Goal: Task Accomplishment & Management: Use online tool/utility

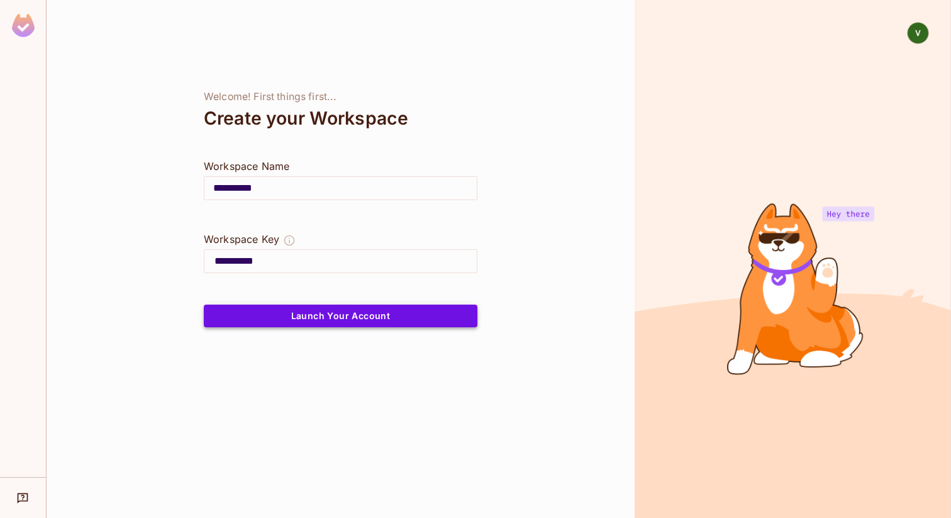
click at [238, 321] on button "Launch Your Account" at bounding box center [341, 316] width 274 height 23
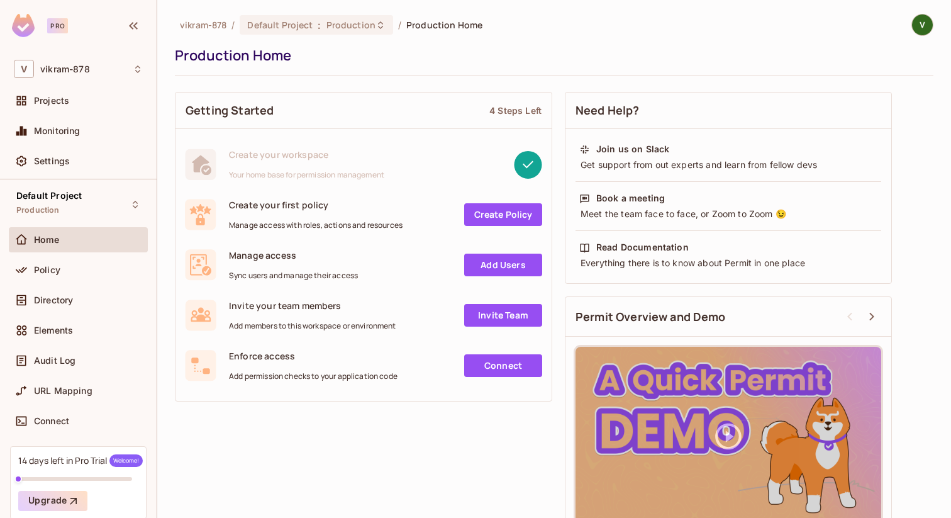
click at [490, 216] on link "Create Policy" at bounding box center [503, 214] width 78 height 23
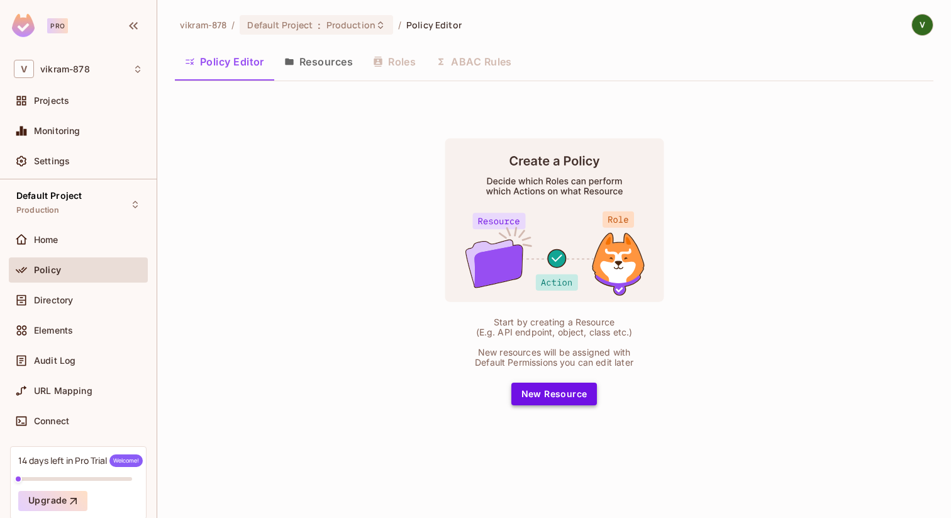
click at [557, 395] on button "New Resource" at bounding box center [555, 394] width 86 height 23
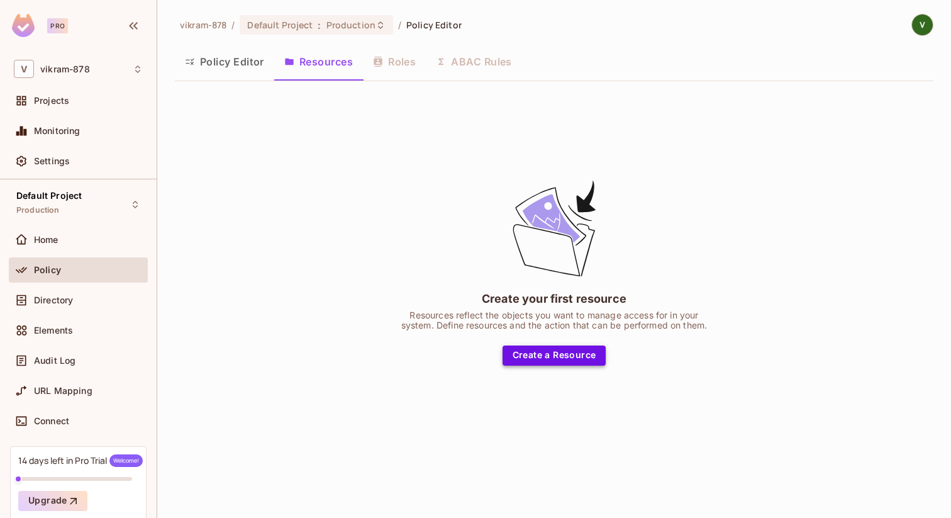
click at [537, 357] on button "Create a Resource" at bounding box center [555, 355] width 104 height 20
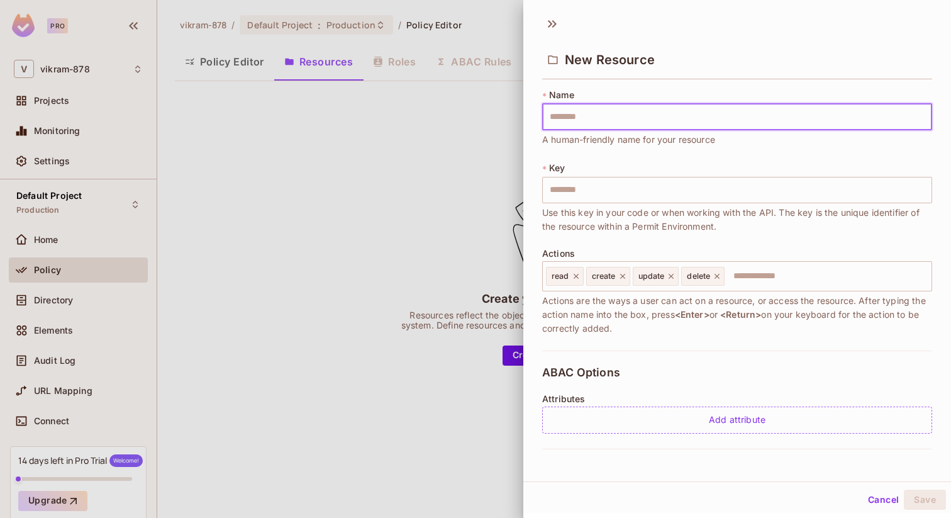
click at [563, 120] on input "text" at bounding box center [737, 117] width 390 height 26
click at [564, 155] on div "* Name ​ A human-friendly name for your resource * Key ​ Use this key in your c…" at bounding box center [737, 220] width 390 height 262
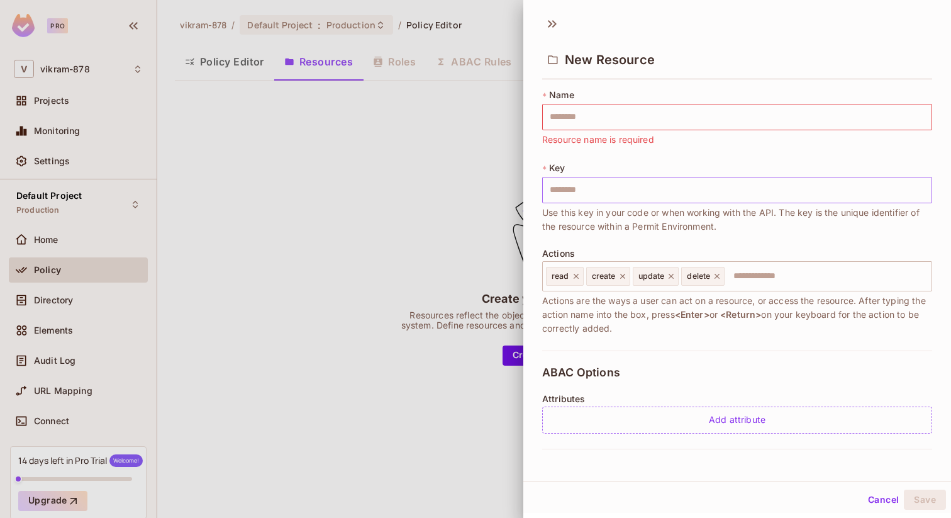
click at [576, 187] on input "text" at bounding box center [737, 190] width 390 height 26
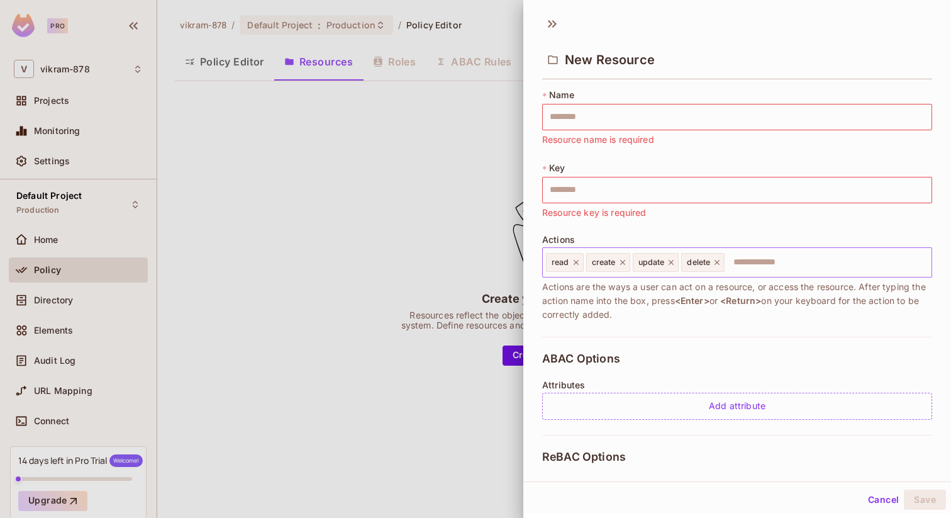
click at [762, 268] on input "text" at bounding box center [826, 262] width 201 height 25
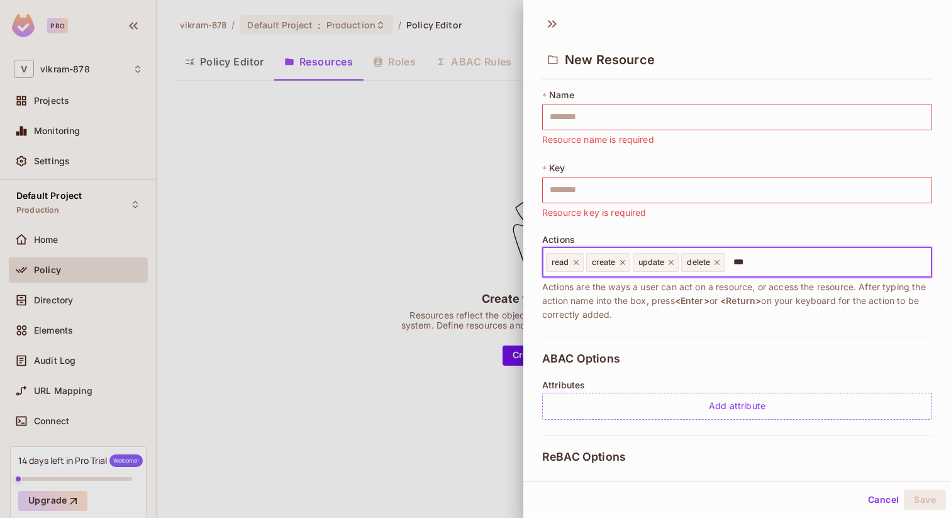
type input "****"
type input "******"
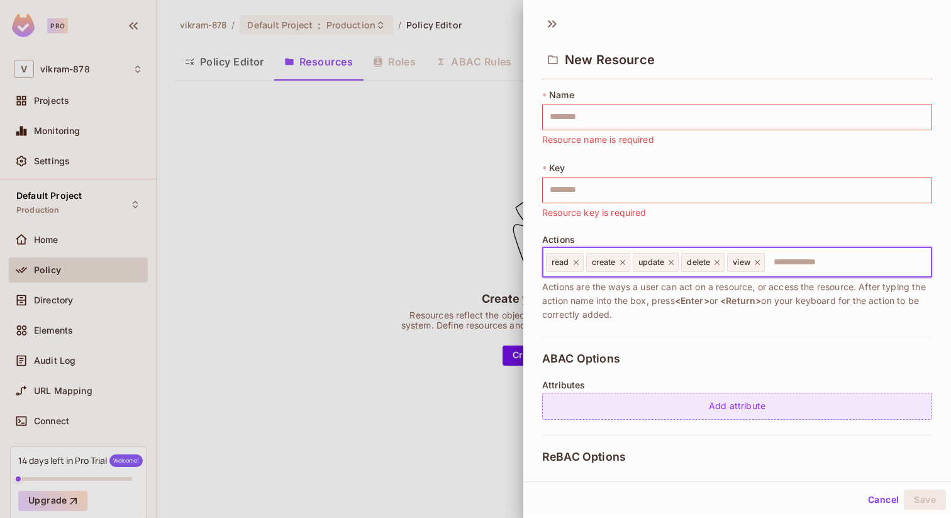
click at [709, 408] on div "Add attribute" at bounding box center [737, 406] width 390 height 27
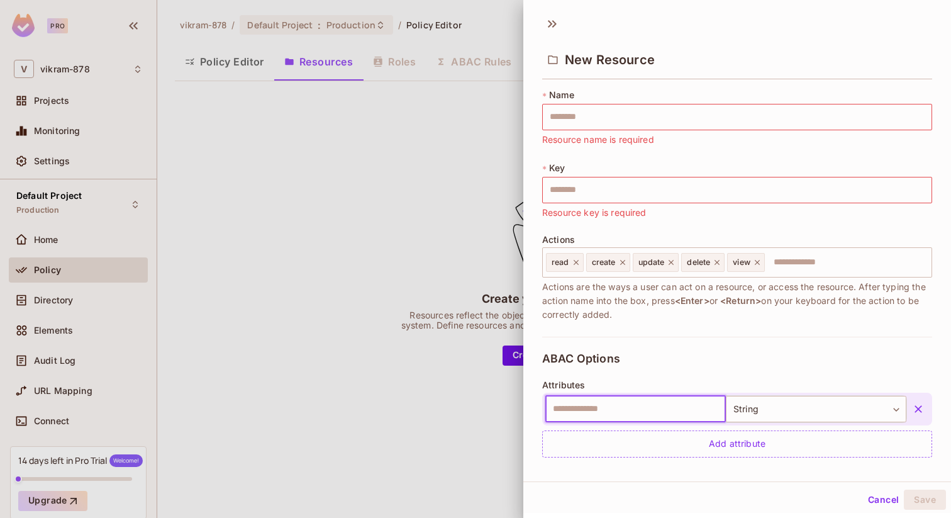
click at [578, 224] on div "* Name ​ Resource name is required * Key ​ Resource key is required Actions rea…" at bounding box center [737, 213] width 390 height 248
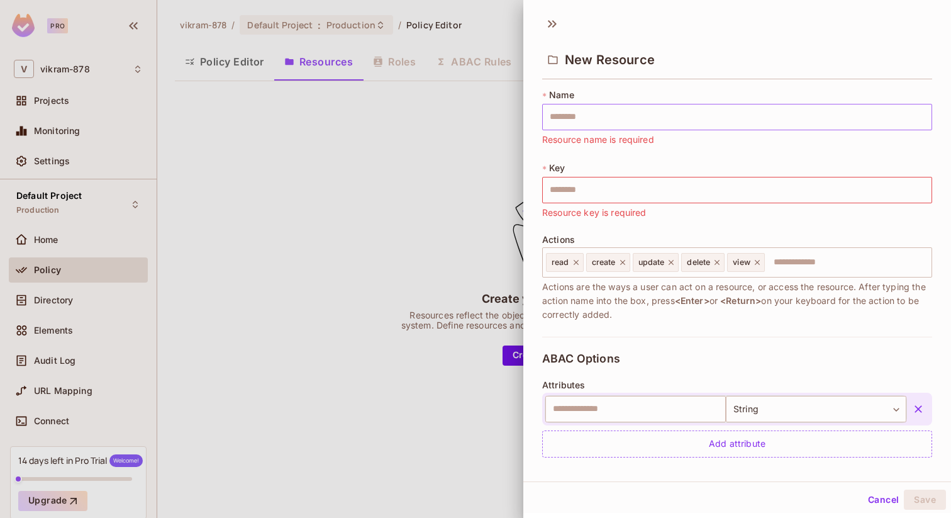
click at [546, 117] on input "text" at bounding box center [737, 117] width 390 height 26
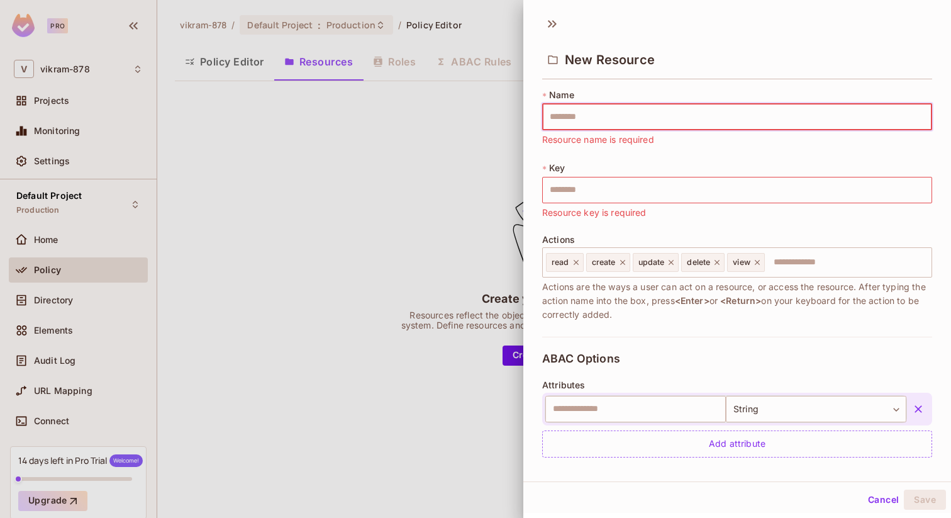
click at [548, 142] on span "Resource name is required" at bounding box center [598, 140] width 112 height 14
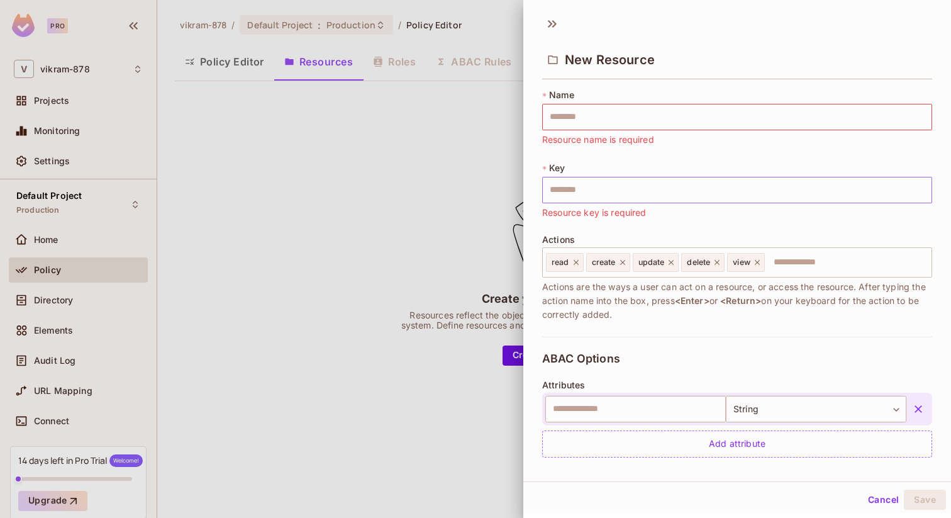
click at [565, 198] on input "text" at bounding box center [737, 190] width 390 height 26
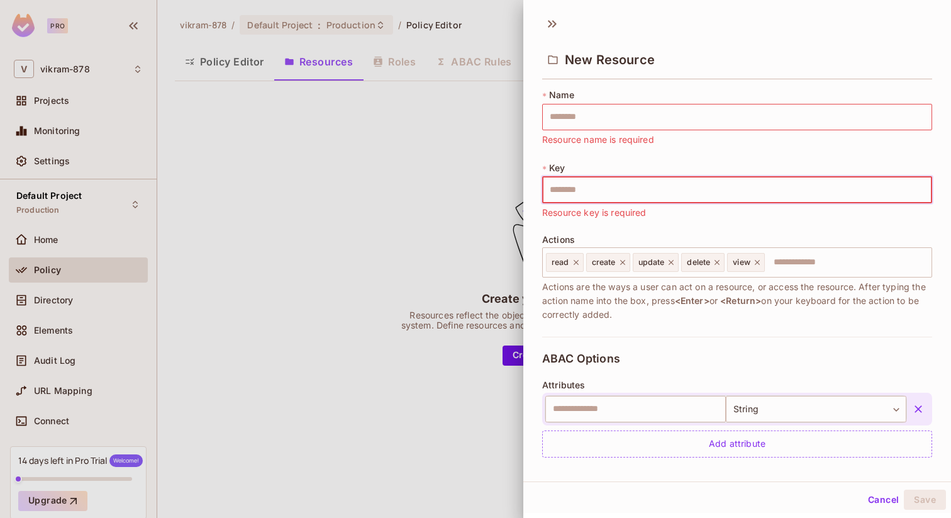
click at [572, 222] on div "* Name ​ Resource name is required * Key ​ Resource key is required Actions rea…" at bounding box center [737, 213] width 390 height 248
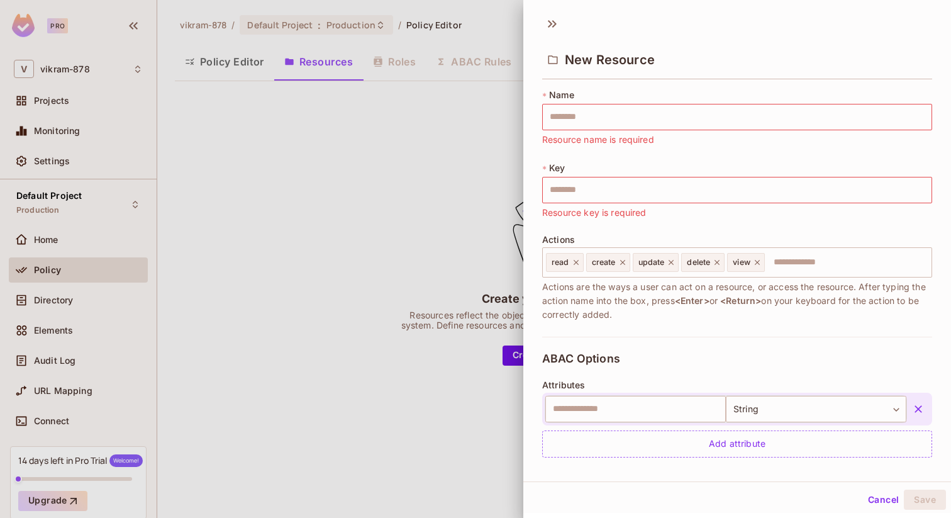
drag, startPoint x: 539, startPoint y: 290, endPoint x: 690, endPoint y: 313, distance: 152.7
click at [690, 313] on div "* Name ​ Resource name is required * Key ​ Resource key is required Actions rea…" at bounding box center [738, 273] width 428 height 379
click at [647, 361] on div "ABAC Options Attributes ​ String ****** ​ Add attribute" at bounding box center [737, 405] width 390 height 136
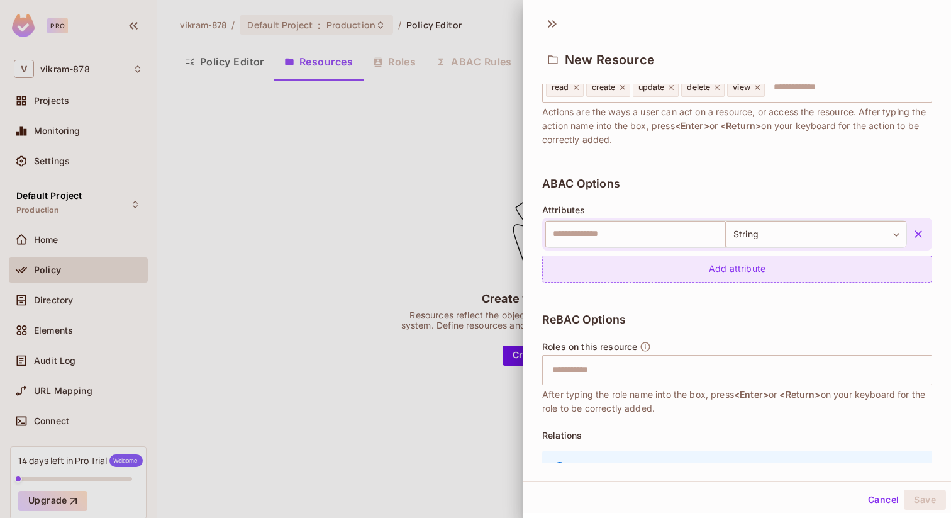
scroll to position [247, 0]
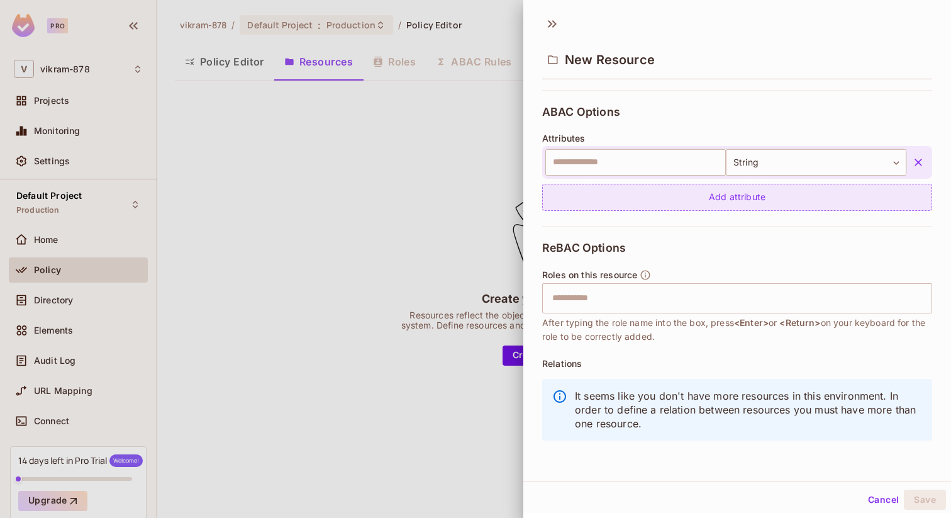
click at [638, 200] on div "Add attribute" at bounding box center [737, 197] width 390 height 27
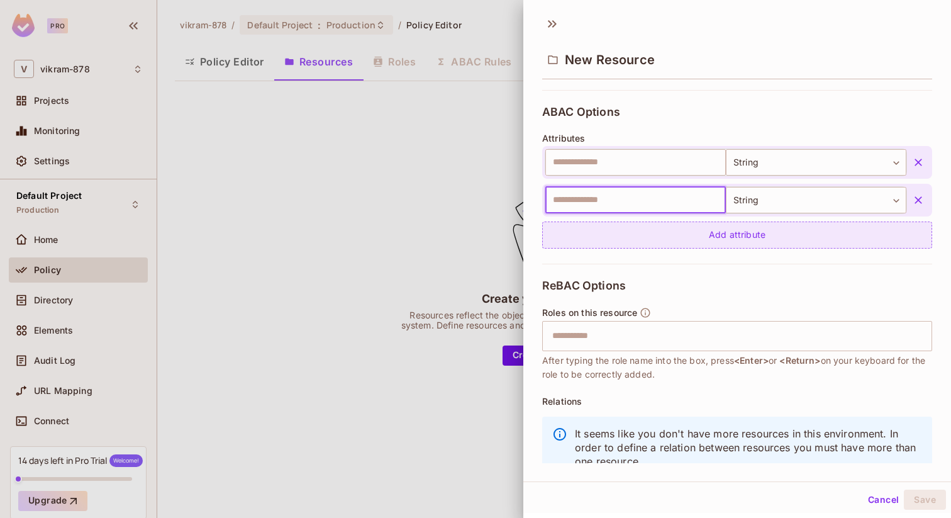
click at [646, 239] on div "Add attribute" at bounding box center [737, 235] width 390 height 27
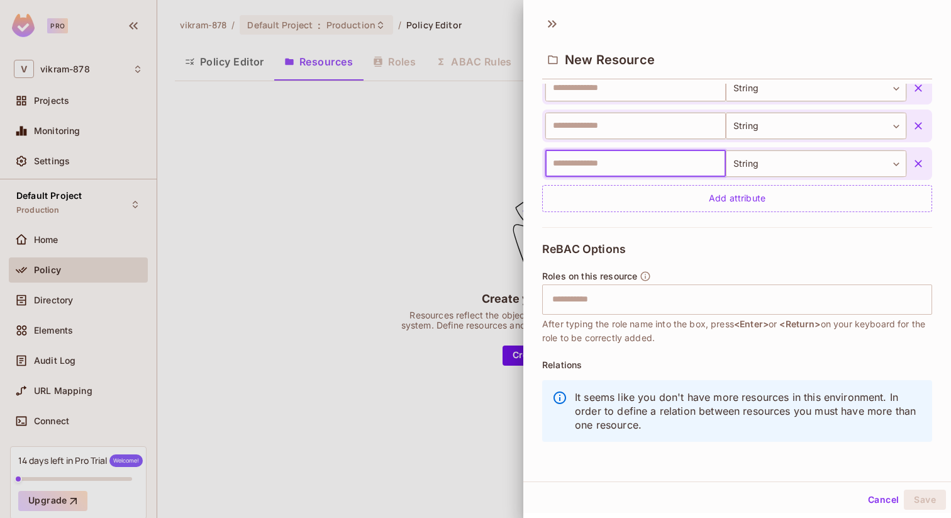
scroll to position [322, 0]
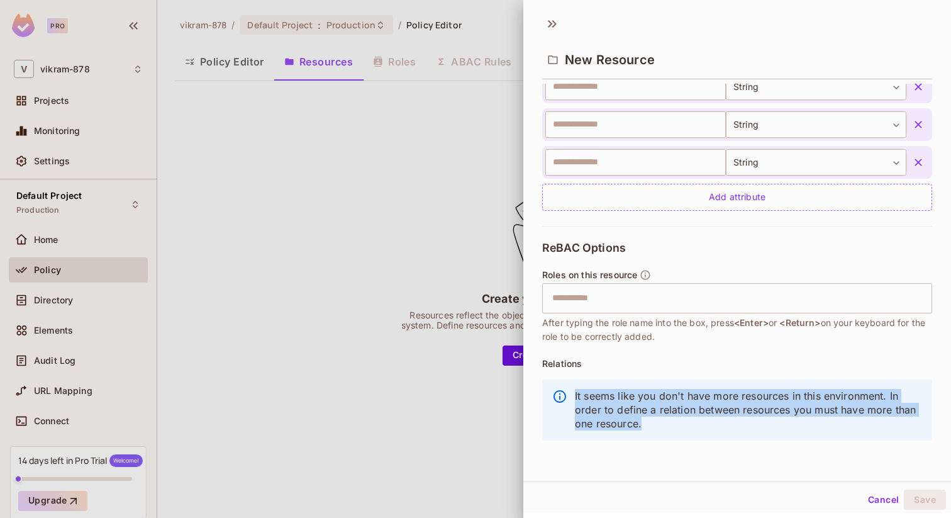
drag, startPoint x: 572, startPoint y: 395, endPoint x: 675, endPoint y: 423, distance: 107.0
click at [675, 423] on div "It seems like you don't have more resources in this environment. In order to de…" at bounding box center [737, 410] width 390 height 62
click at [873, 502] on button "Cancel" at bounding box center [883, 500] width 41 height 20
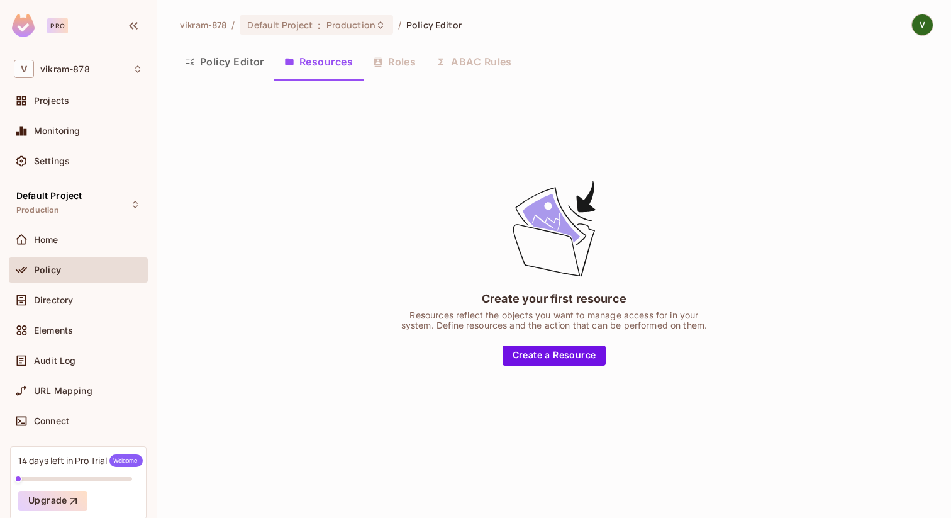
click at [376, 57] on div "Policy Editor Resources Roles ABAC Rules" at bounding box center [554, 61] width 759 height 31
click at [386, 61] on div "Policy Editor Resources Roles ABAC Rules" at bounding box center [554, 61] width 759 height 31
click at [522, 357] on button "Create a Resource" at bounding box center [555, 355] width 104 height 20
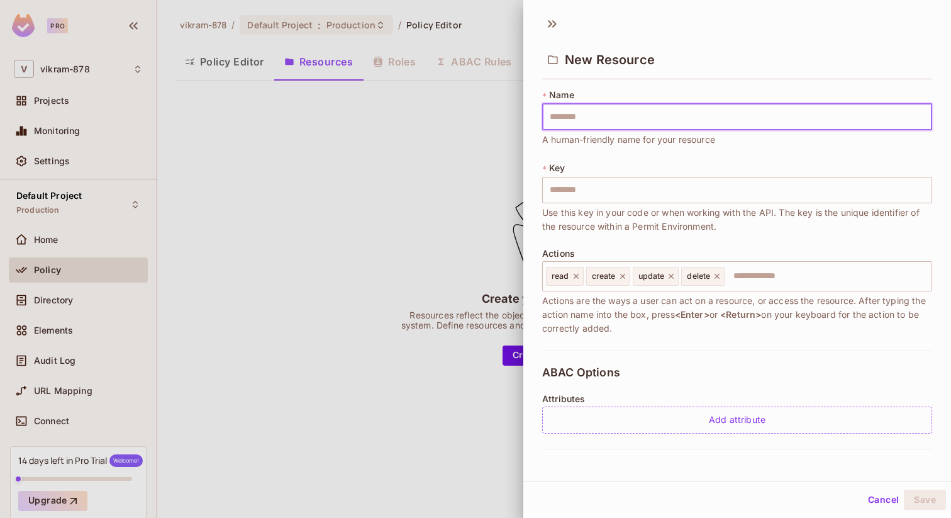
click at [554, 115] on input "text" at bounding box center [737, 117] width 390 height 26
type input "*"
type input "**"
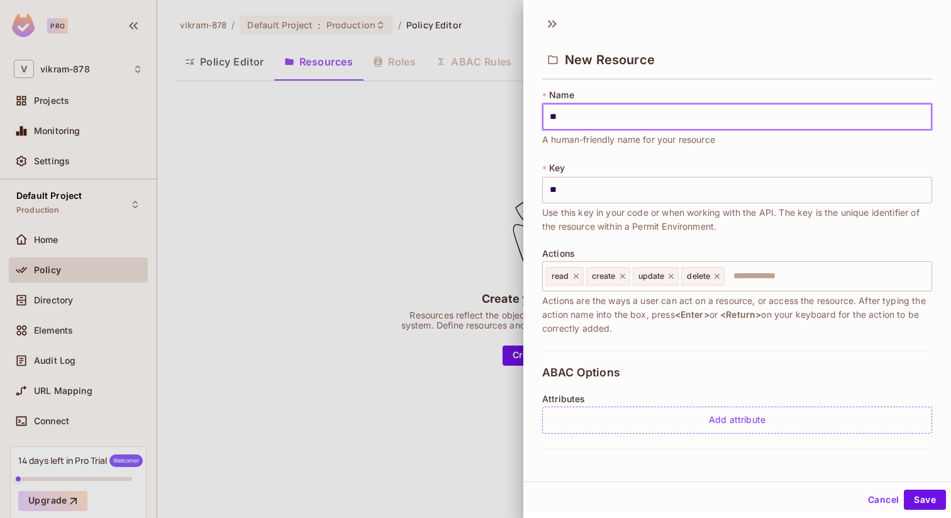
type input "***"
type input "****"
type input "*****"
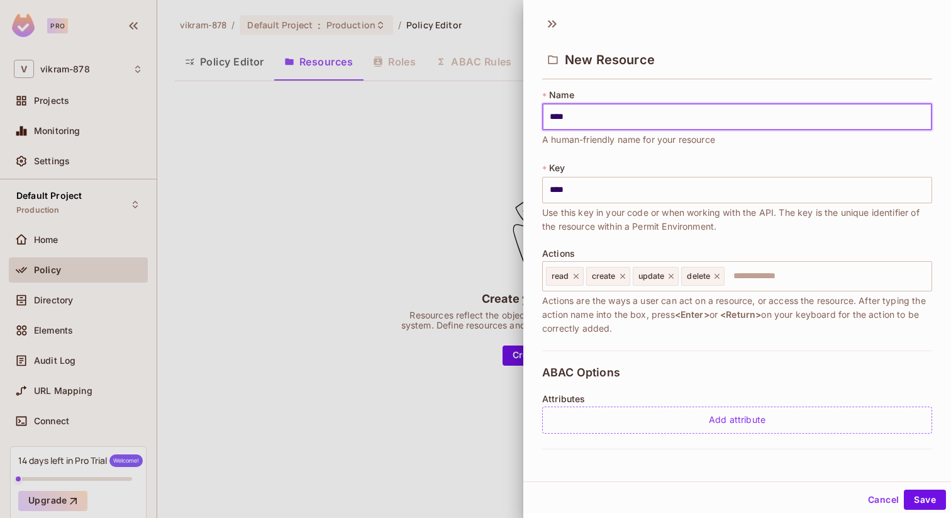
type input "*****"
type input "******"
type input "*******"
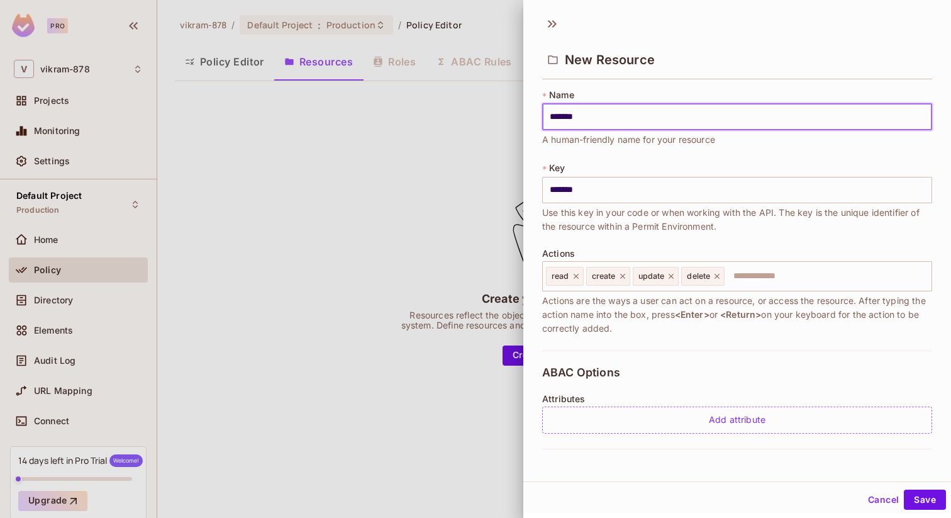
type input "********"
type input "*********"
type input "**********"
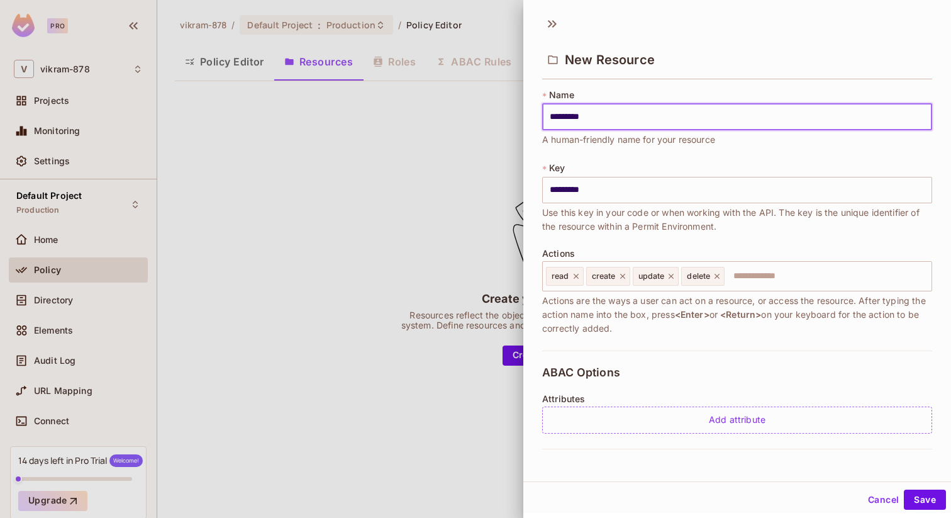
type input "**********"
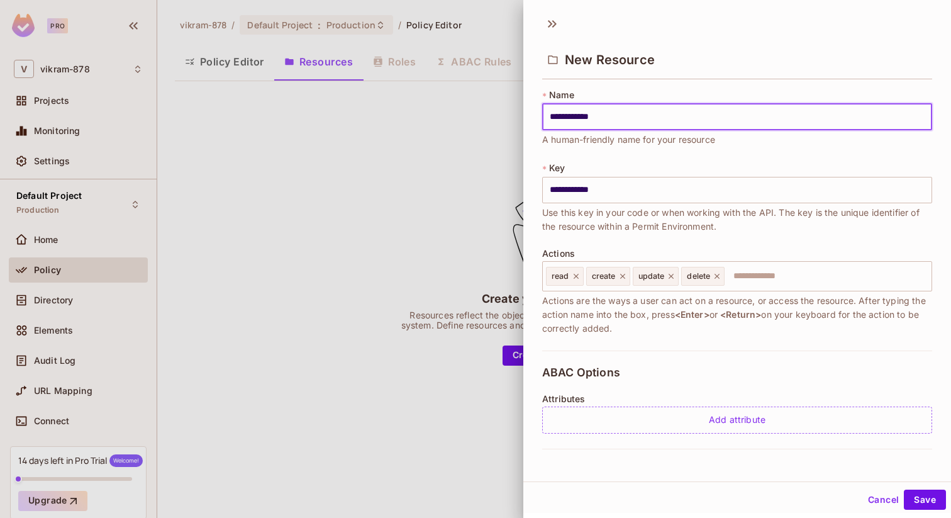
type input "**********"
click at [611, 218] on span "Use this key in your code or when working with the API. The key is the unique i…" at bounding box center [737, 220] width 390 height 28
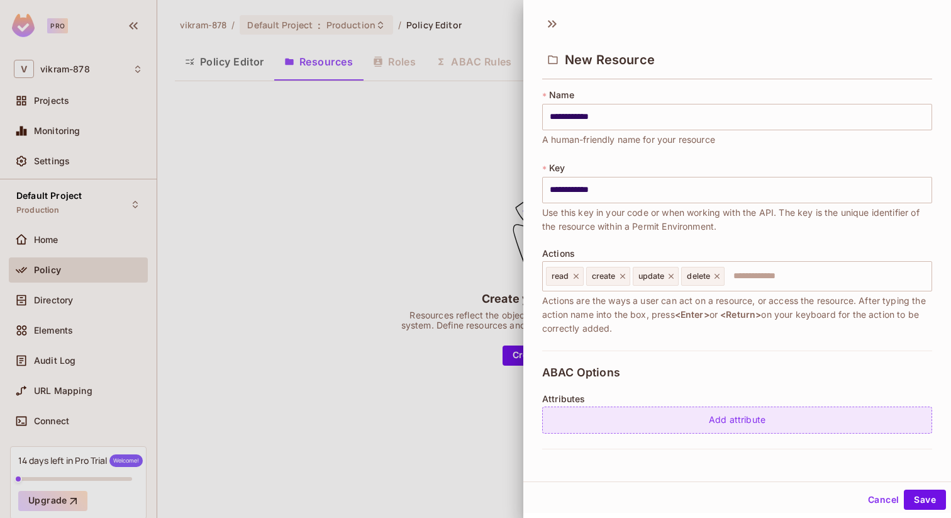
click at [713, 431] on div "Add attribute" at bounding box center [737, 420] width 390 height 27
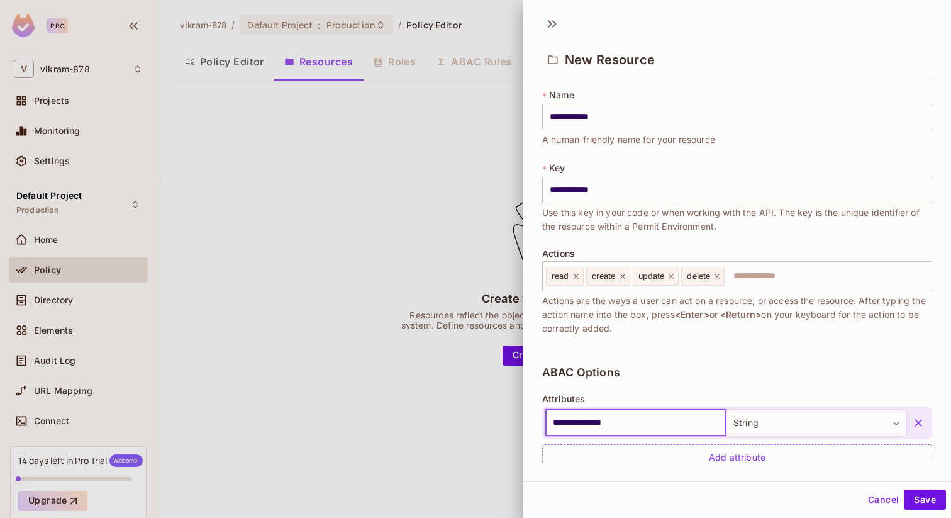
type input "**********"
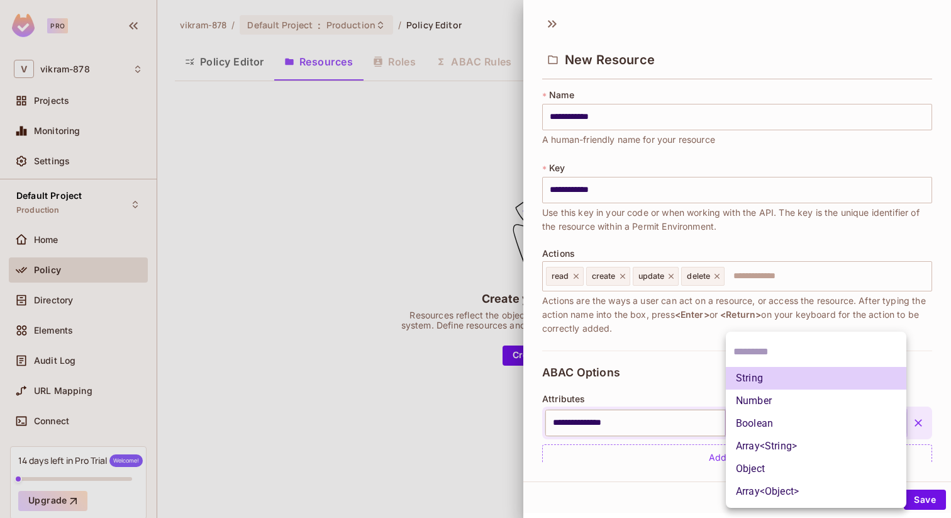
click at [778, 420] on body "**********" at bounding box center [475, 259] width 951 height 518
click at [748, 404] on li "Number" at bounding box center [816, 401] width 181 height 23
type input "******"
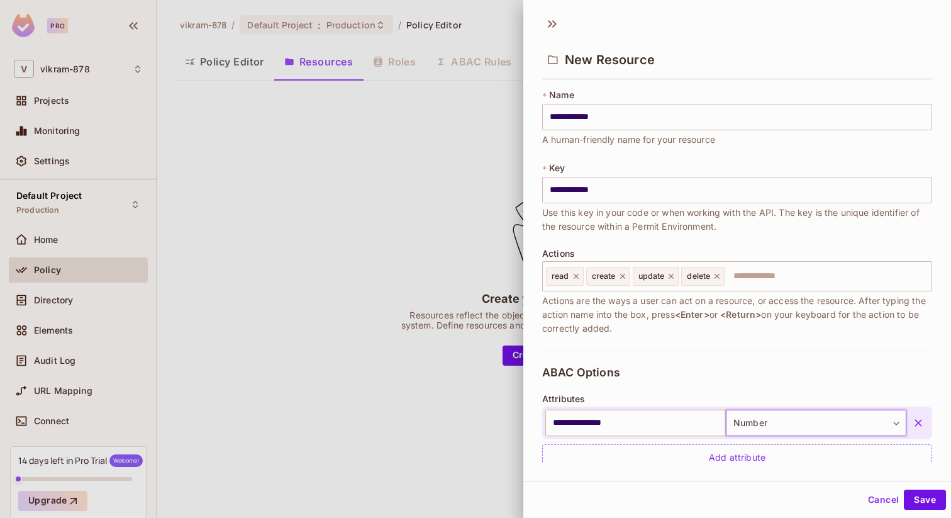
click at [703, 376] on div "**********" at bounding box center [737, 418] width 390 height 136
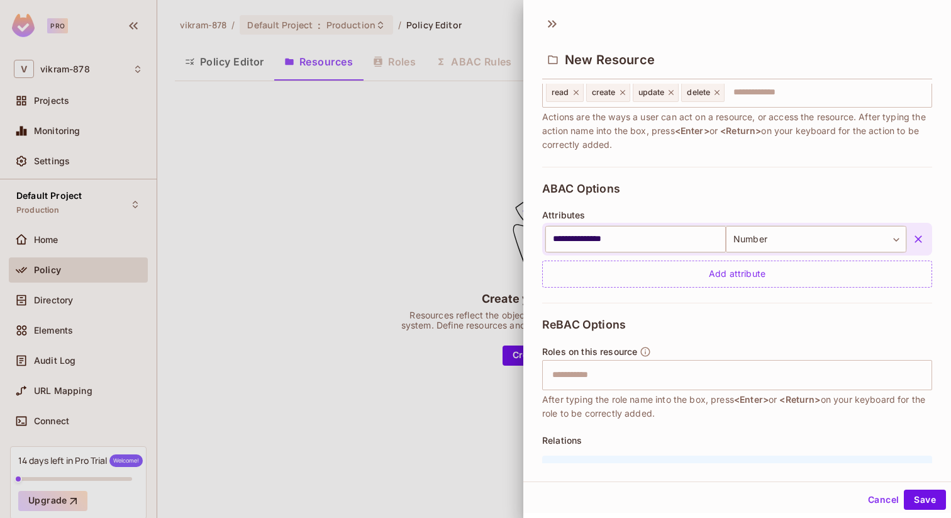
scroll to position [261, 0]
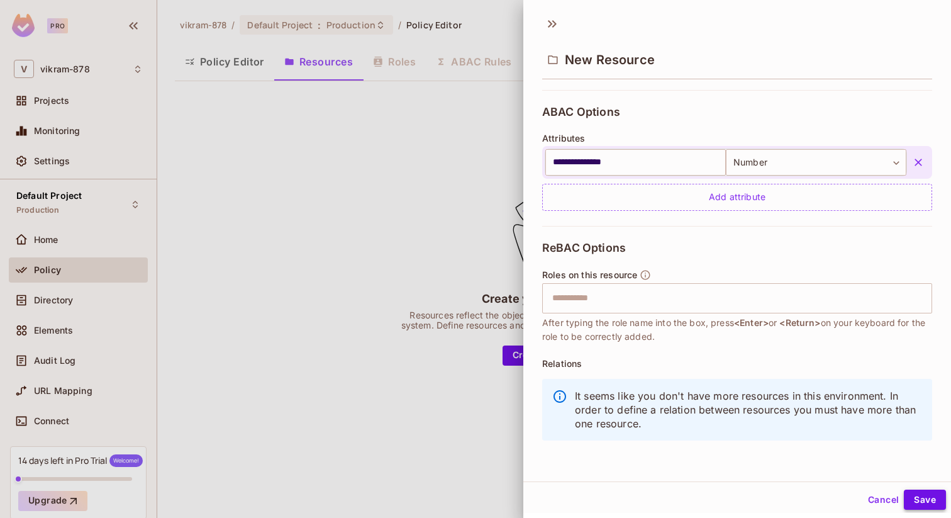
click at [915, 500] on button "Save" at bounding box center [925, 500] width 42 height 20
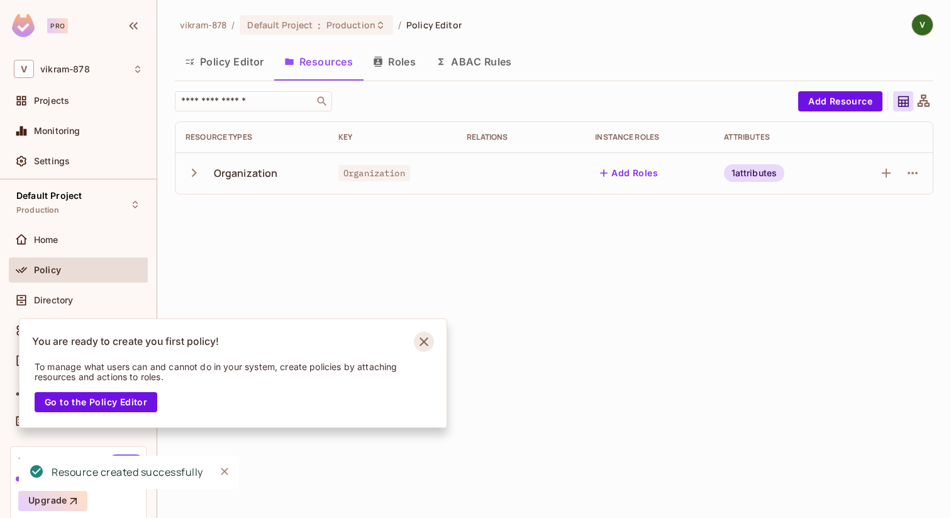
click at [419, 340] on icon "Notifications Alt+T" at bounding box center [424, 342] width 20 height 20
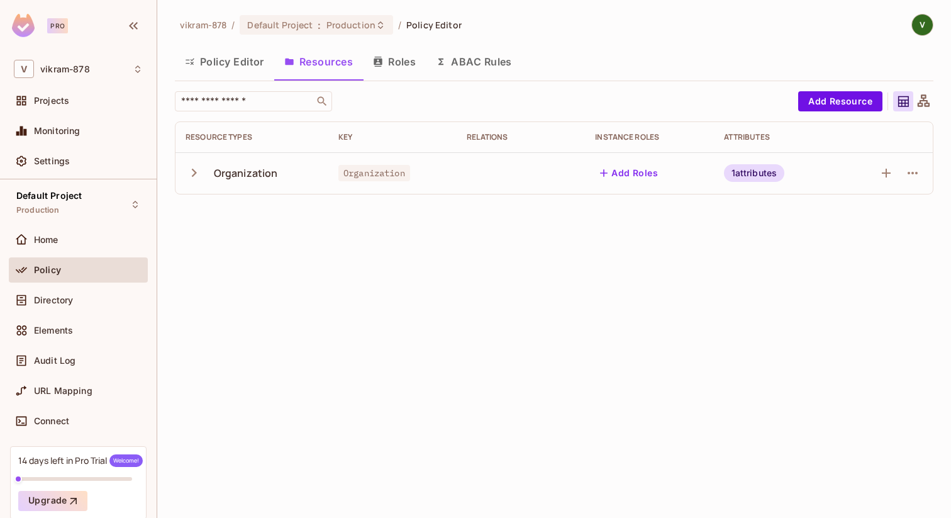
click at [612, 167] on button "Add Roles" at bounding box center [629, 173] width 68 height 20
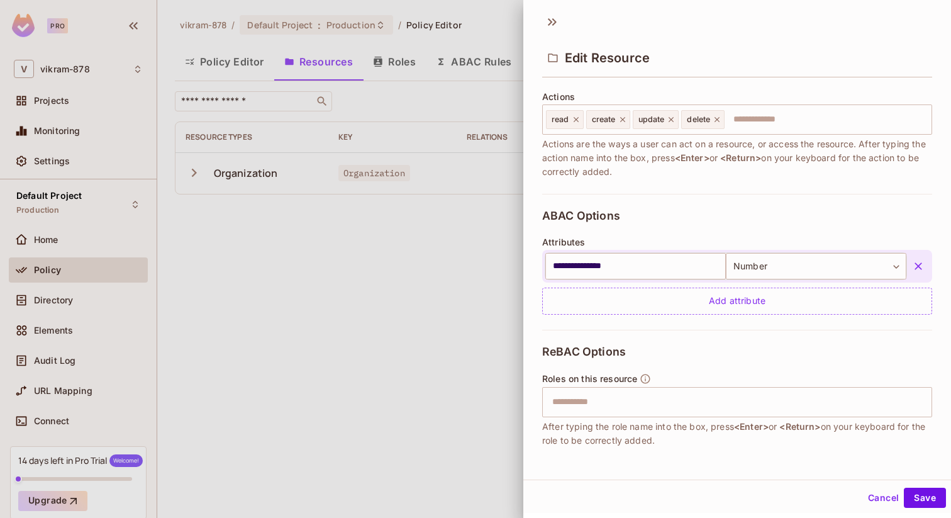
scroll to position [0, 0]
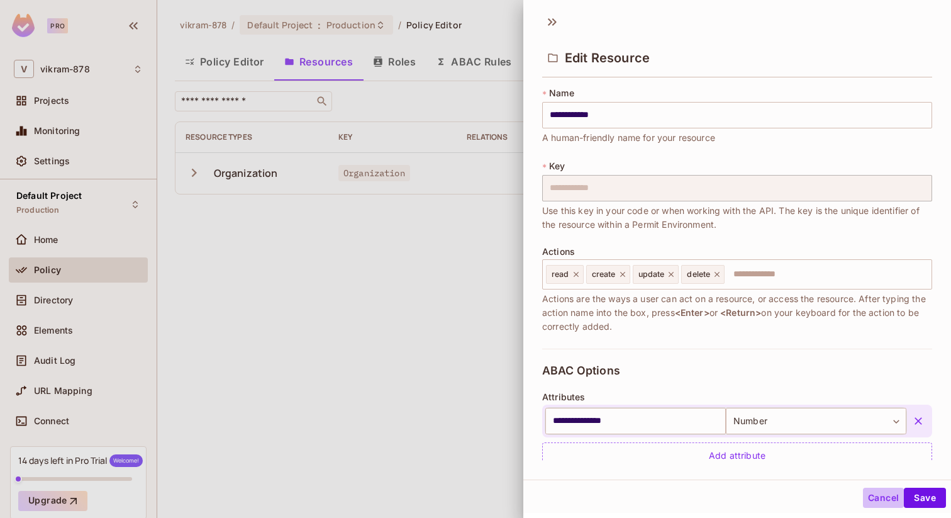
click at [882, 500] on button "Cancel" at bounding box center [883, 498] width 41 height 20
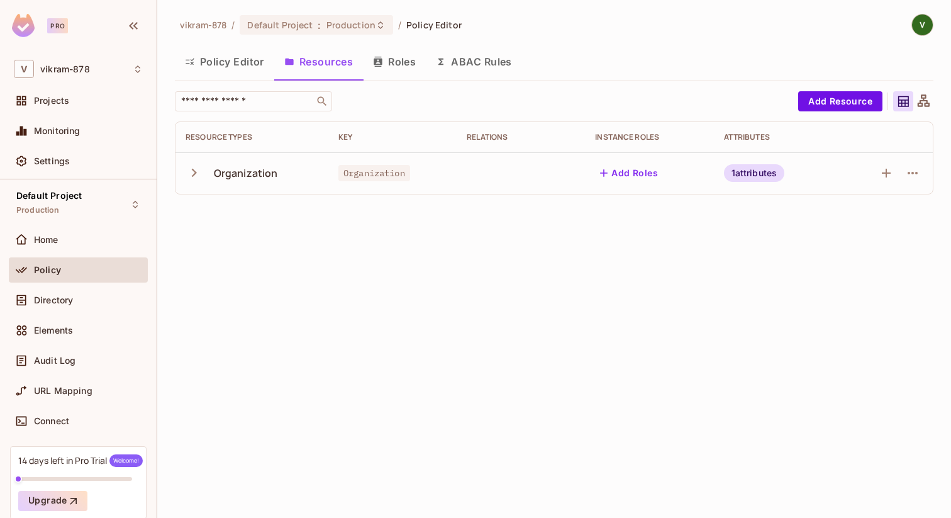
click at [393, 58] on button "Roles" at bounding box center [394, 61] width 63 height 31
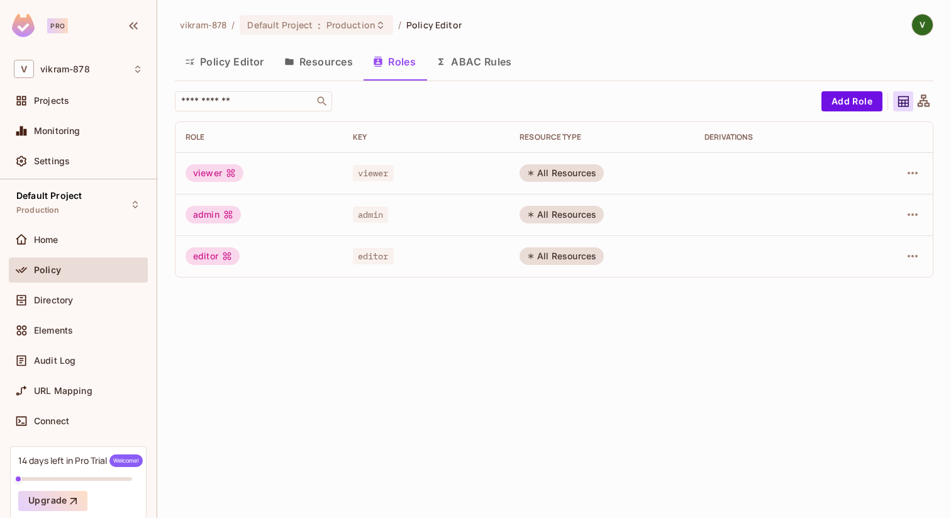
drag, startPoint x: 352, startPoint y: 222, endPoint x: 413, endPoint y: 223, distance: 61.1
click at [415, 223] on td "admin" at bounding box center [426, 215] width 167 height 42
drag, startPoint x: 363, startPoint y: 269, endPoint x: 479, endPoint y: 265, distance: 115.9
click at [410, 266] on td "editor" at bounding box center [426, 256] width 167 height 42
click at [542, 171] on div "All Resources" at bounding box center [562, 173] width 84 height 18
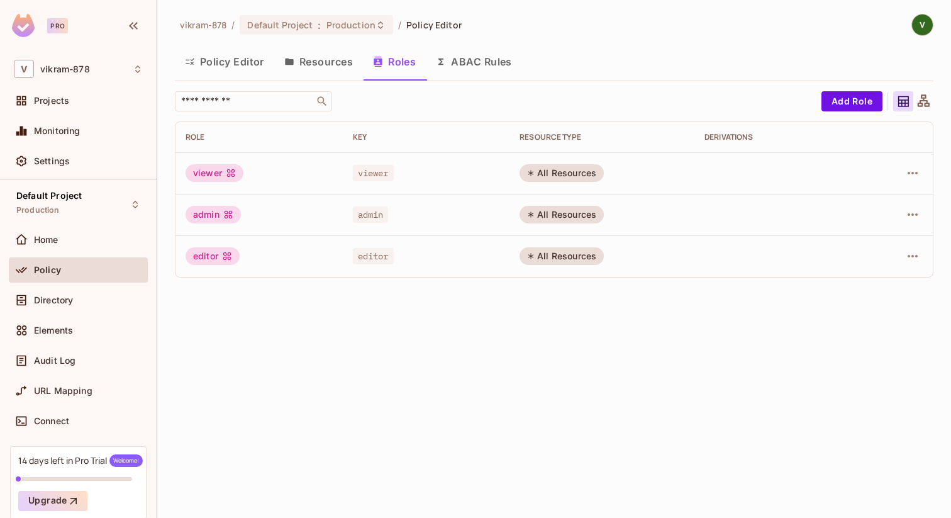
click at [219, 171] on div "viewer" at bounding box center [215, 173] width 58 height 18
click at [215, 215] on div "admin" at bounding box center [213, 215] width 55 height 18
click at [206, 261] on div "editor" at bounding box center [213, 256] width 54 height 18
click at [915, 177] on icon "button" at bounding box center [913, 172] width 15 height 15
click at [853, 201] on div "Edit Role" at bounding box center [857, 202] width 38 height 13
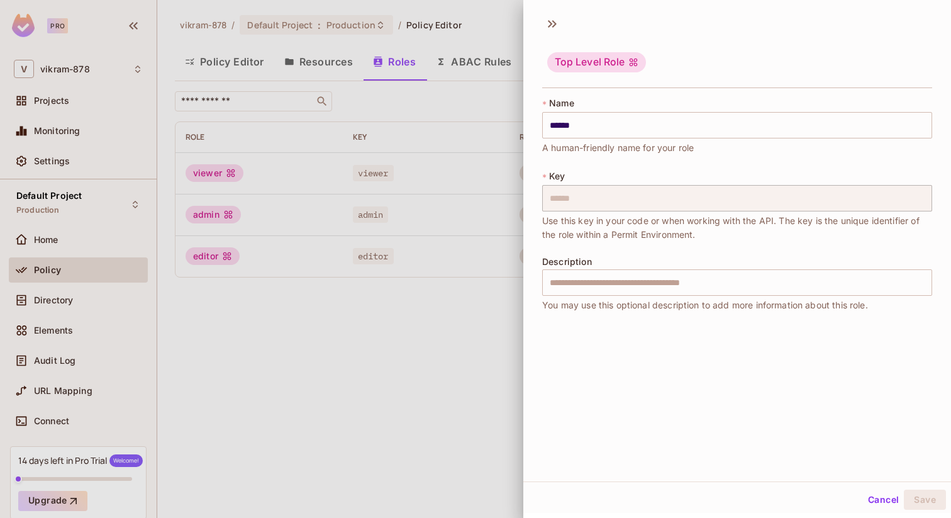
scroll to position [2, 0]
click at [879, 496] on button "Cancel" at bounding box center [883, 498] width 41 height 20
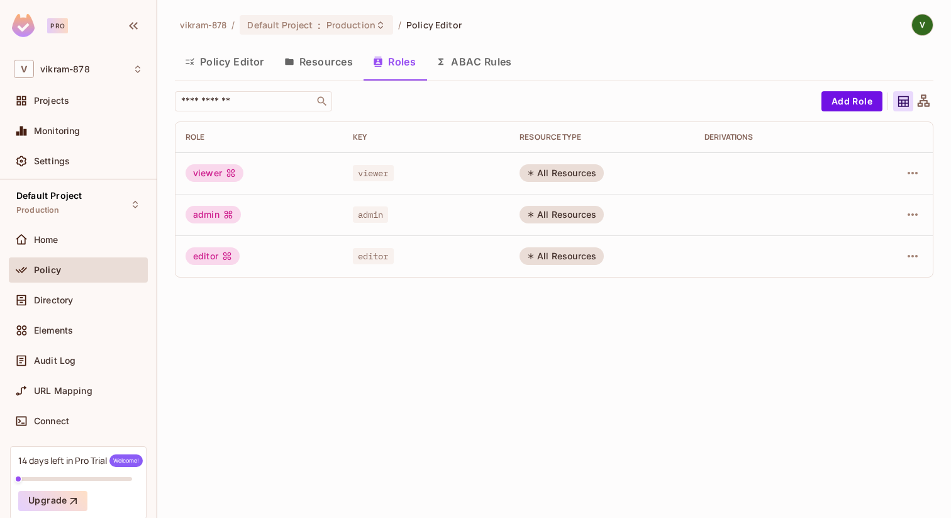
click at [912, 203] on td at bounding box center [897, 215] width 71 height 42
click at [914, 211] on icon "button" at bounding box center [913, 214] width 15 height 15
click at [841, 269] on div "Edit Attributes" at bounding box center [869, 271] width 62 height 13
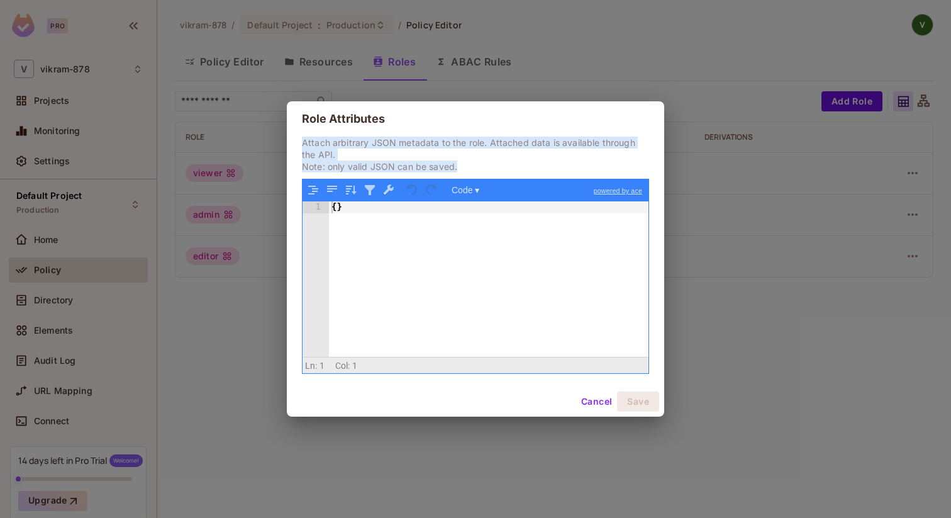
drag, startPoint x: 301, startPoint y: 143, endPoint x: 481, endPoint y: 167, distance: 181.6
click at [481, 167] on div "Attach arbitrary JSON metadata to the role. Attached data is available through …" at bounding box center [476, 262] width 378 height 250
click at [472, 165] on p "Attach arbitrary JSON metadata to the role. Attached data is available through …" at bounding box center [475, 155] width 347 height 36
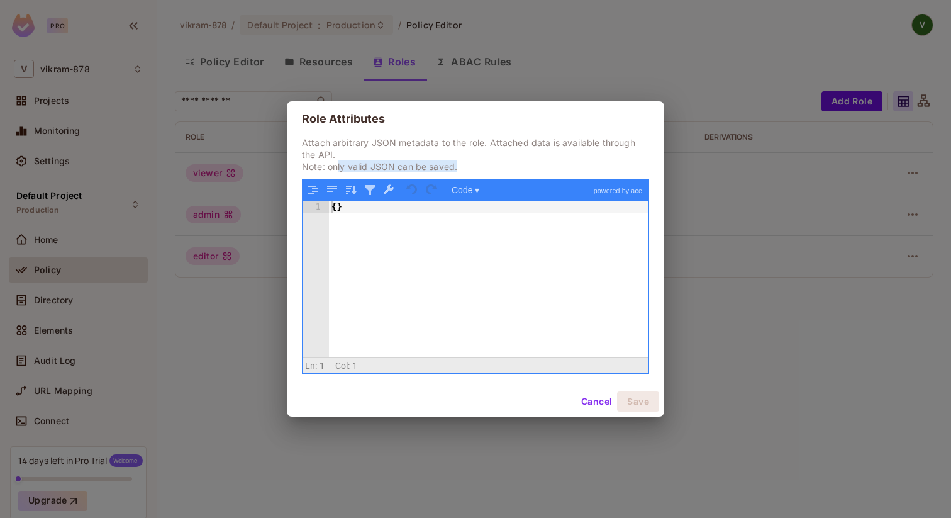
drag, startPoint x: 472, startPoint y: 165, endPoint x: 342, endPoint y: 167, distance: 129.6
click at [339, 167] on p "Attach arbitrary JSON metadata to the role. Attached data is available through …" at bounding box center [475, 155] width 347 height 36
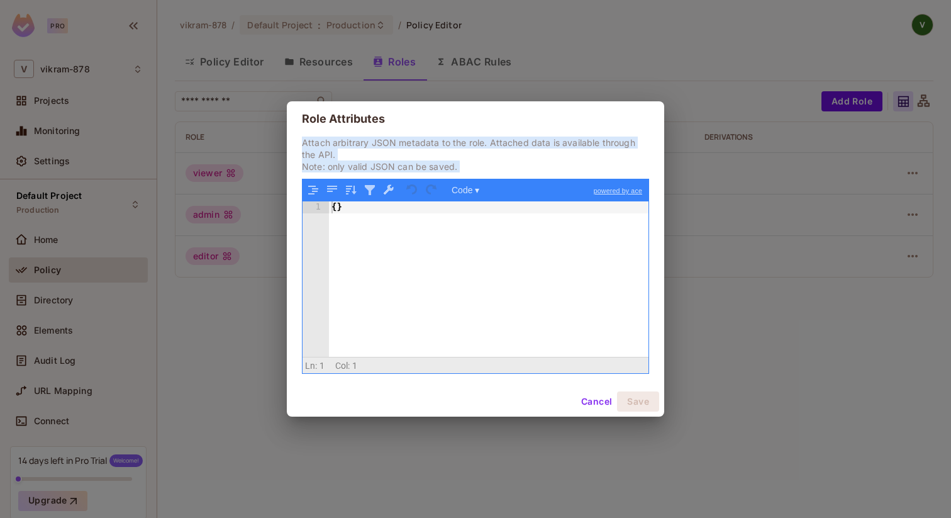
drag, startPoint x: 298, startPoint y: 142, endPoint x: 453, endPoint y: 177, distance: 158.9
click at [453, 177] on div "Attach arbitrary JSON metadata to the role. Attached data is available through …" at bounding box center [476, 262] width 378 height 250
click at [488, 176] on div "Attach arbitrary JSON metadata to the role. Attached data is available through …" at bounding box center [475, 255] width 347 height 237
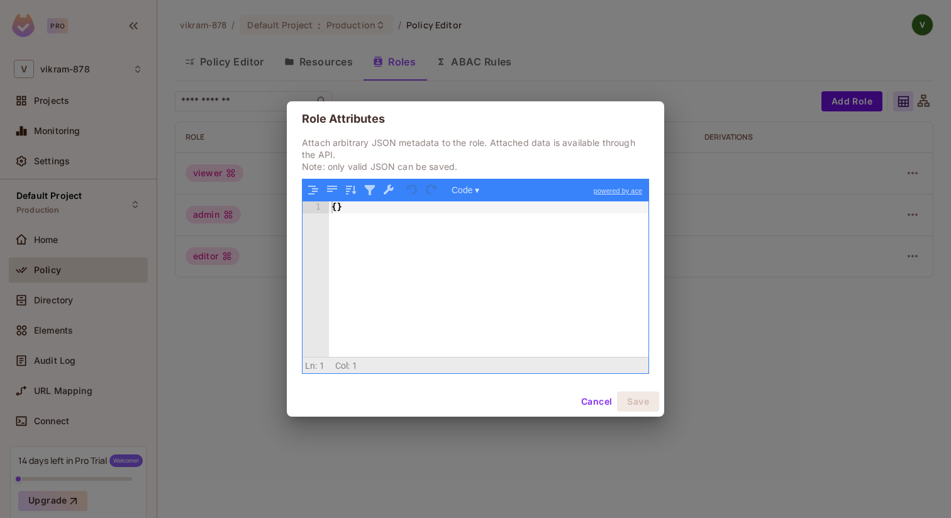
click at [583, 400] on button "Cancel" at bounding box center [596, 401] width 41 height 20
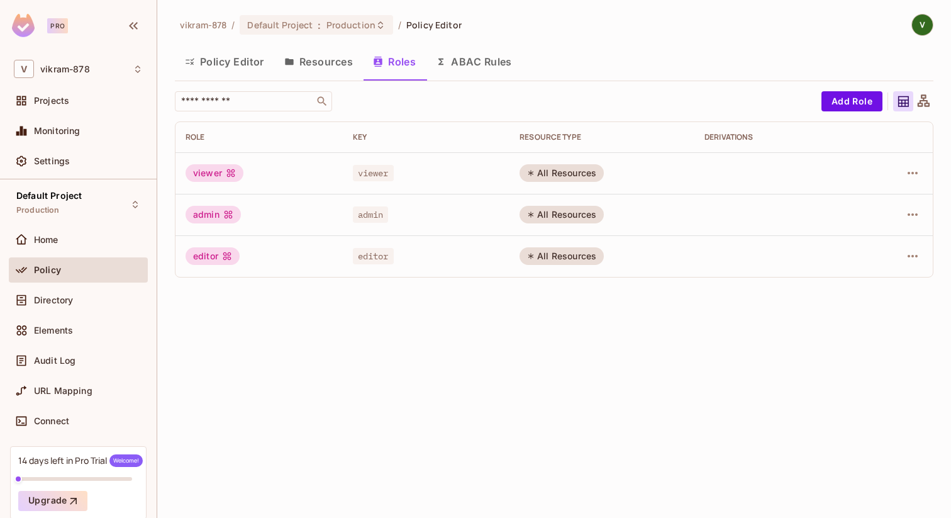
click at [482, 70] on button "ABAC Rules" at bounding box center [474, 61] width 96 height 31
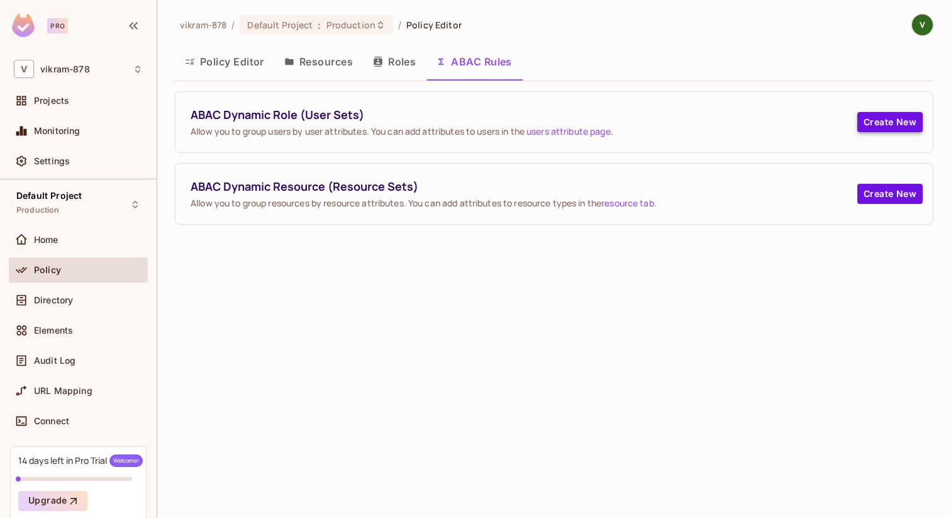
click at [890, 120] on button "Create New" at bounding box center [890, 122] width 65 height 20
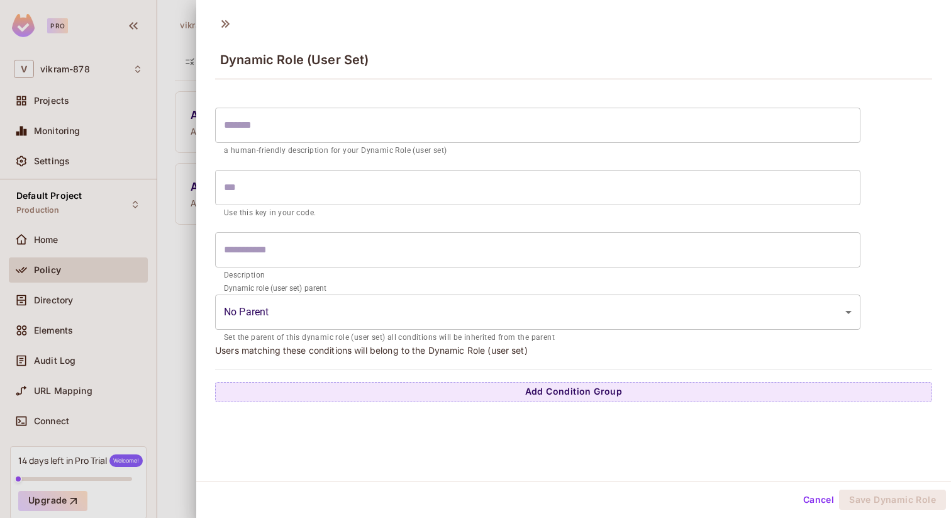
scroll to position [2, 0]
click at [332, 309] on body "Pro V vikram-878 Projects Monitoring Settings Default Project Production Home P…" at bounding box center [475, 259] width 951 height 518
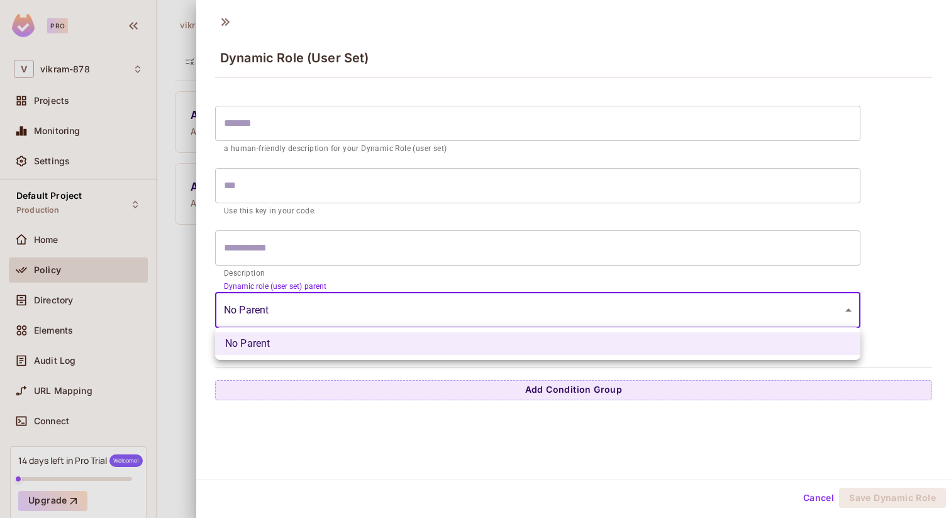
click at [300, 348] on li "No Parent" at bounding box center [538, 343] width 646 height 23
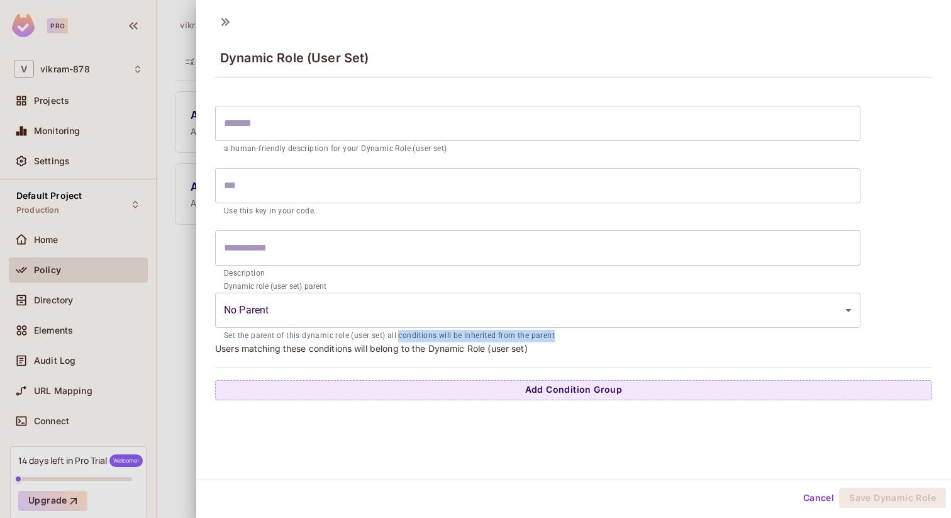
drag, startPoint x: 398, startPoint y: 337, endPoint x: 550, endPoint y: 340, distance: 151.7
click at [550, 340] on p "Set the parent of this dynamic role (user set) all conditions will be inherited…" at bounding box center [538, 336] width 628 height 13
drag, startPoint x: 281, startPoint y: 350, endPoint x: 466, endPoint y: 361, distance: 184.6
click at [466, 361] on div "​ a human-friendly description for your Dynamic Role (user set) ​ Use this key …" at bounding box center [573, 249] width 717 height 301
click at [813, 500] on button "Cancel" at bounding box center [819, 498] width 41 height 20
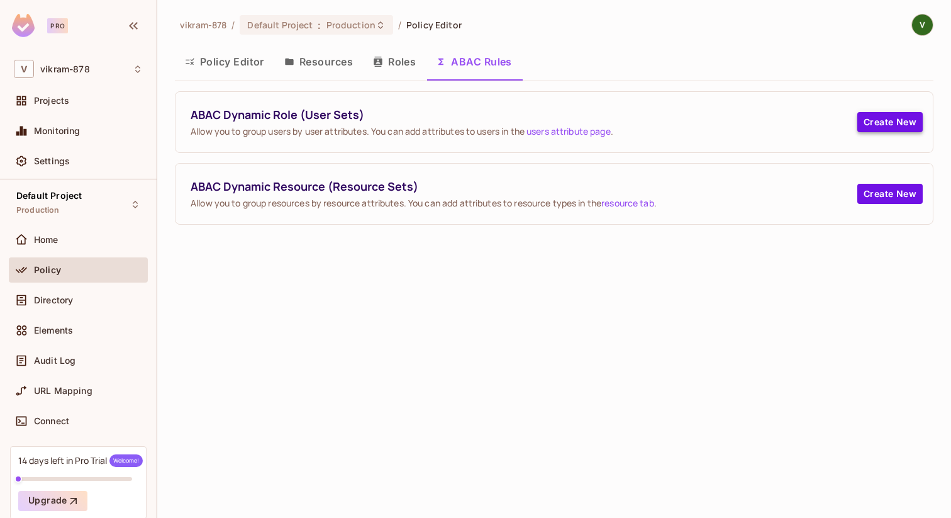
click at [888, 128] on button "Create New" at bounding box center [890, 122] width 65 height 20
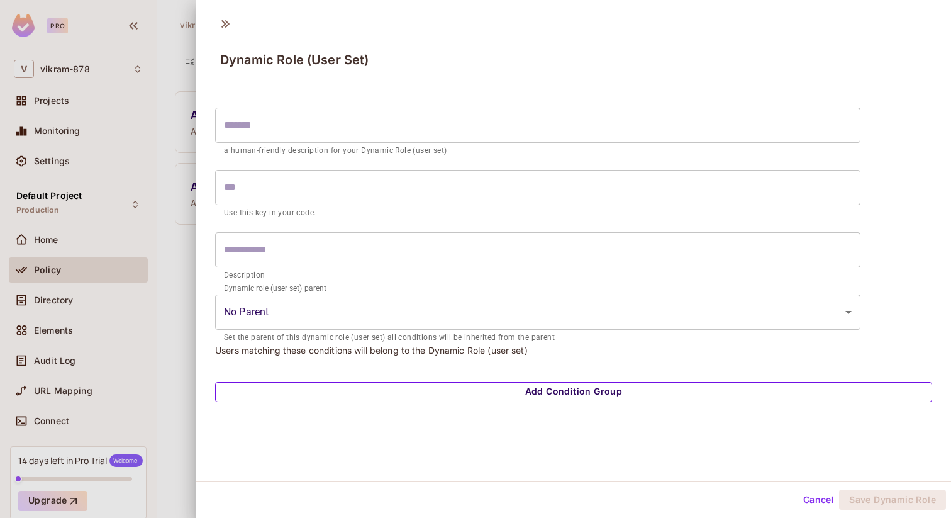
click at [520, 394] on button "Add Condition Group" at bounding box center [573, 392] width 717 height 20
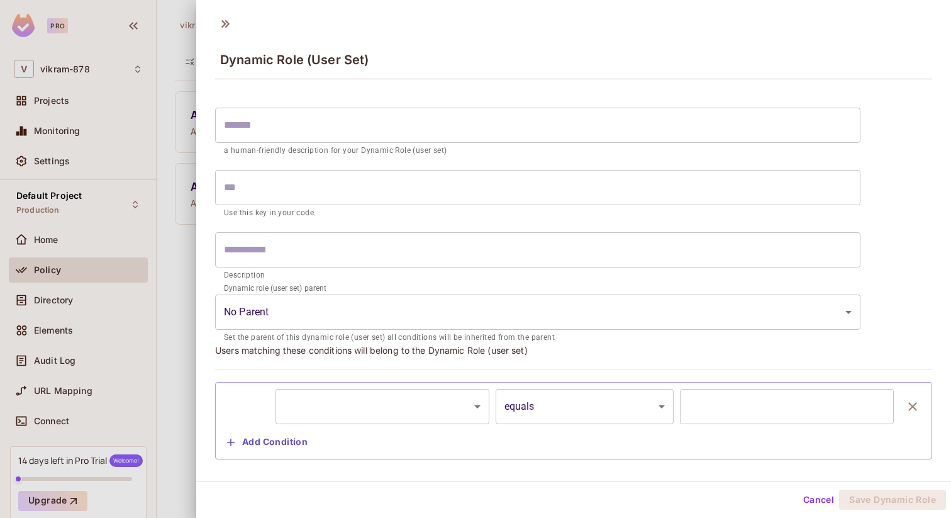
scroll to position [22, 0]
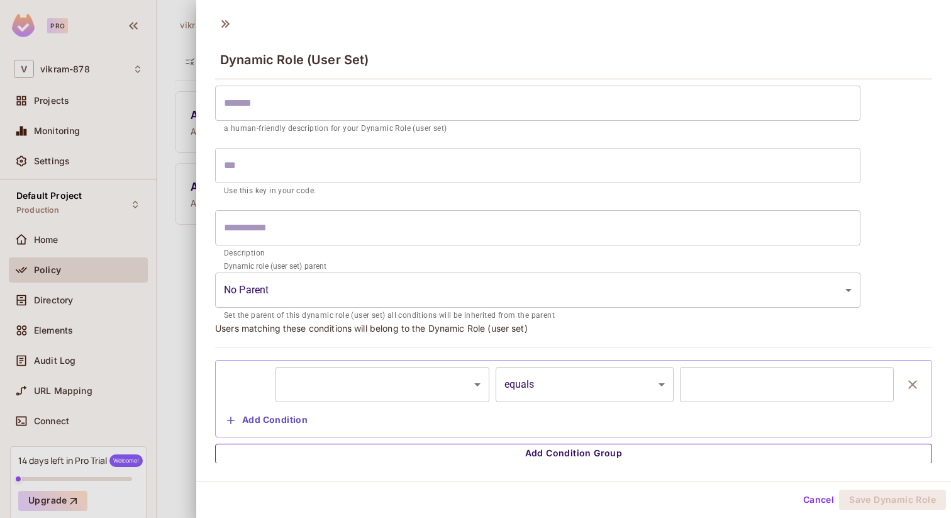
click at [467, 451] on button "Add Condition Group" at bounding box center [573, 454] width 717 height 20
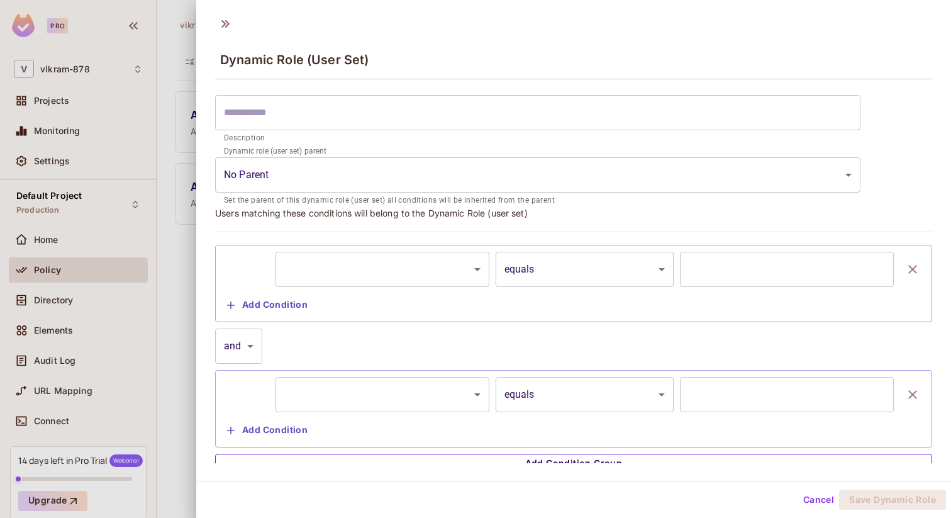
scroll to position [147, 0]
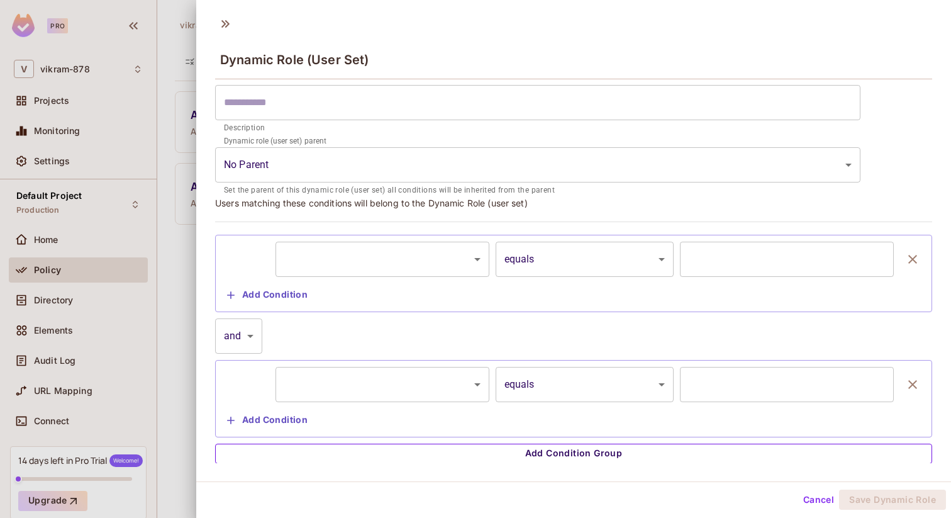
click at [495, 459] on button "Add Condition Group" at bounding box center [573, 454] width 717 height 20
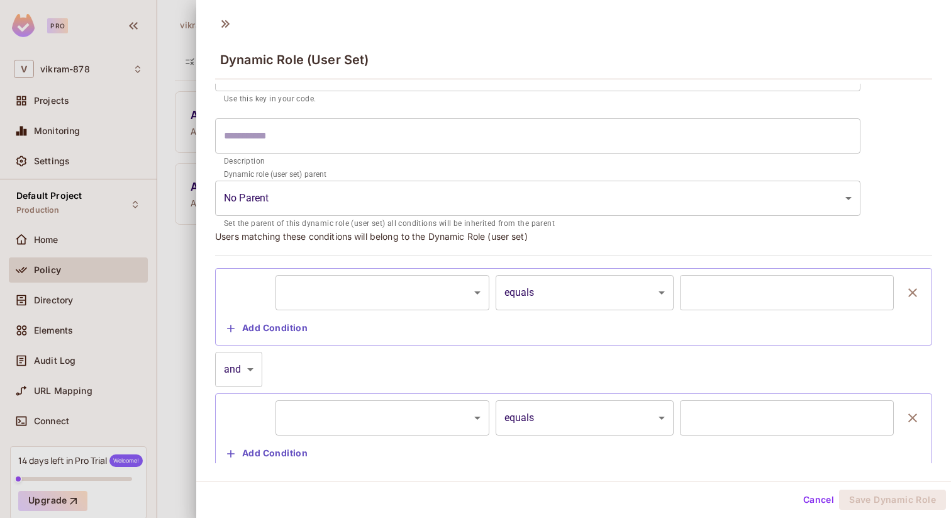
scroll to position [100, 0]
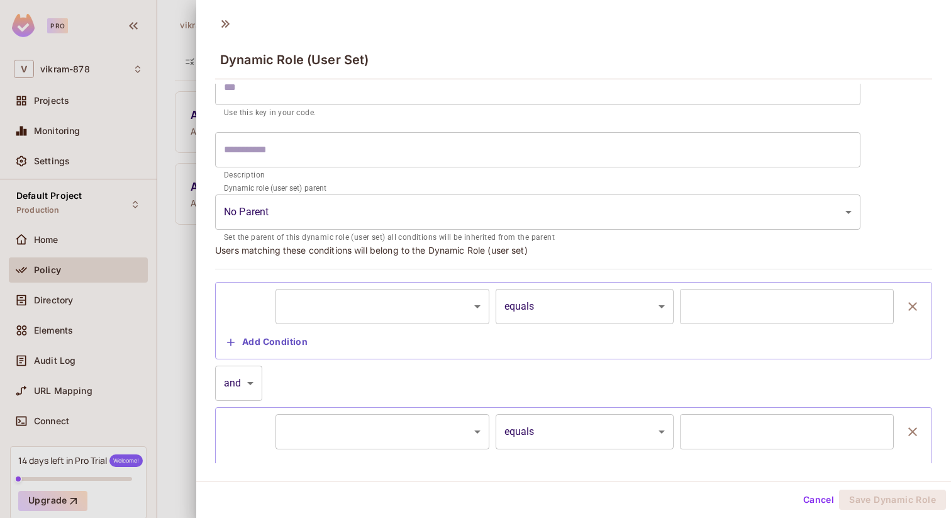
click at [420, 310] on body "Pro V vikram-878 Projects Monitoring Settings Default Project Production Home P…" at bounding box center [475, 259] width 951 height 518
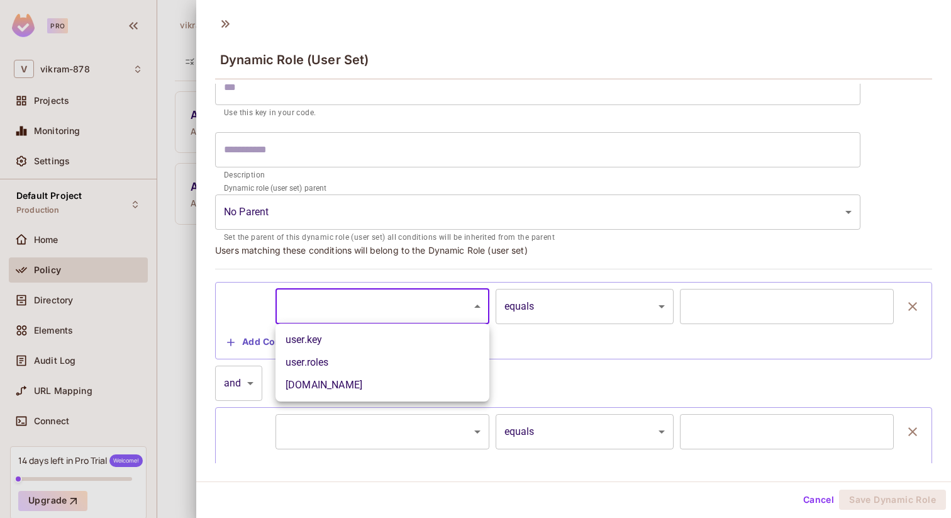
click at [364, 342] on li "user.key" at bounding box center [383, 339] width 214 height 23
type input "********"
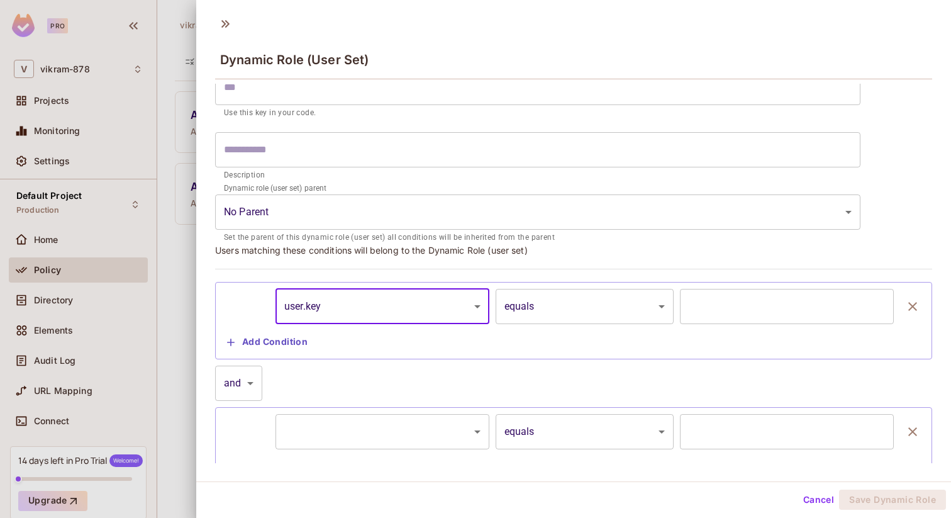
click at [745, 309] on input "text" at bounding box center [787, 306] width 214 height 35
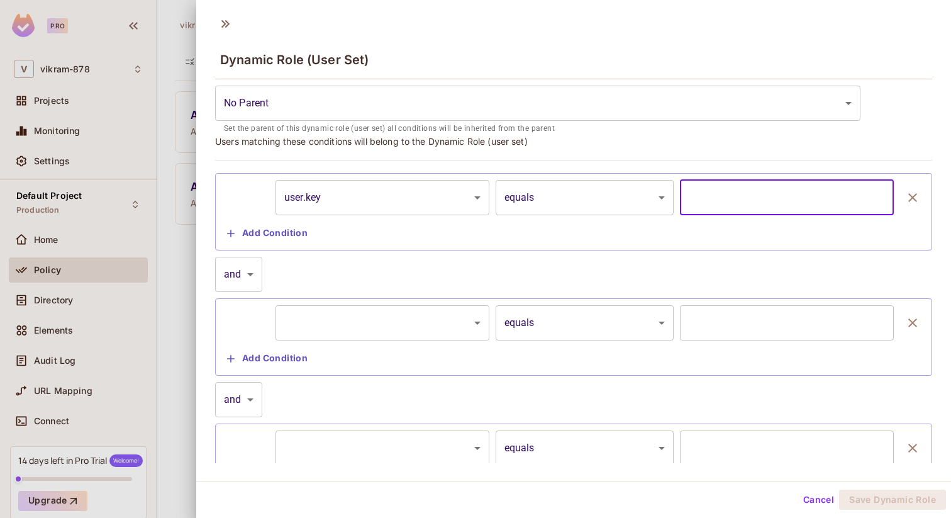
scroll to position [0, 0]
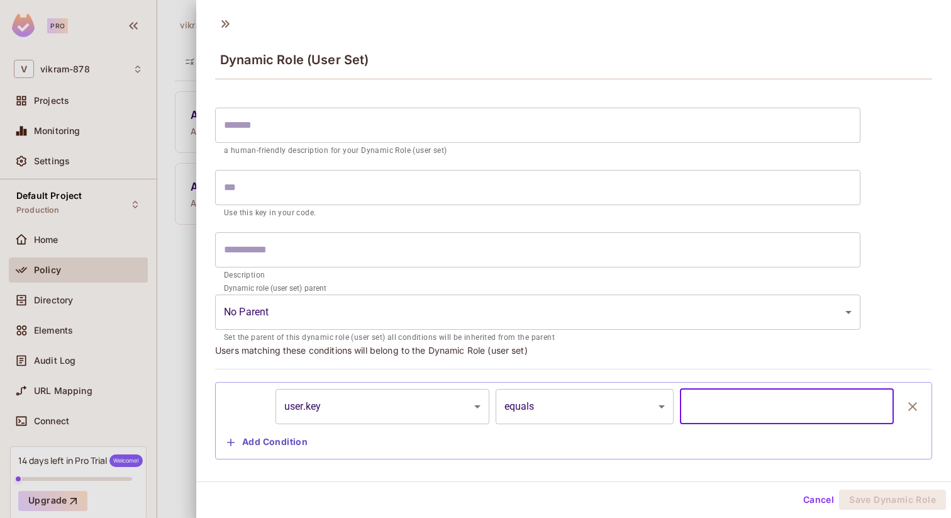
click at [821, 502] on button "Cancel" at bounding box center [819, 500] width 41 height 20
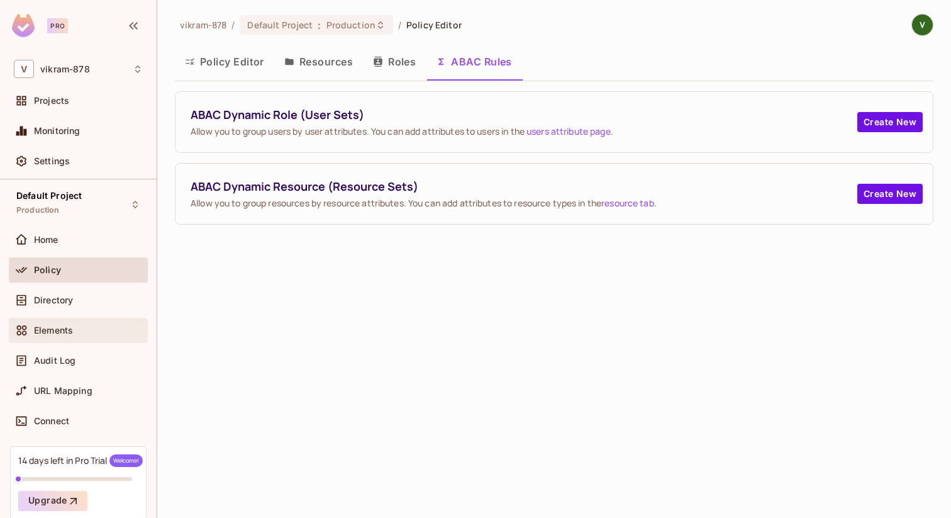
click at [49, 334] on span "Elements" at bounding box center [53, 330] width 39 height 10
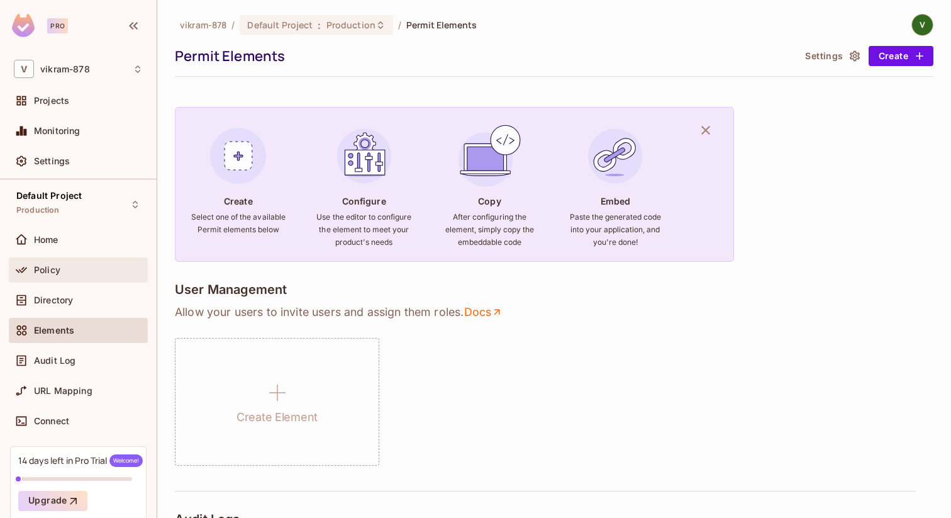
click at [38, 269] on span "Policy" at bounding box center [47, 270] width 26 height 10
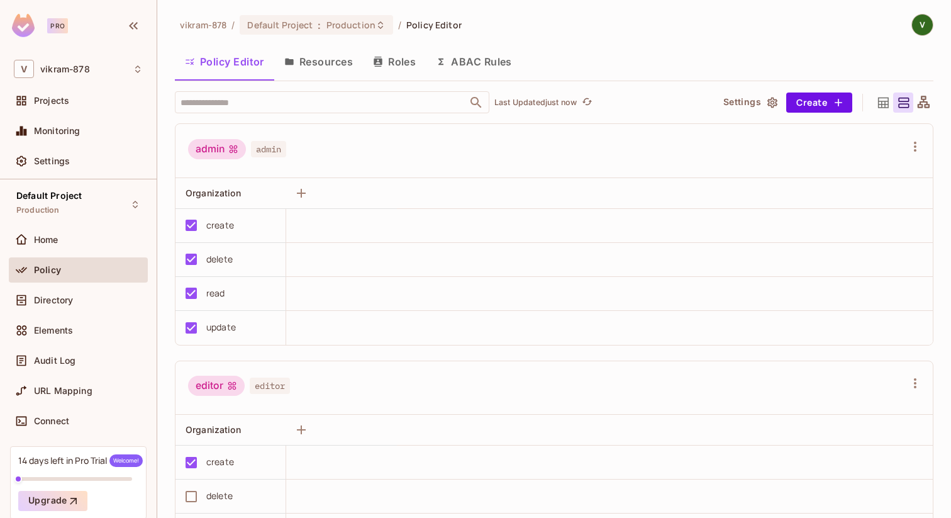
click at [38, 269] on span "Policy" at bounding box center [47, 270] width 27 height 10
click at [317, 64] on button "Resources" at bounding box center [318, 61] width 89 height 31
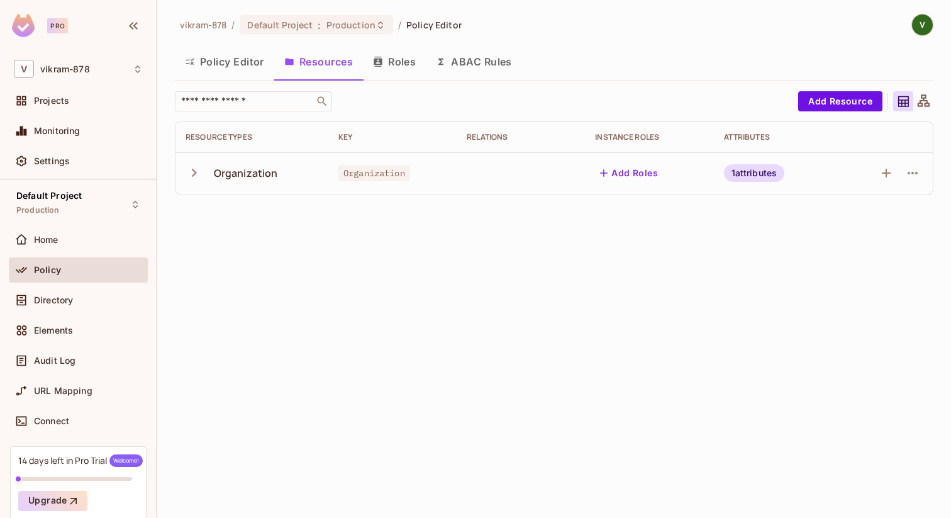
click at [399, 61] on button "Roles" at bounding box center [394, 61] width 63 height 31
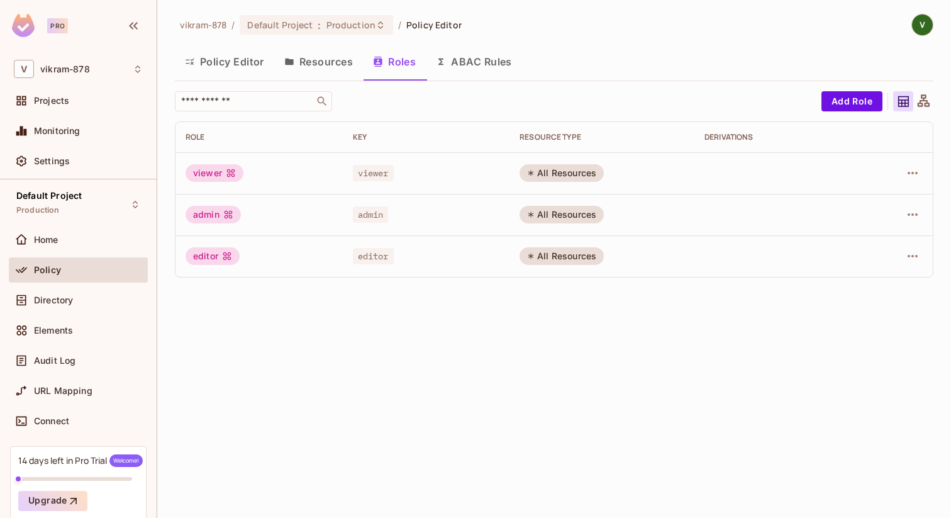
click at [469, 54] on button "ABAC Rules" at bounding box center [474, 61] width 96 height 31
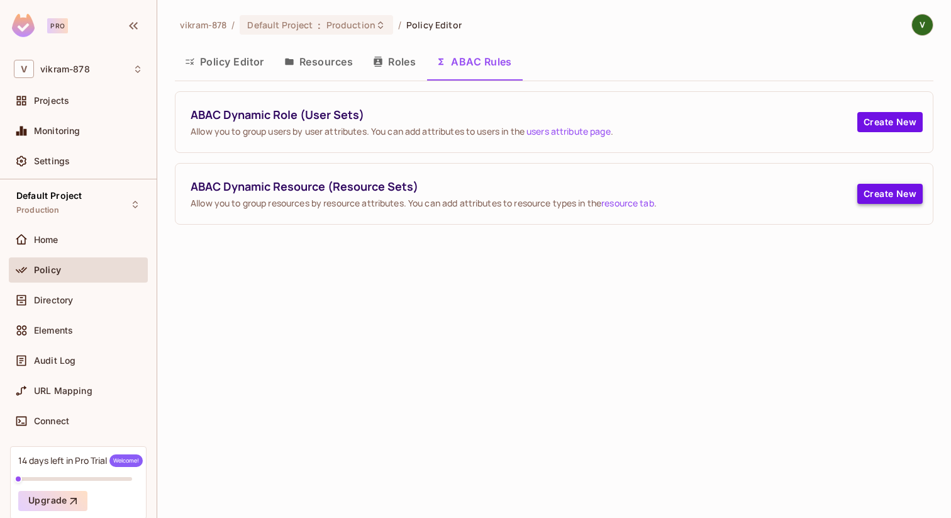
click at [872, 191] on button "Create New" at bounding box center [890, 194] width 65 height 20
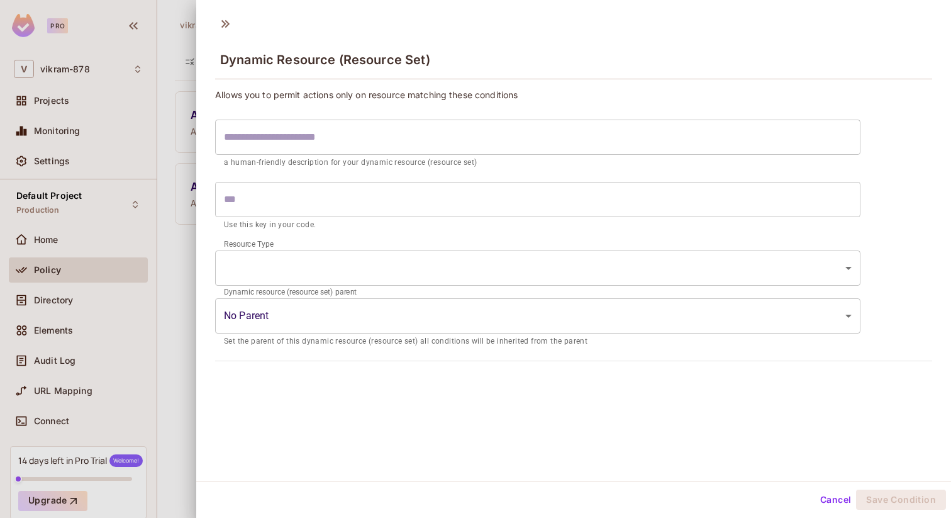
scroll to position [2, 0]
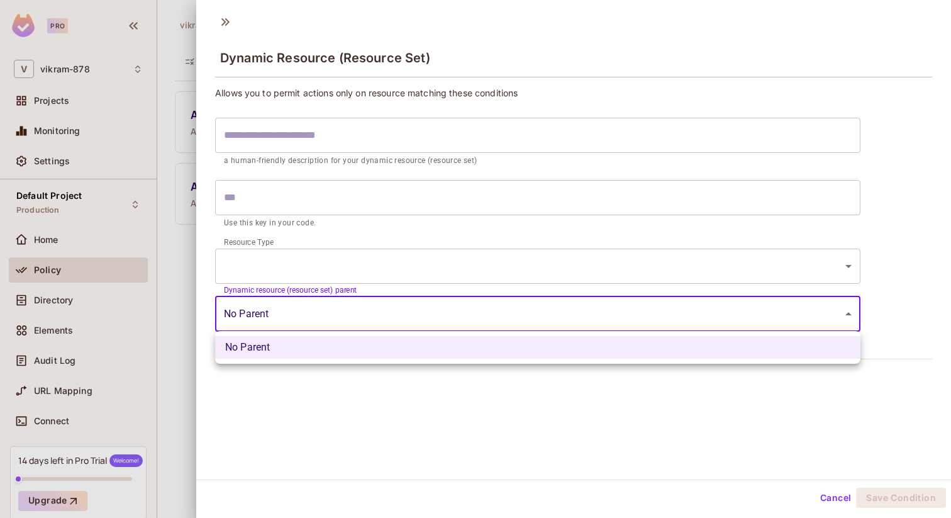
click at [265, 322] on body "Pro V vikram-878 Projects Monitoring Settings Default Project Production Home P…" at bounding box center [475, 259] width 951 height 518
click at [255, 350] on li "No Parent" at bounding box center [538, 347] width 646 height 23
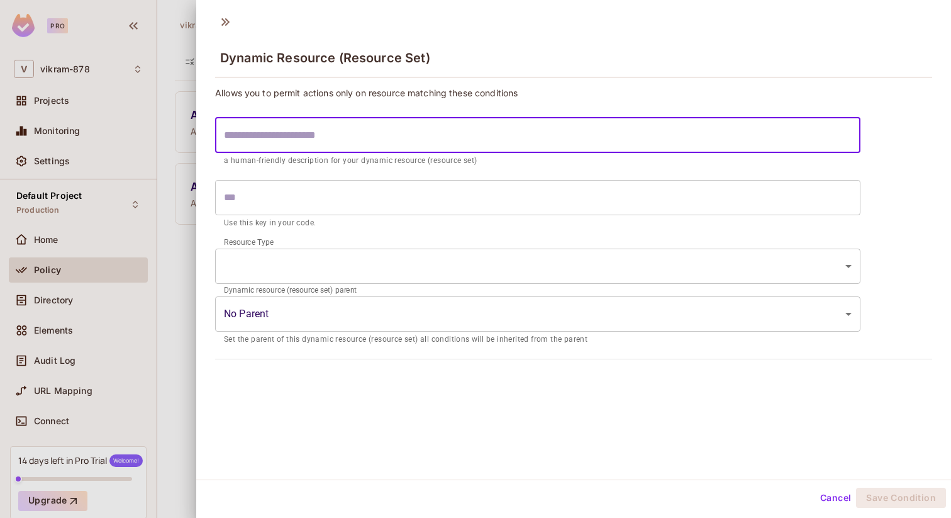
click at [305, 135] on input "text" at bounding box center [538, 135] width 646 height 35
click at [274, 197] on input "text" at bounding box center [538, 197] width 646 height 35
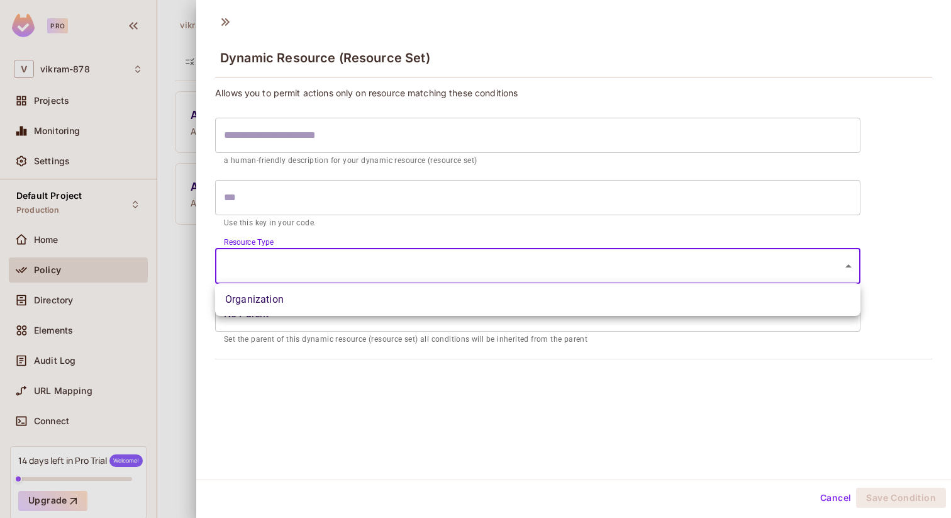
click at [278, 274] on body "Pro V vikram-878 Projects Monitoring Settings Default Project Production Home P…" at bounding box center [475, 259] width 951 height 518
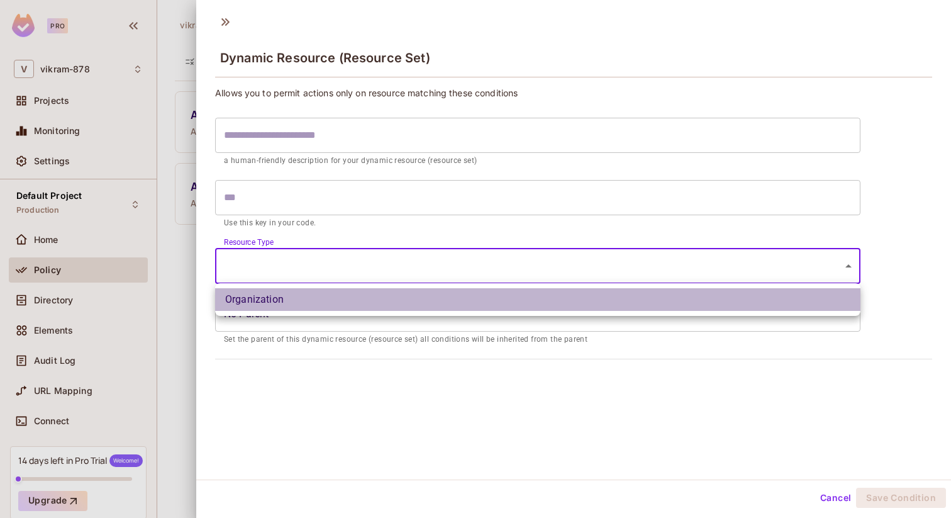
click at [285, 308] on li "Organization" at bounding box center [538, 299] width 646 height 23
type input "**********"
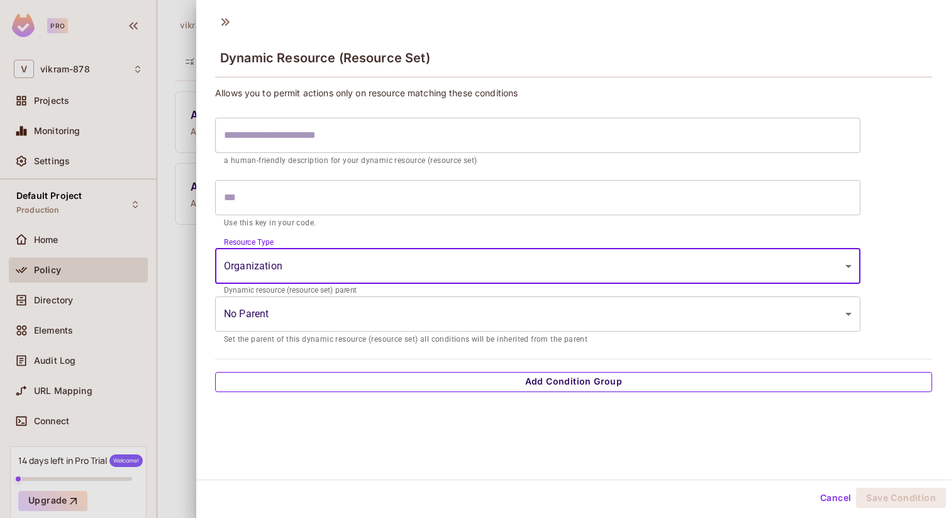
click at [493, 382] on button "Add Condition Group" at bounding box center [573, 382] width 717 height 20
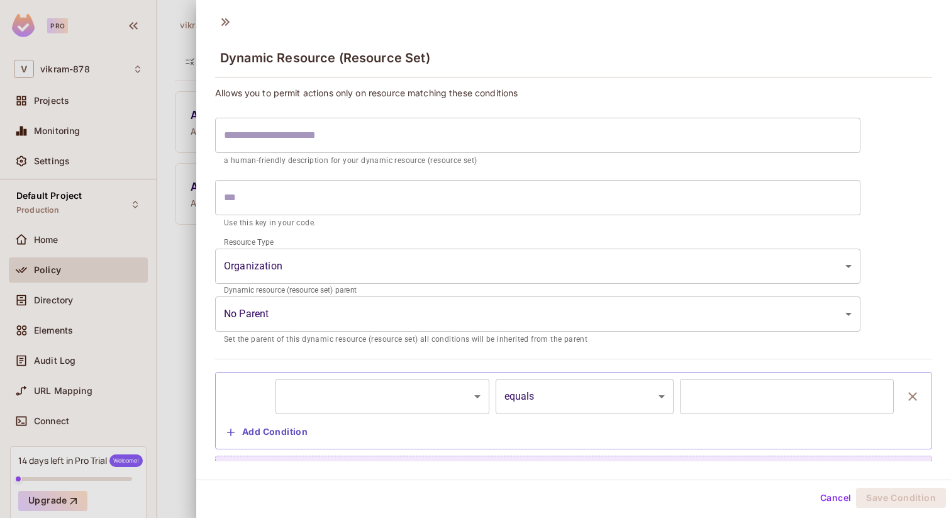
scroll to position [14, 0]
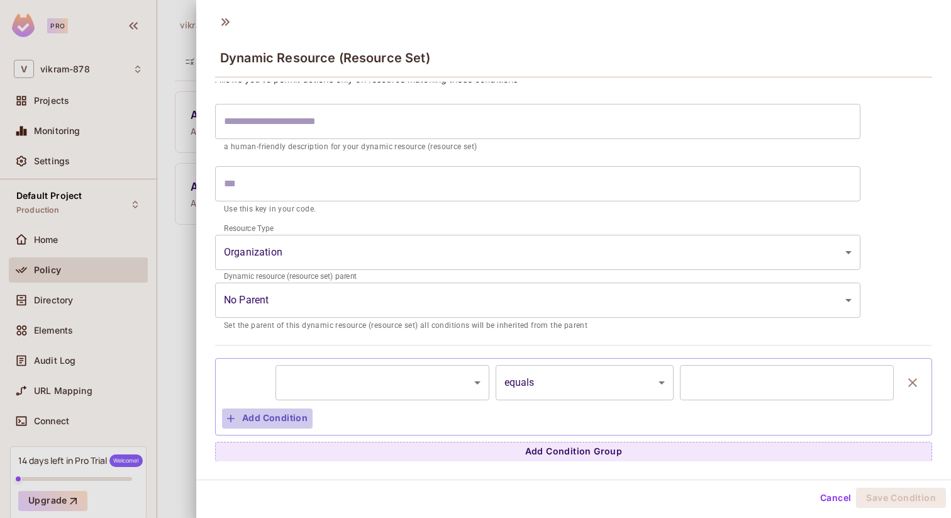
click at [273, 418] on button "Add Condition" at bounding box center [267, 418] width 91 height 20
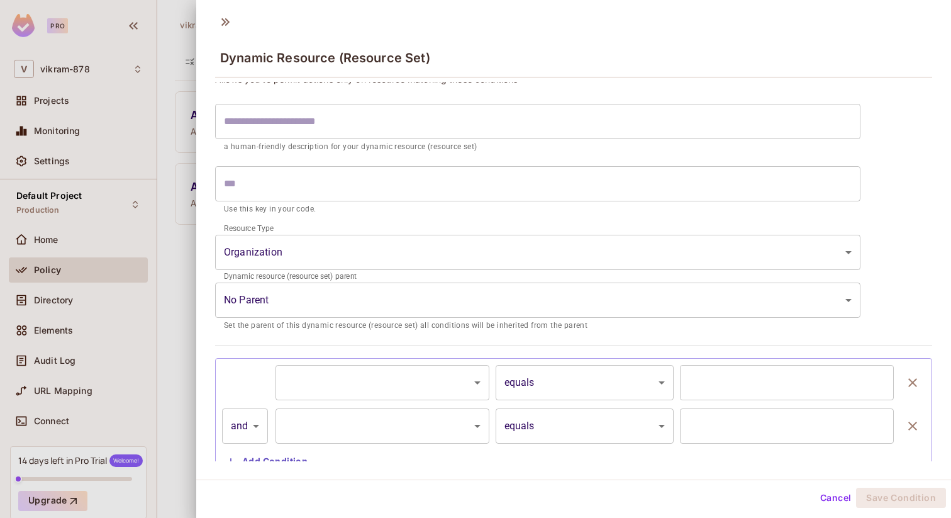
scroll to position [57, 0]
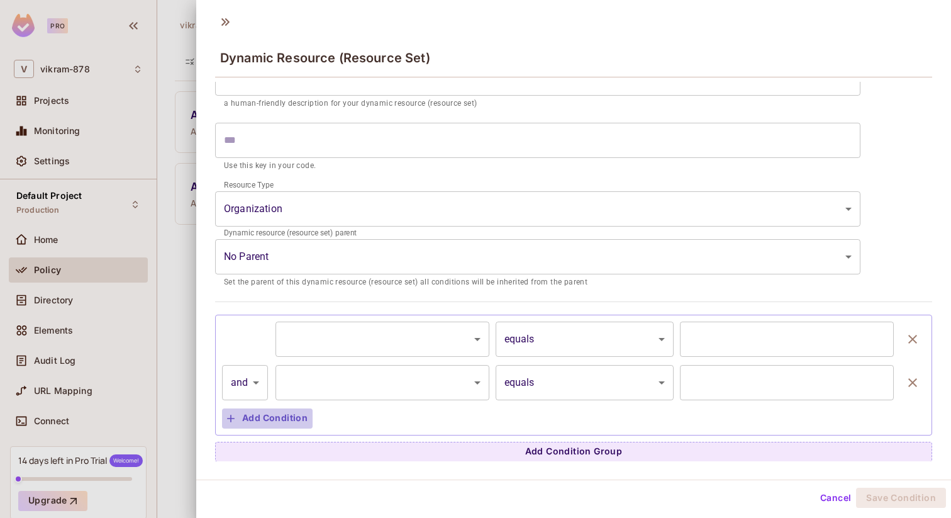
click at [251, 418] on button "Add Condition" at bounding box center [267, 418] width 91 height 20
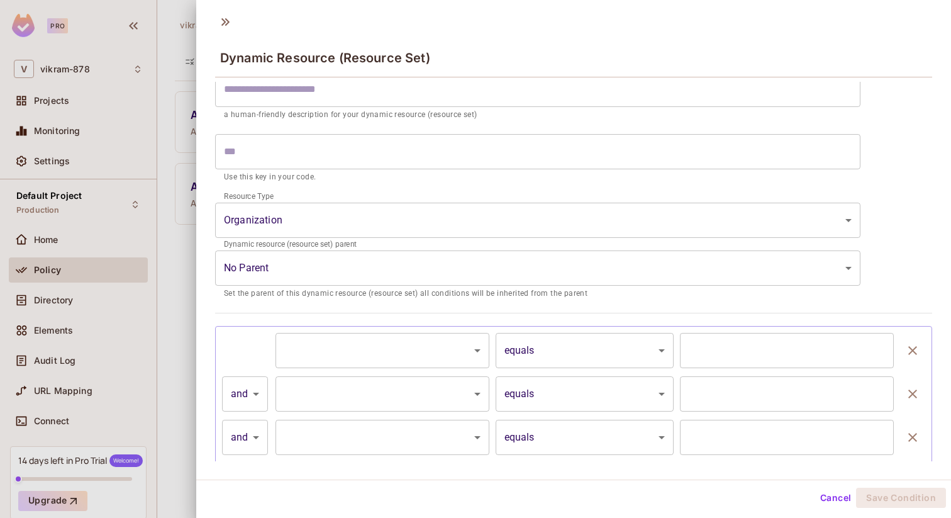
scroll to position [0, 0]
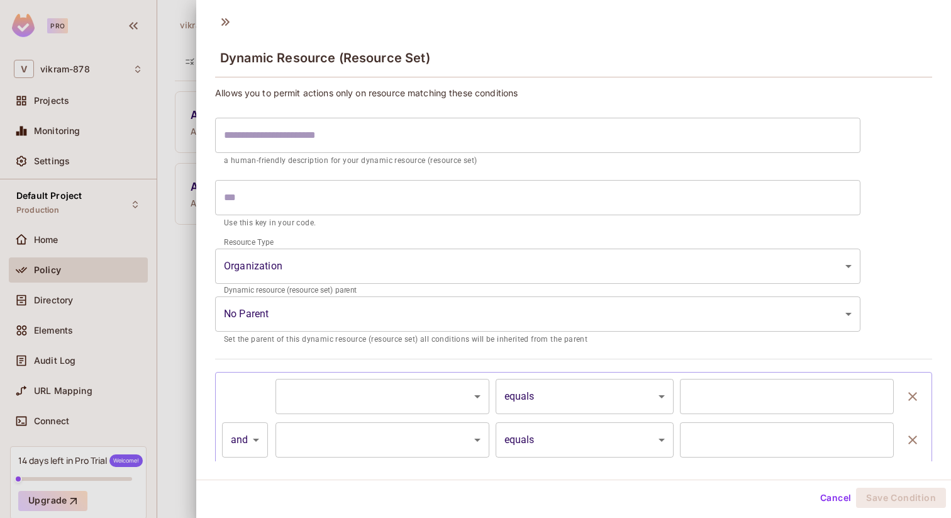
click at [834, 502] on button "Cancel" at bounding box center [836, 498] width 41 height 20
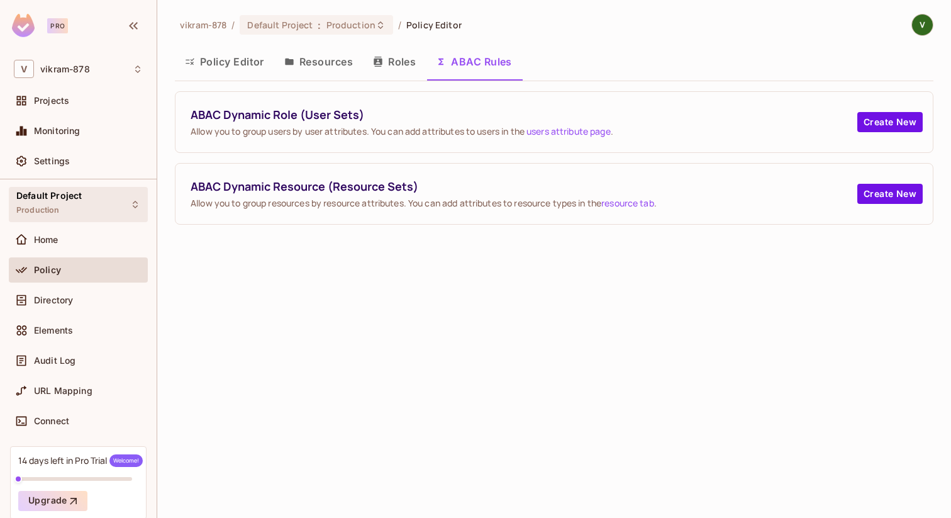
click at [70, 201] on div "Default Project Production" at bounding box center [48, 204] width 65 height 27
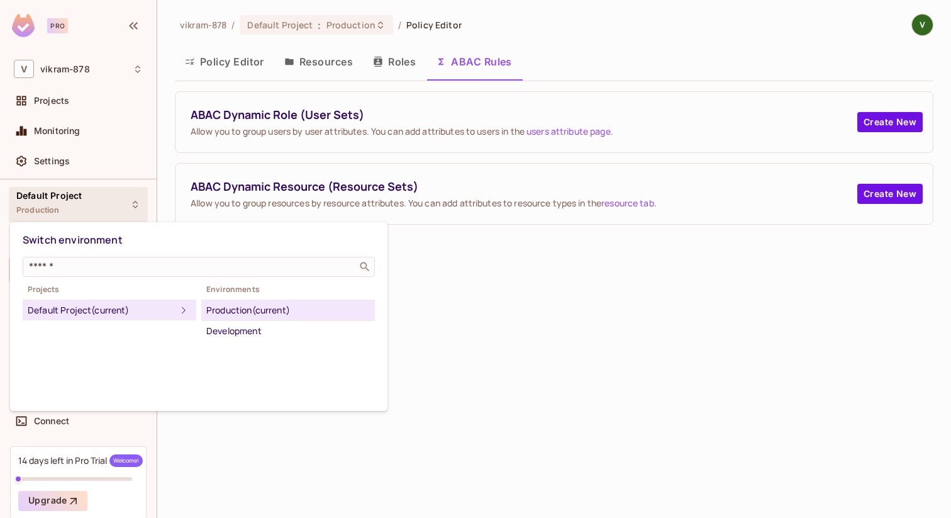
click at [70, 201] on div at bounding box center [475, 259] width 951 height 518
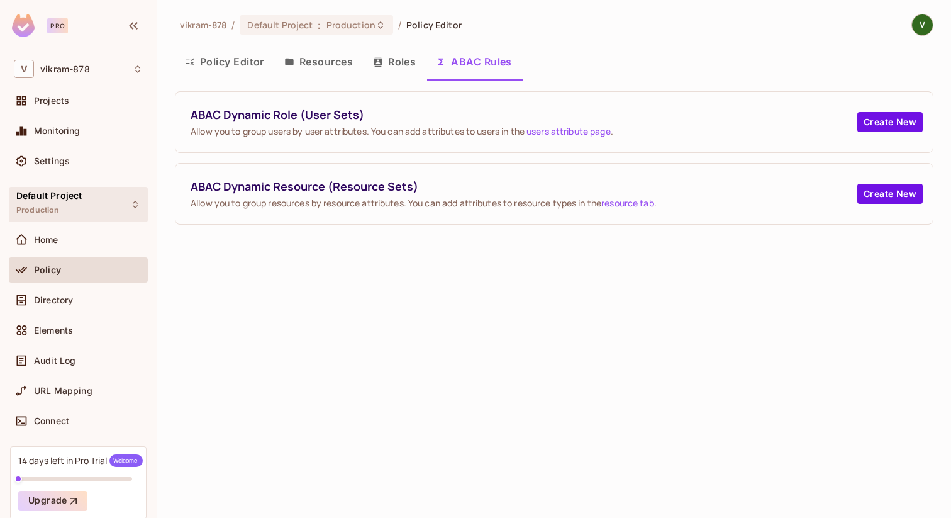
click at [70, 201] on div "Default Project Production" at bounding box center [48, 204] width 65 height 27
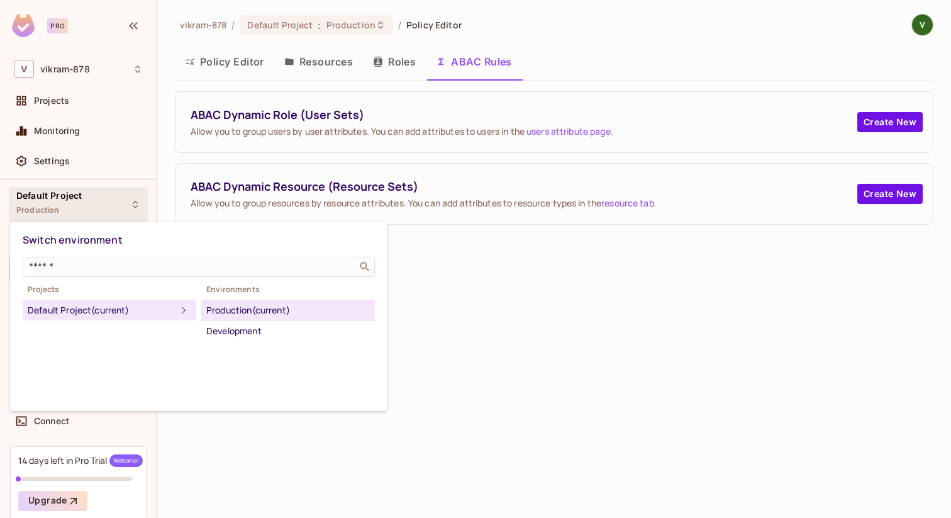
click at [70, 201] on div at bounding box center [475, 259] width 951 height 518
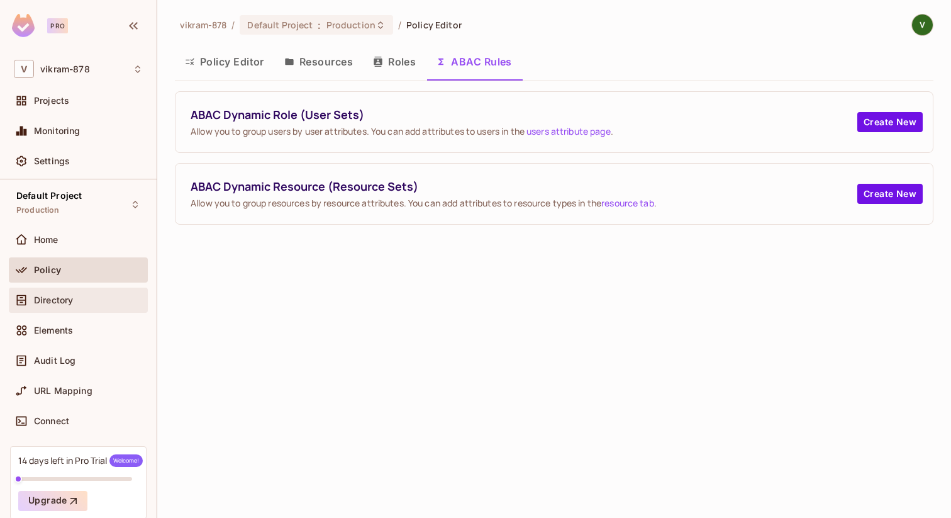
click at [52, 299] on span "Directory" at bounding box center [53, 300] width 39 height 10
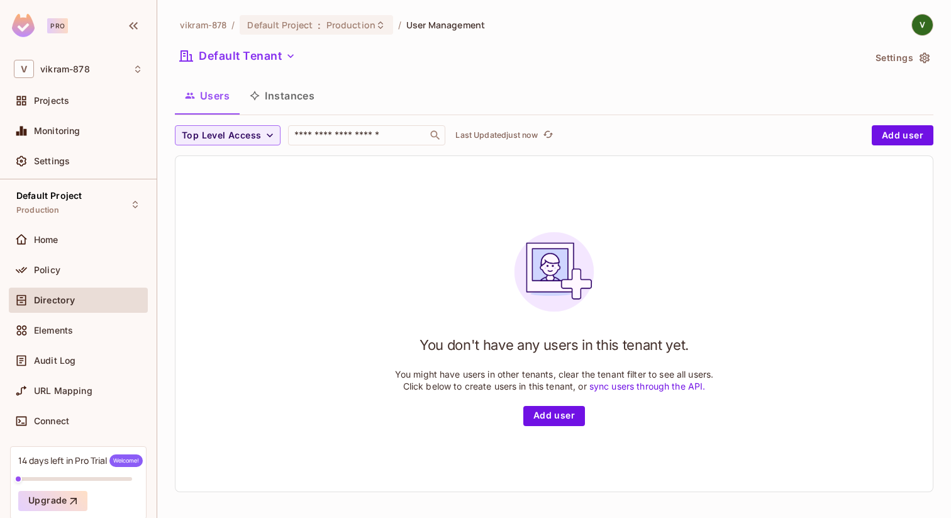
click at [273, 99] on button "Instances" at bounding box center [282, 95] width 85 height 31
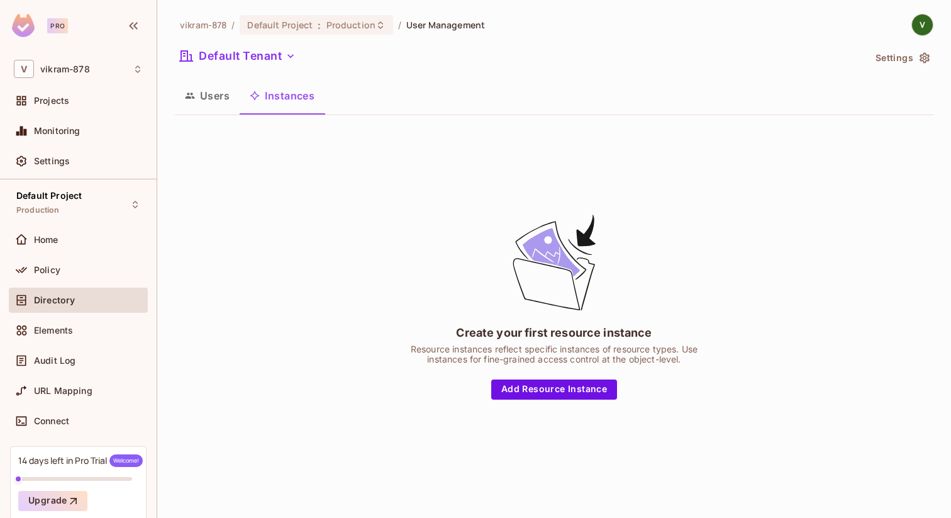
click at [215, 101] on button "Users" at bounding box center [207, 95] width 65 height 31
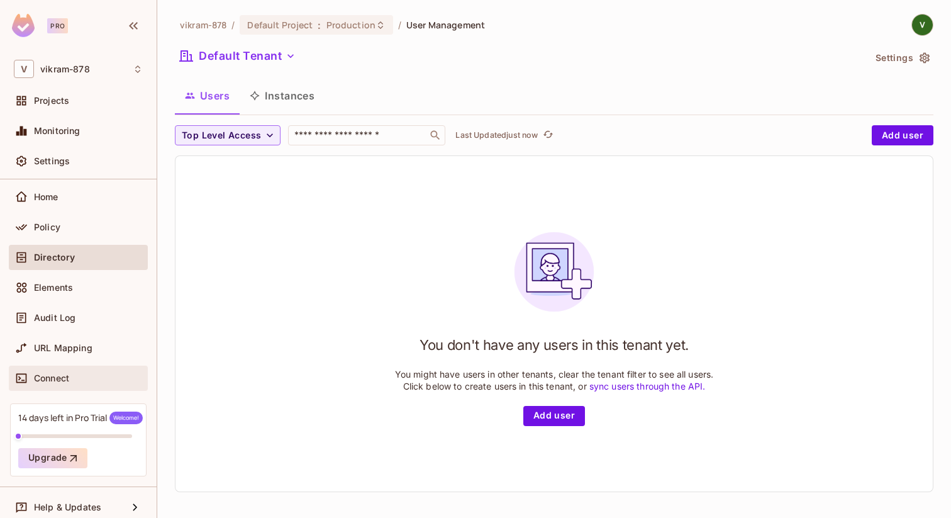
scroll to position [52, 0]
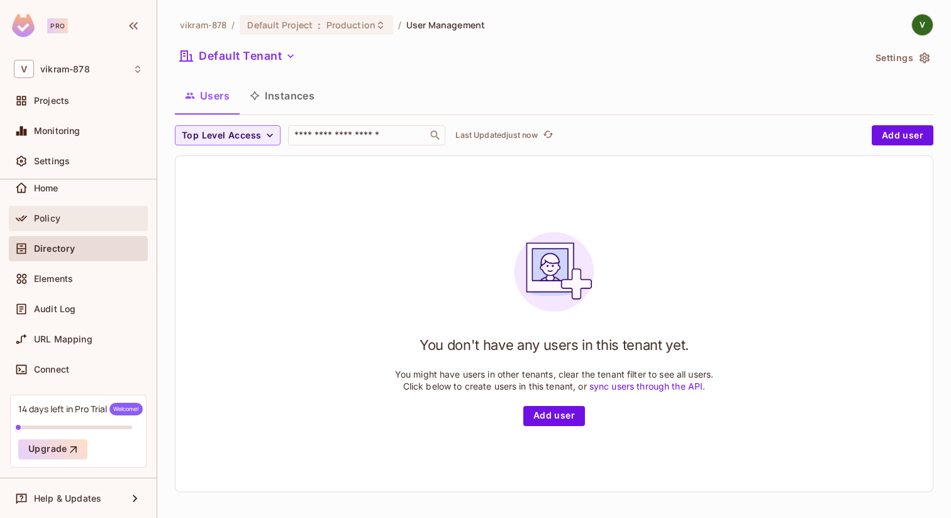
click at [45, 222] on span "Policy" at bounding box center [47, 218] width 26 height 10
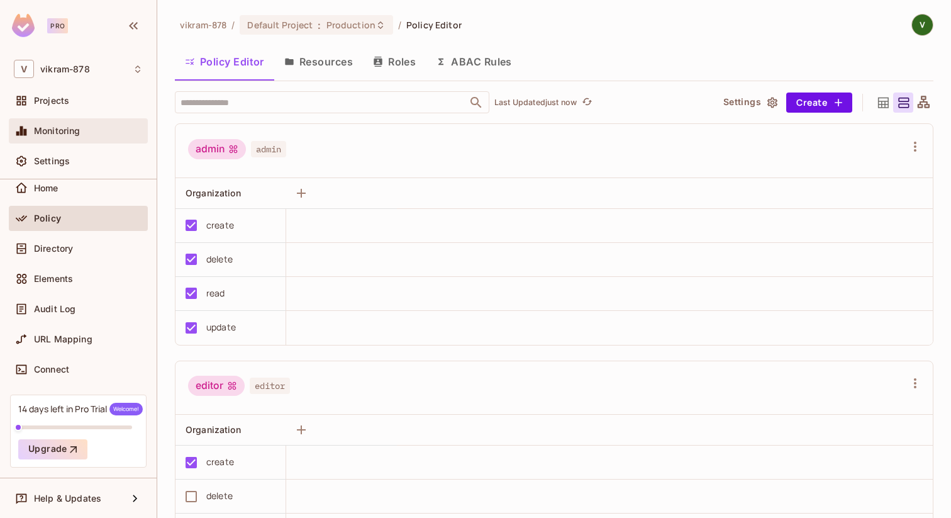
click at [46, 137] on div "Monitoring" at bounding box center [78, 130] width 129 height 15
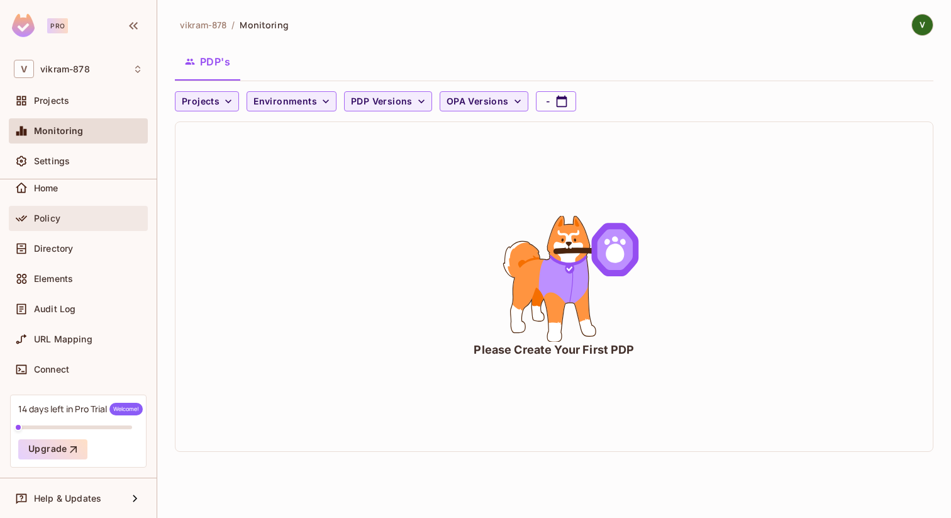
click at [45, 222] on span "Policy" at bounding box center [47, 218] width 26 height 10
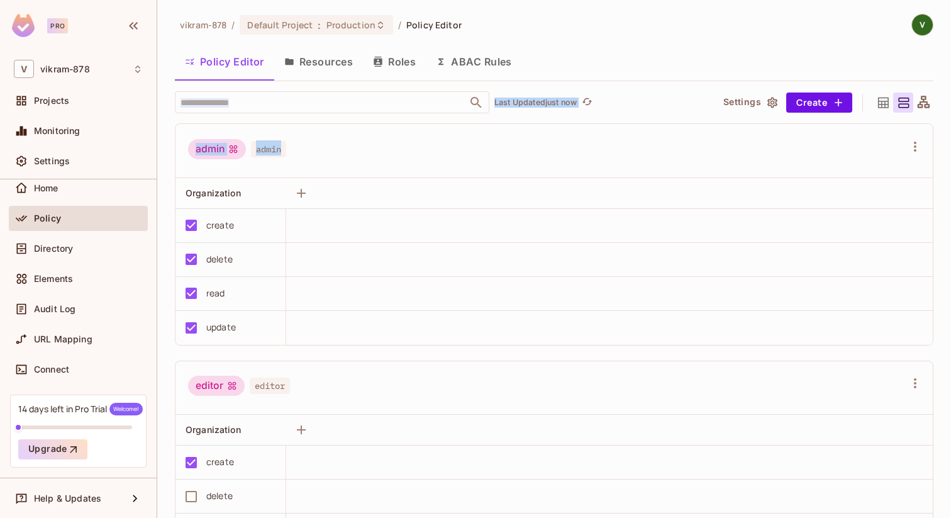
drag, startPoint x: 167, startPoint y: 51, endPoint x: 327, endPoint y: 164, distance: 195.5
click at [327, 160] on div "vikram-878 / Default Project : Production / Policy Editor Policy Editor Resourc…" at bounding box center [554, 259] width 794 height 518
click at [761, 111] on button "Settings" at bounding box center [750, 103] width 63 height 20
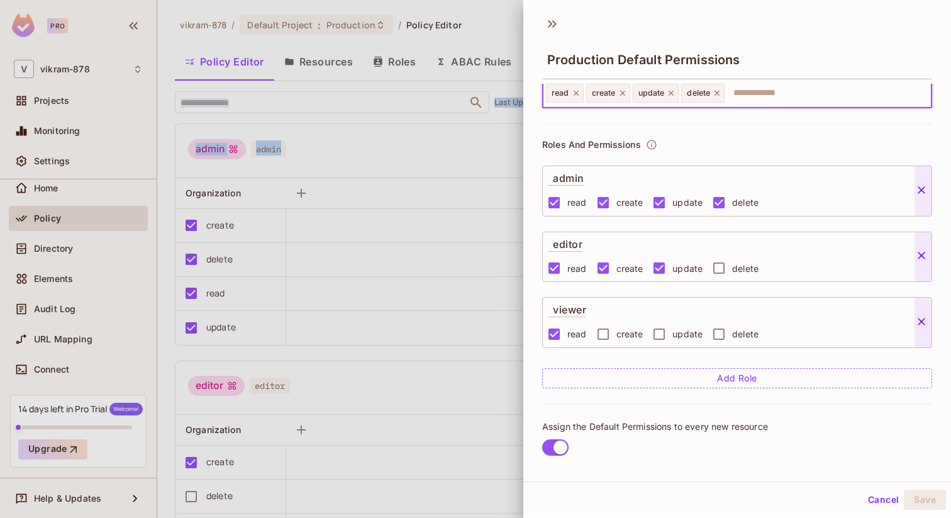
scroll to position [40, 0]
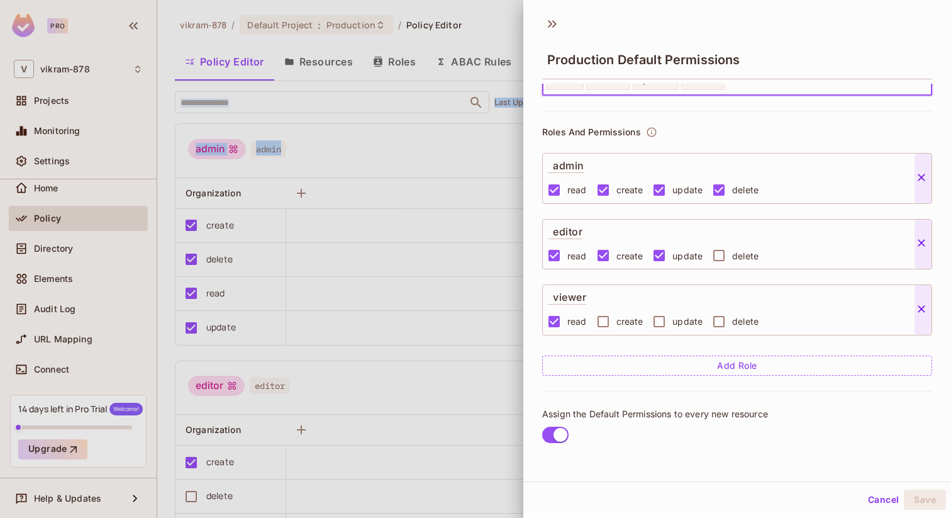
click at [707, 371] on button "Add Role" at bounding box center [737, 366] width 390 height 20
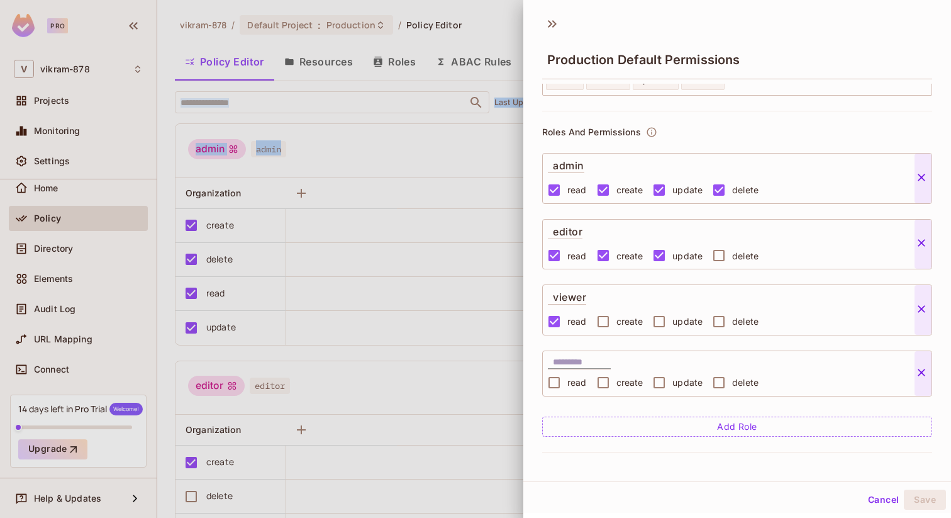
click at [559, 365] on input "text" at bounding box center [582, 362] width 58 height 13
click at [922, 374] on icon at bounding box center [922, 372] width 13 height 13
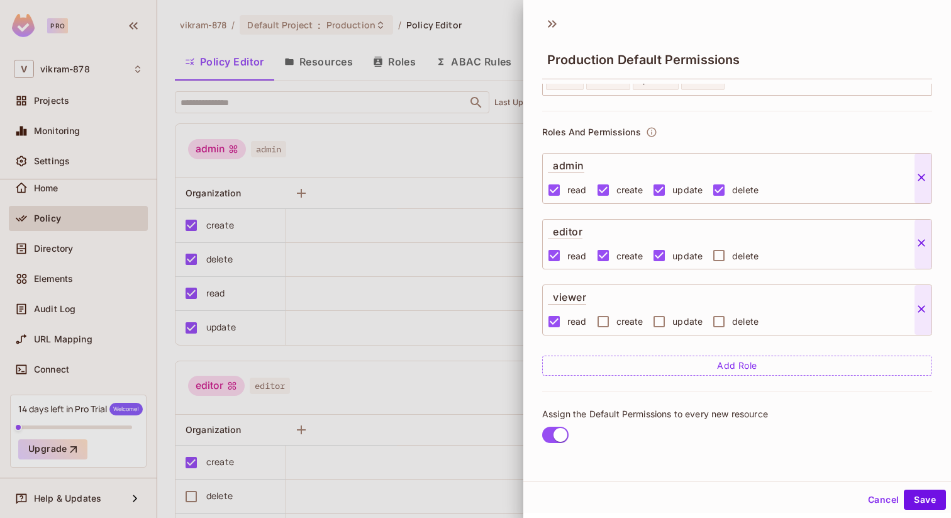
scroll to position [0, 0]
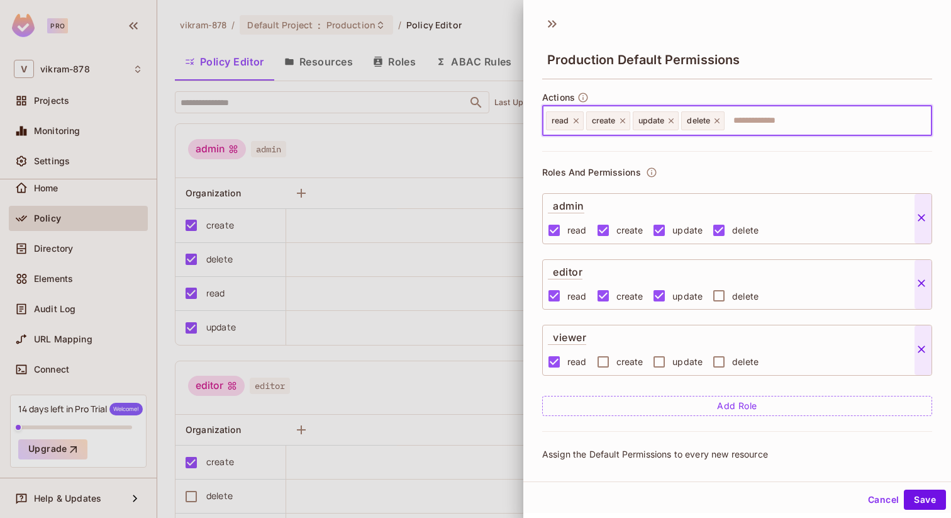
click at [739, 117] on input "text" at bounding box center [826, 120] width 201 height 25
click at [920, 498] on button "Save" at bounding box center [925, 500] width 42 height 20
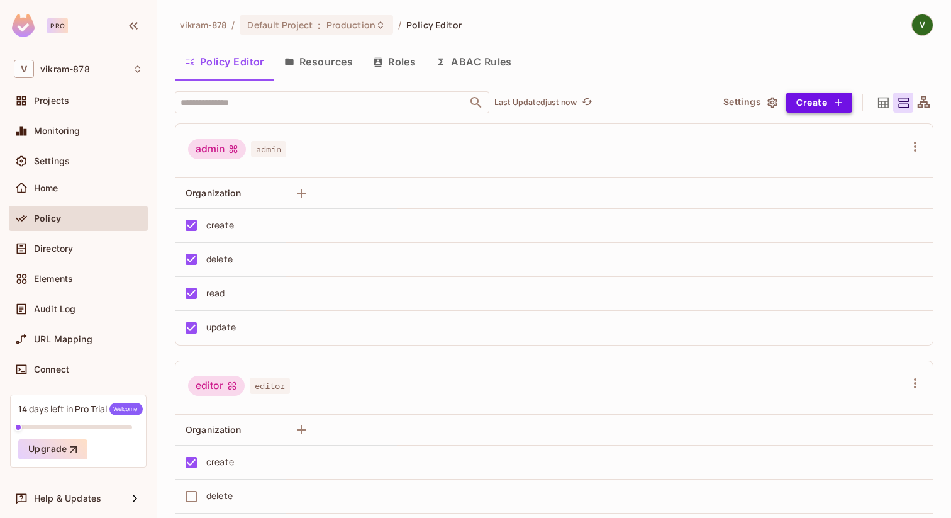
click at [834, 101] on icon "button" at bounding box center [839, 102] width 13 height 13
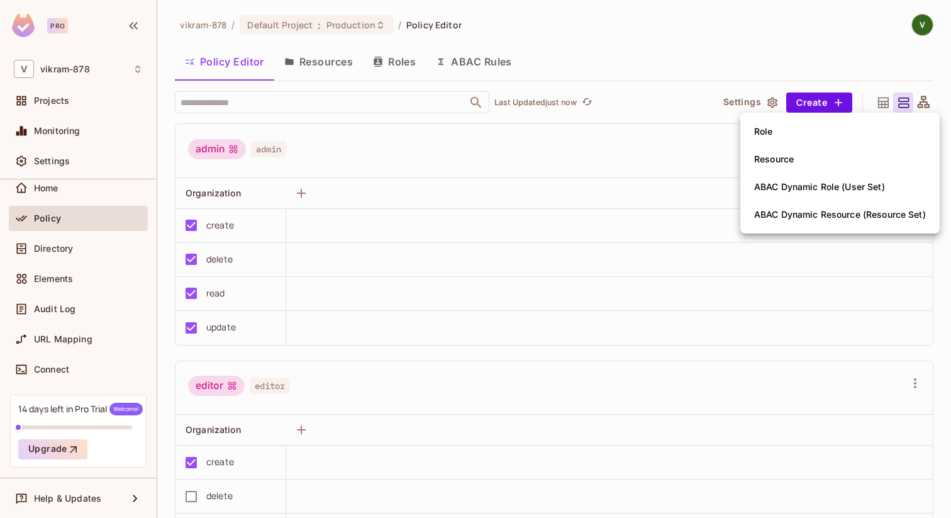
click at [884, 59] on div at bounding box center [475, 259] width 951 height 518
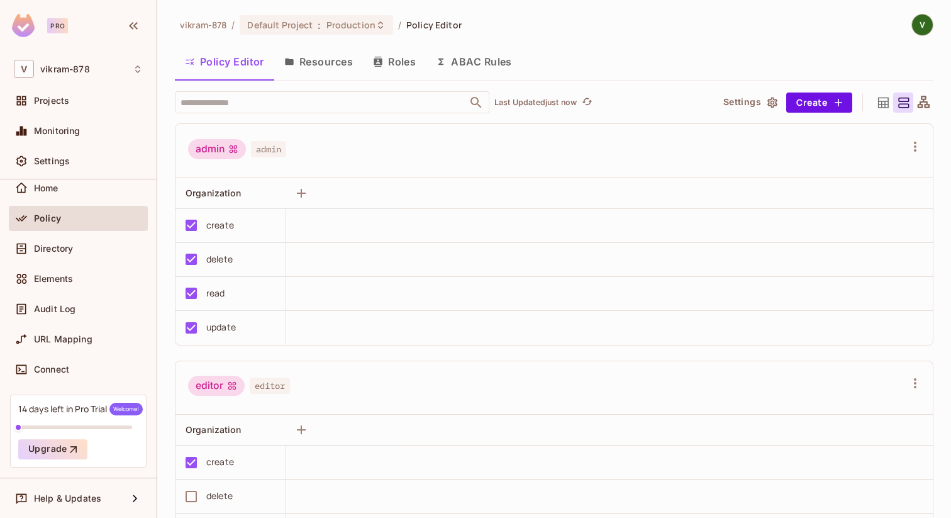
click at [923, 101] on icon at bounding box center [924, 102] width 12 height 12
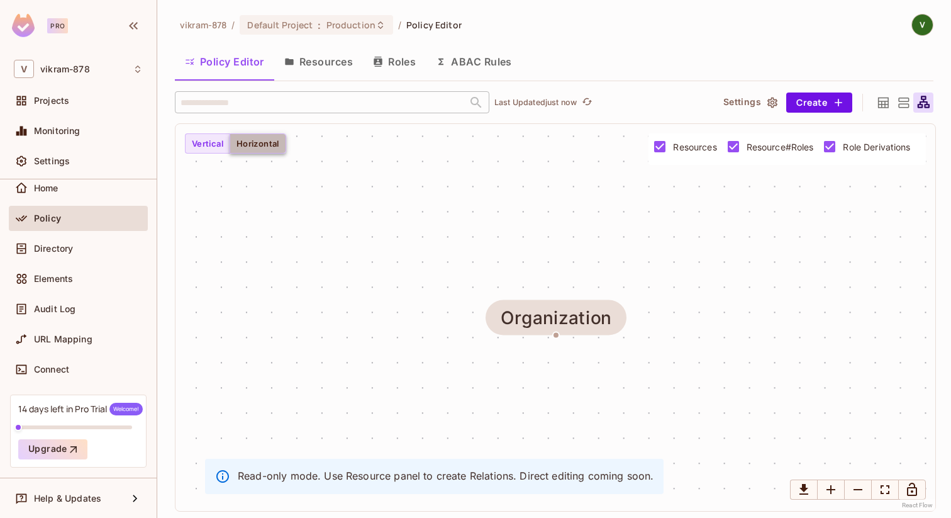
click at [257, 141] on button "Horizontal" at bounding box center [258, 143] width 57 height 20
click at [199, 137] on button "Vertical" at bounding box center [207, 143] width 45 height 20
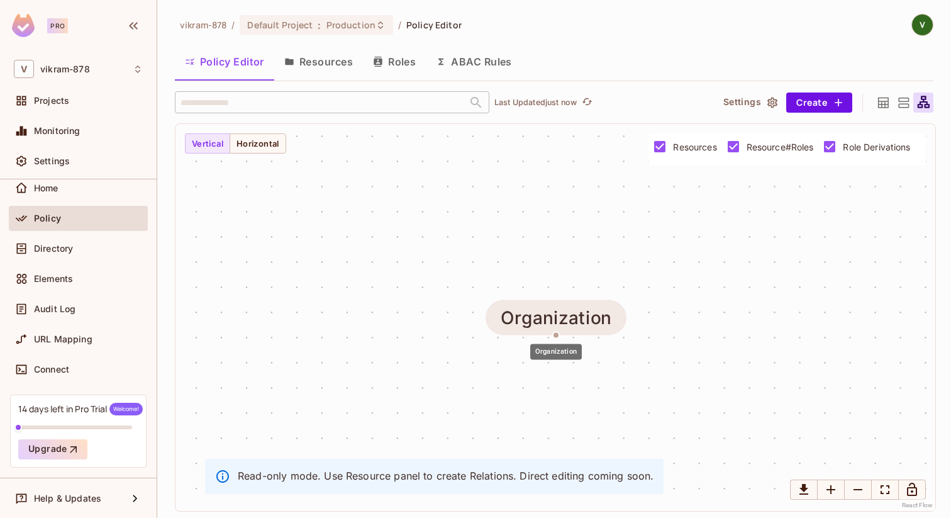
click at [538, 315] on div "Organization" at bounding box center [556, 318] width 111 height 20
click at [554, 335] on div "Organization" at bounding box center [556, 348] width 54 height 26
click at [223, 58] on button "Policy Editor" at bounding box center [224, 61] width 99 height 31
click at [313, 67] on button "Resources" at bounding box center [318, 61] width 89 height 31
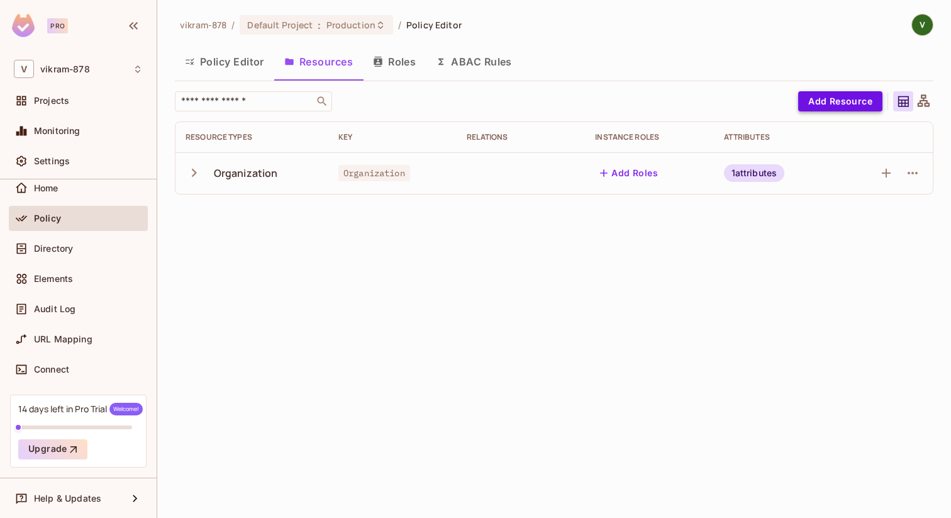
click at [829, 106] on button "Add Resource" at bounding box center [841, 101] width 84 height 20
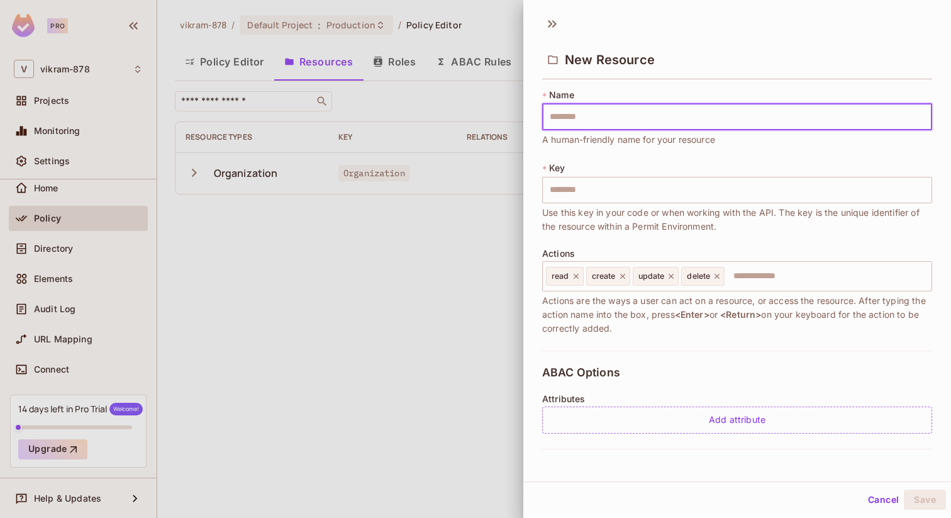
type input "*"
type input "**"
type input "***"
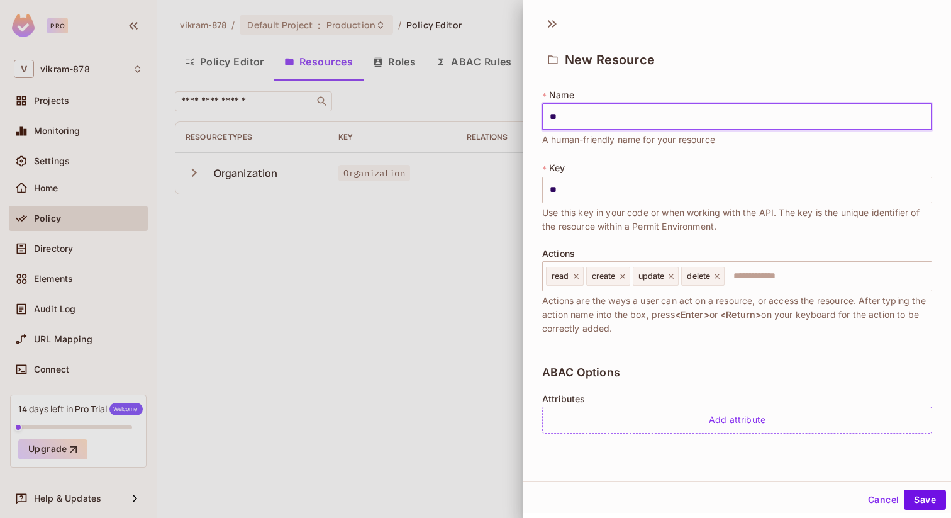
type input "***"
type input "****"
type input "*****"
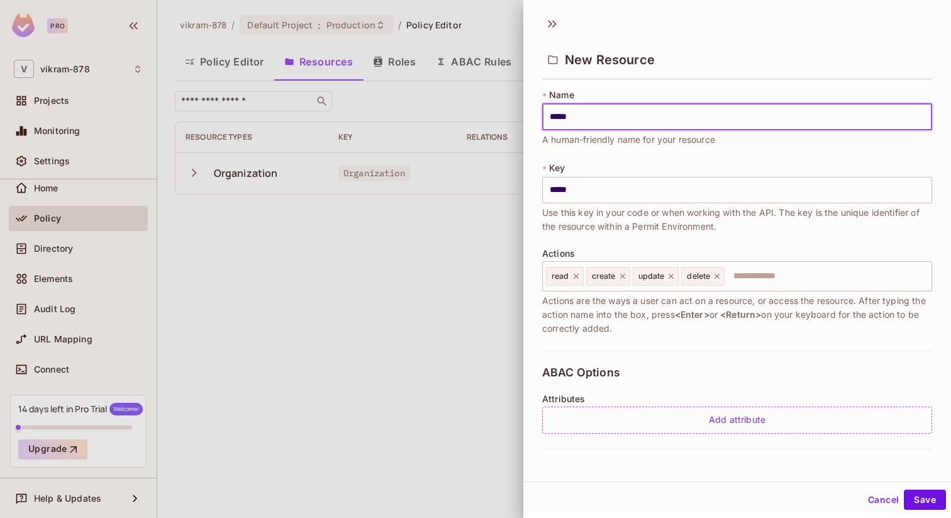
type input "******"
type input "*******"
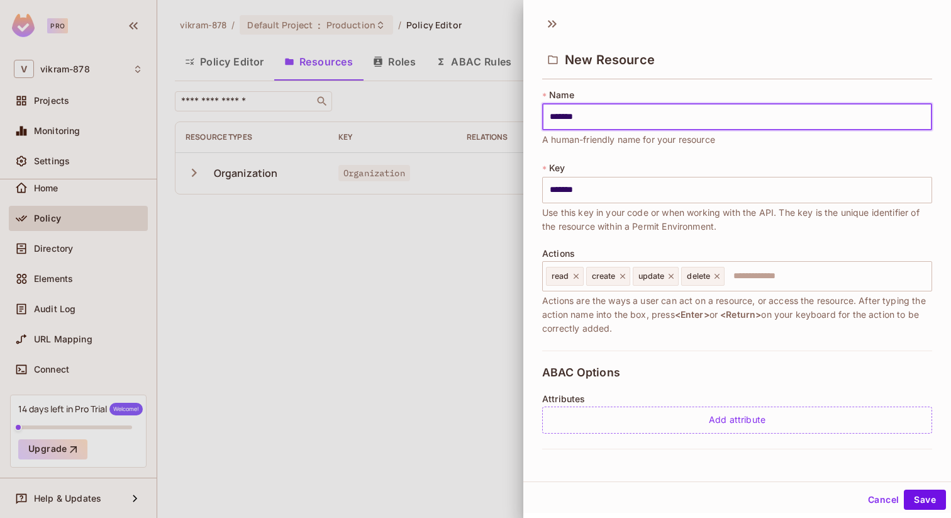
click at [610, 154] on div "* Name ******* ​ A human-friendly name for your resource * Key ******* ​ Use th…" at bounding box center [737, 220] width 390 height 262
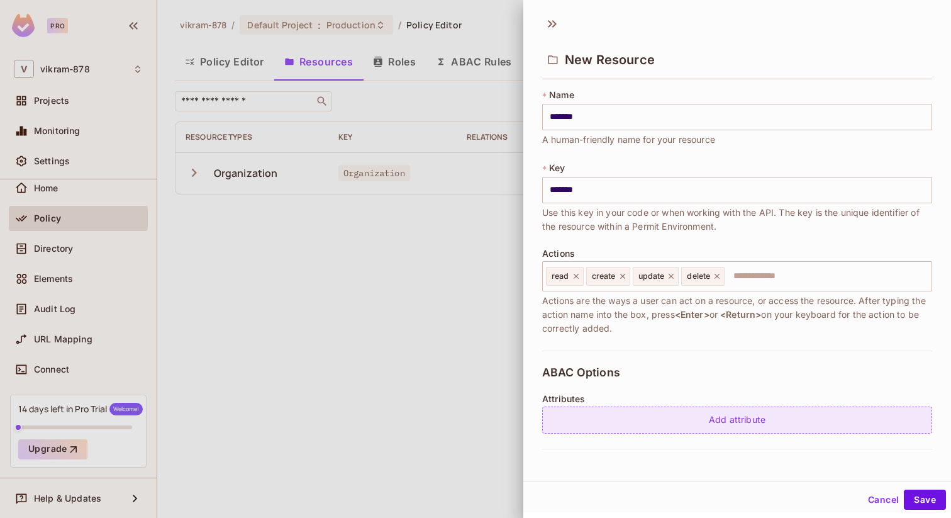
click at [683, 423] on div "Add attribute" at bounding box center [737, 420] width 390 height 27
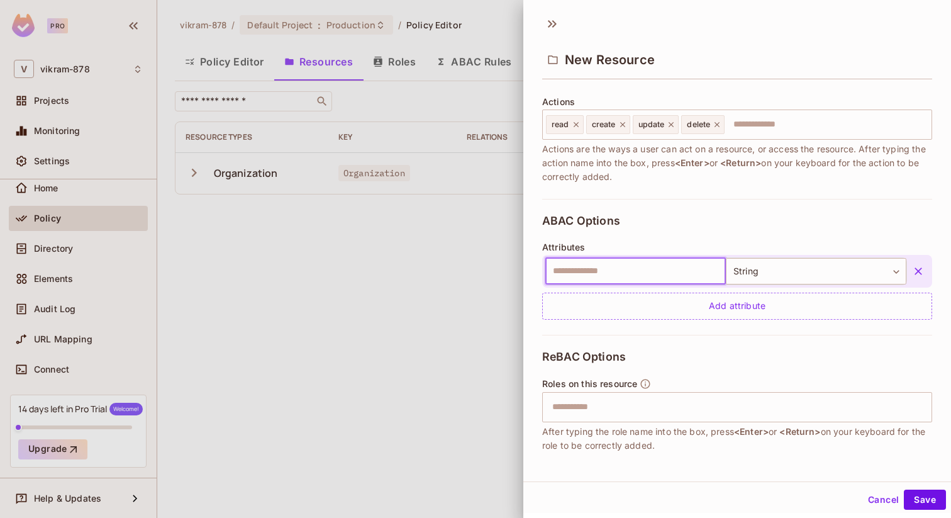
scroll to position [188, 0]
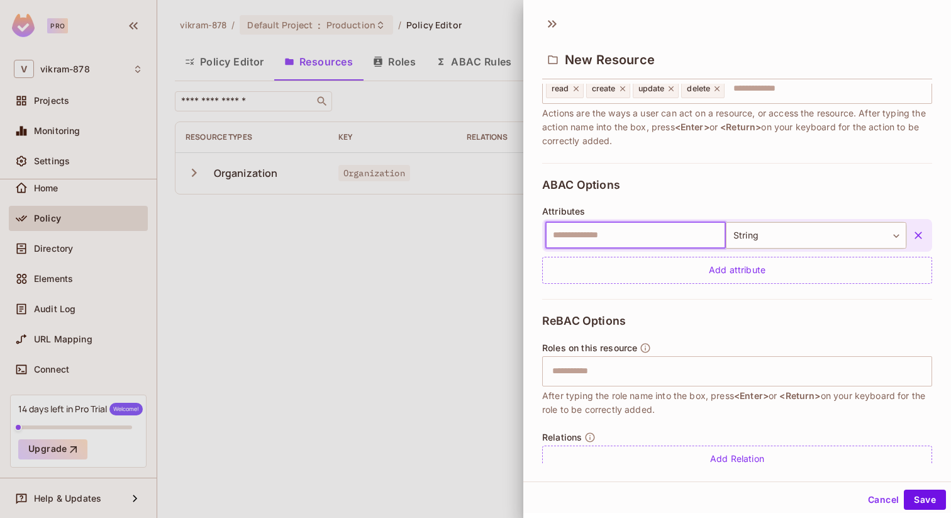
click at [567, 229] on input "text" at bounding box center [636, 235] width 181 height 26
type input "**********"
click at [641, 184] on div "**********" at bounding box center [737, 231] width 390 height 136
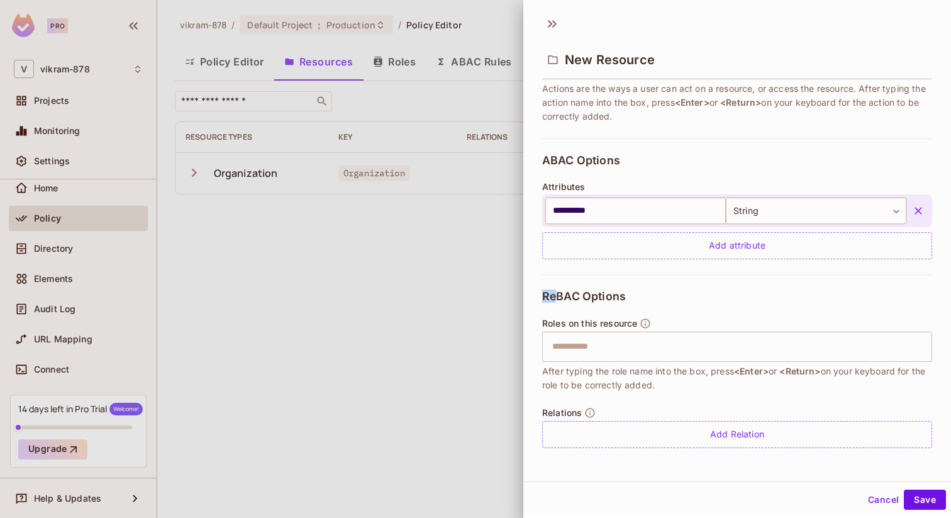
drag, startPoint x: 554, startPoint y: 296, endPoint x: 541, endPoint y: 296, distance: 13.2
click at [541, 296] on div "**********" at bounding box center [738, 273] width 428 height 379
drag, startPoint x: 581, startPoint y: 300, endPoint x: 537, endPoint y: 297, distance: 43.5
click at [537, 297] on div "**********" at bounding box center [738, 273] width 428 height 379
click at [569, 350] on input "text" at bounding box center [736, 346] width 382 height 25
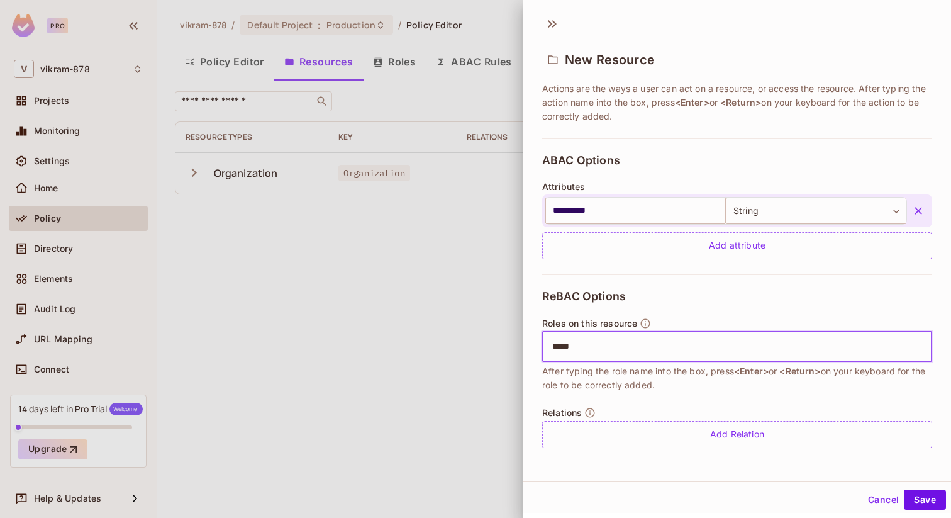
type input "*****"
click at [629, 391] on div "ReBAC Options Roles on this resource ***** ​ After typing the role name into th…" at bounding box center [737, 368] width 390 height 189
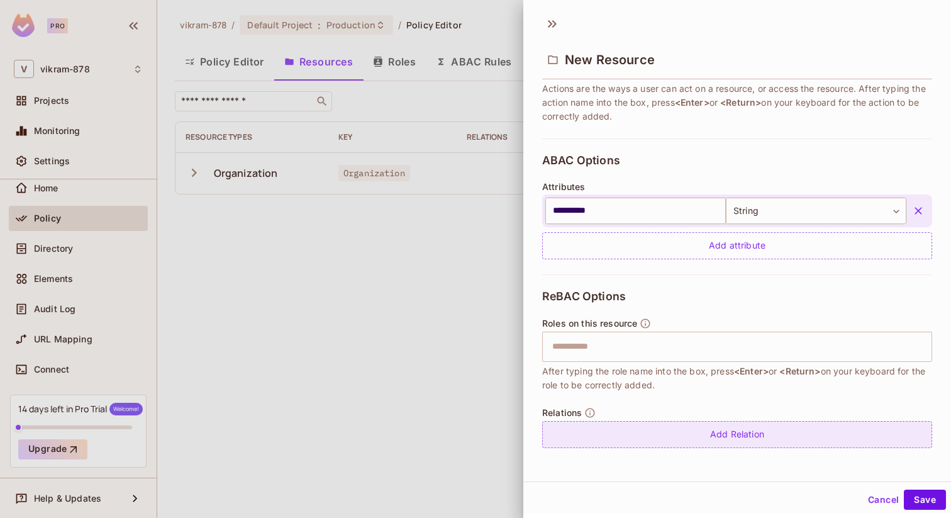
click at [698, 440] on div "Add Relation" at bounding box center [737, 434] width 390 height 27
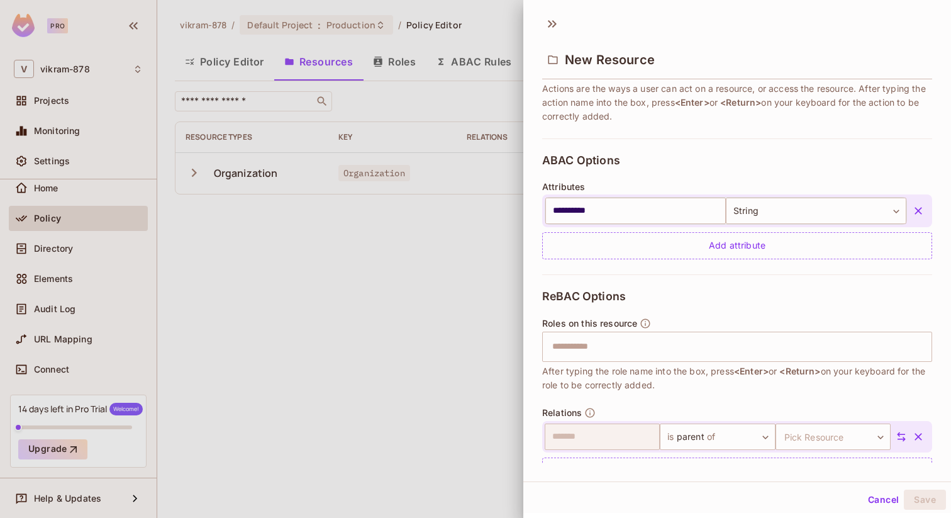
scroll to position [249, 0]
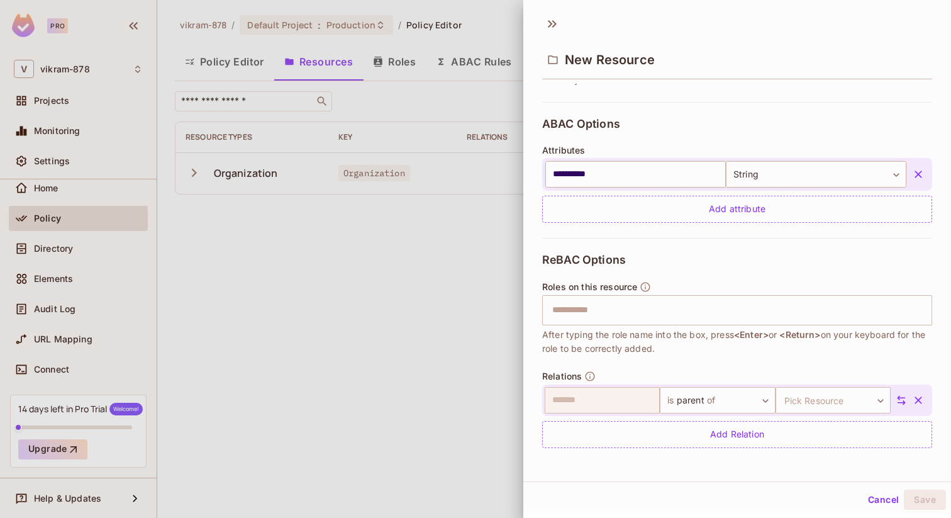
click at [918, 400] on icon "button" at bounding box center [919, 400] width 8 height 8
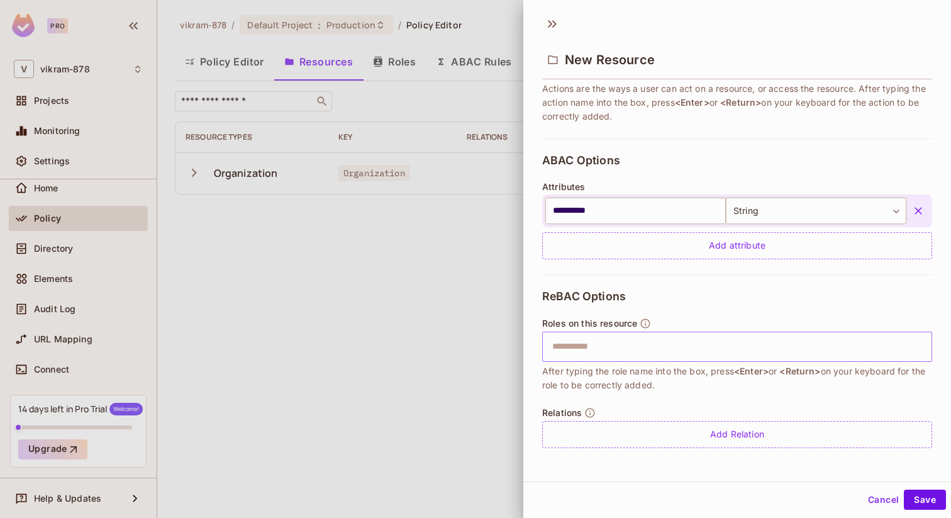
click at [613, 347] on input "text" at bounding box center [736, 346] width 382 height 25
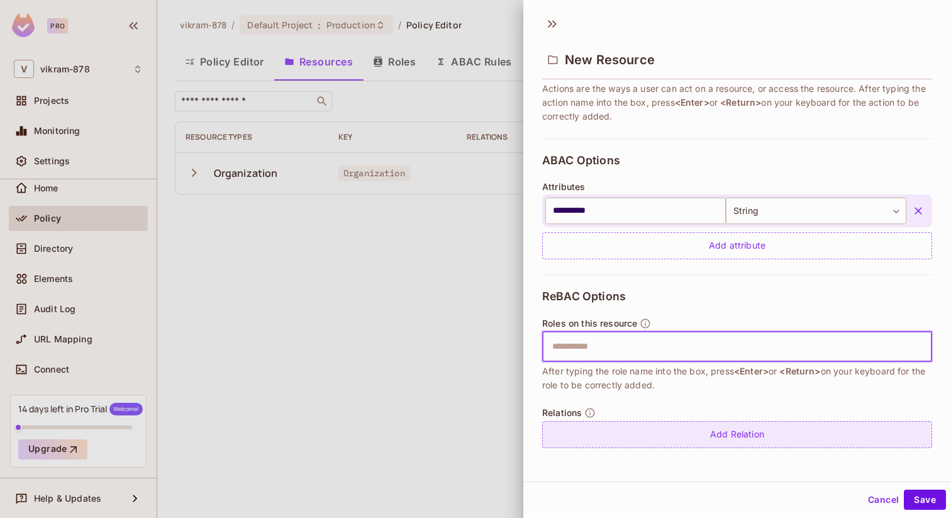
click at [648, 429] on div "Add Relation" at bounding box center [737, 434] width 390 height 27
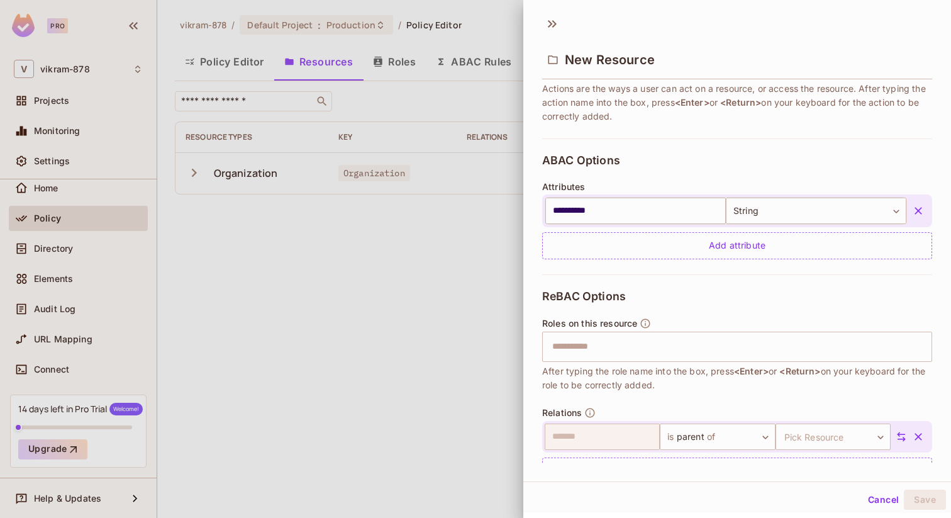
scroll to position [249, 0]
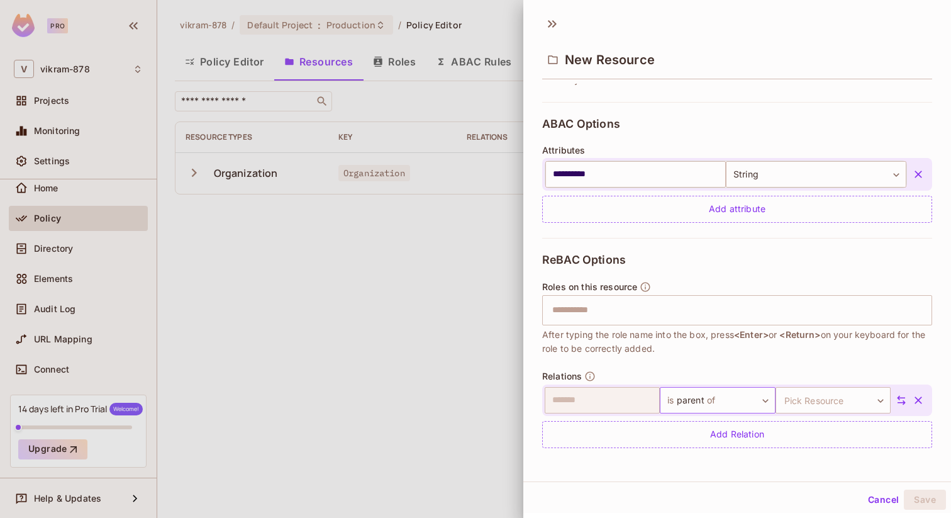
click at [757, 401] on body "**********" at bounding box center [475, 259] width 951 height 518
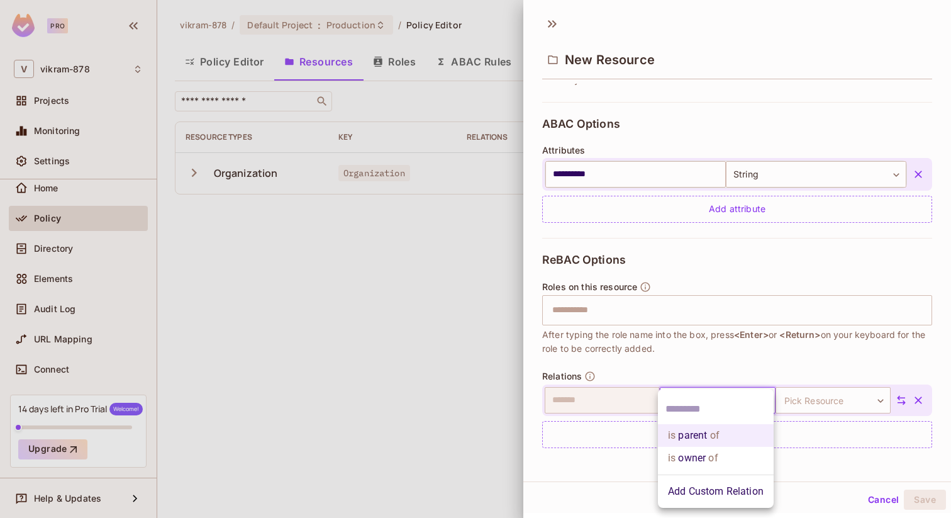
click at [693, 496] on li "Add Custom Relation" at bounding box center [716, 491] width 116 height 23
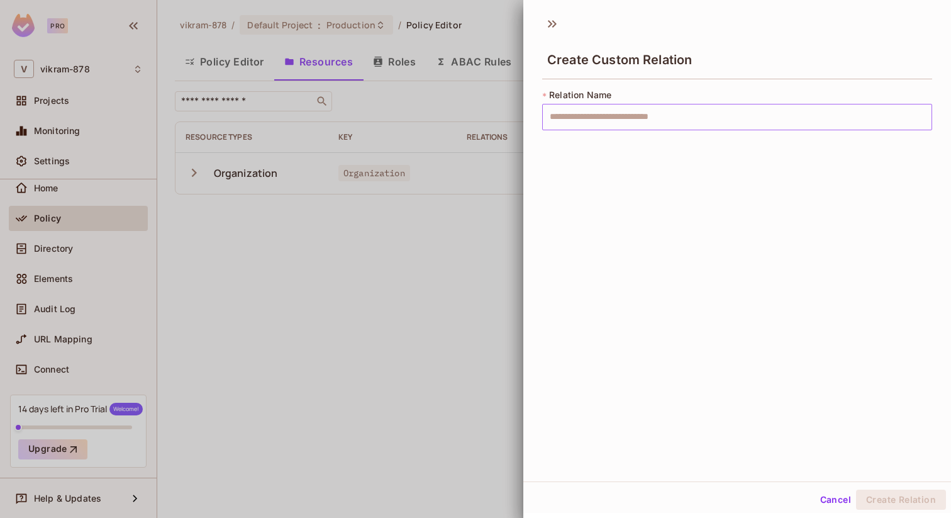
click at [561, 108] on input "text" at bounding box center [737, 117] width 390 height 26
type input "*"
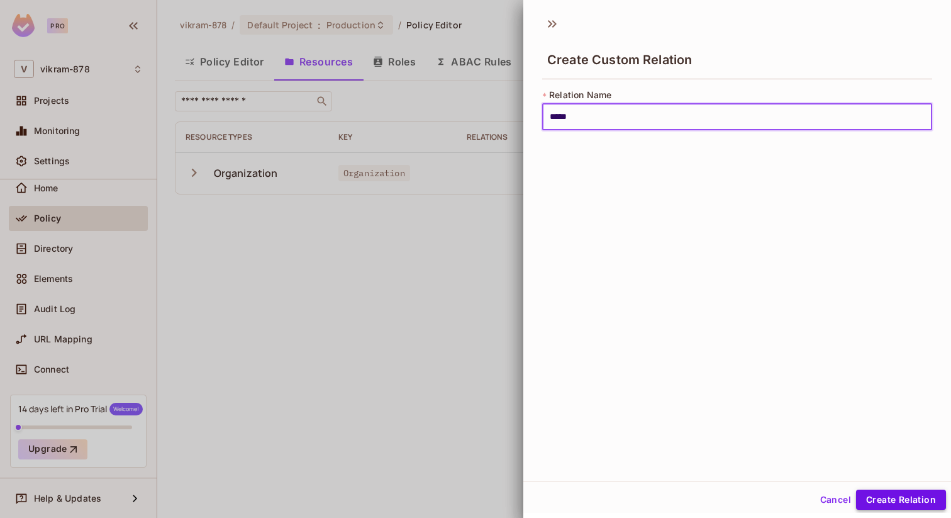
type input "*****"
click at [889, 500] on button "Create Relation" at bounding box center [901, 500] width 90 height 20
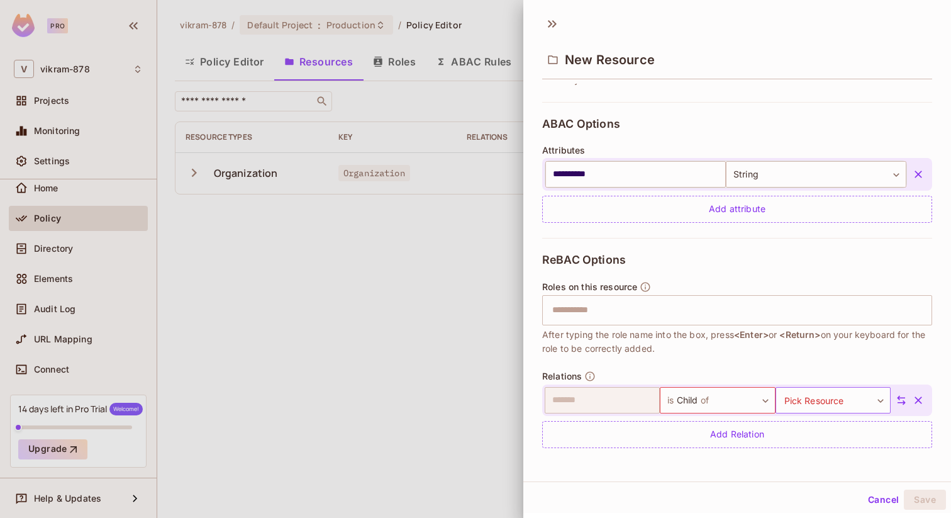
click at [824, 399] on body "**********" at bounding box center [475, 259] width 951 height 518
click at [801, 488] on li "Company" at bounding box center [831, 482] width 116 height 23
click at [809, 399] on body "**********" at bounding box center [475, 259] width 951 height 518
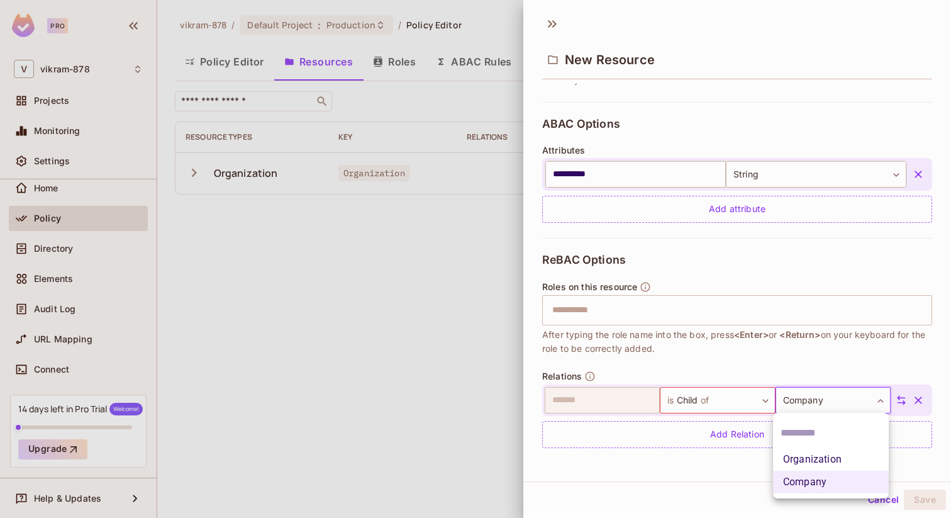
click at [793, 463] on li "Organization" at bounding box center [831, 459] width 116 height 23
click at [898, 400] on icon at bounding box center [901, 400] width 11 height 11
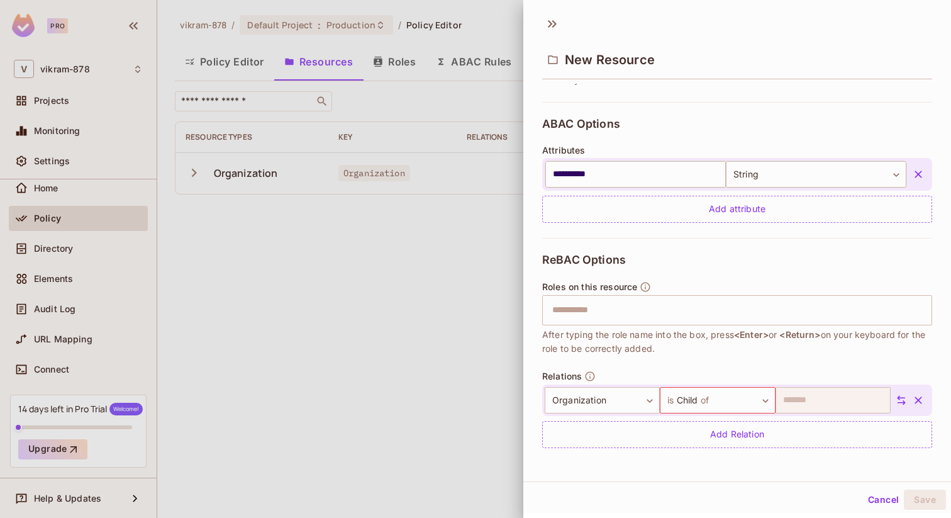
click at [898, 400] on icon at bounding box center [901, 400] width 11 height 11
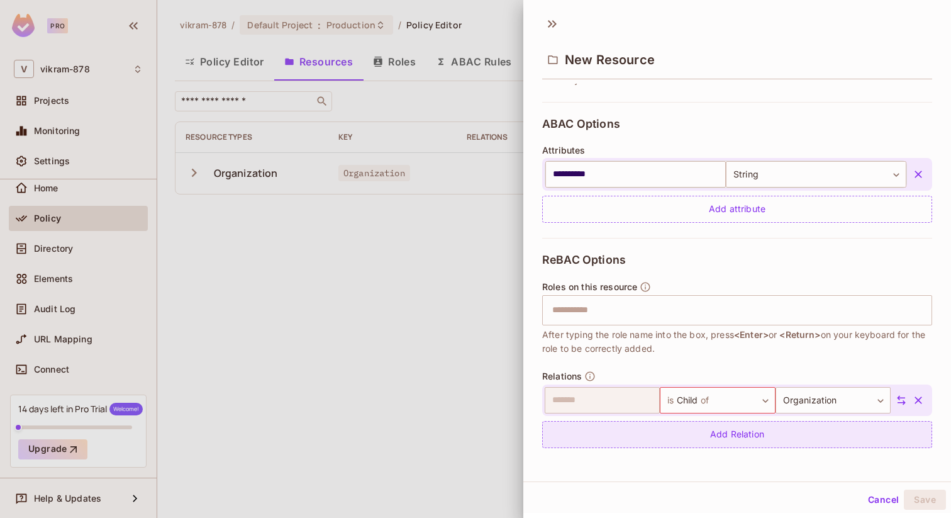
click at [814, 434] on div "Add Relation" at bounding box center [737, 434] width 390 height 27
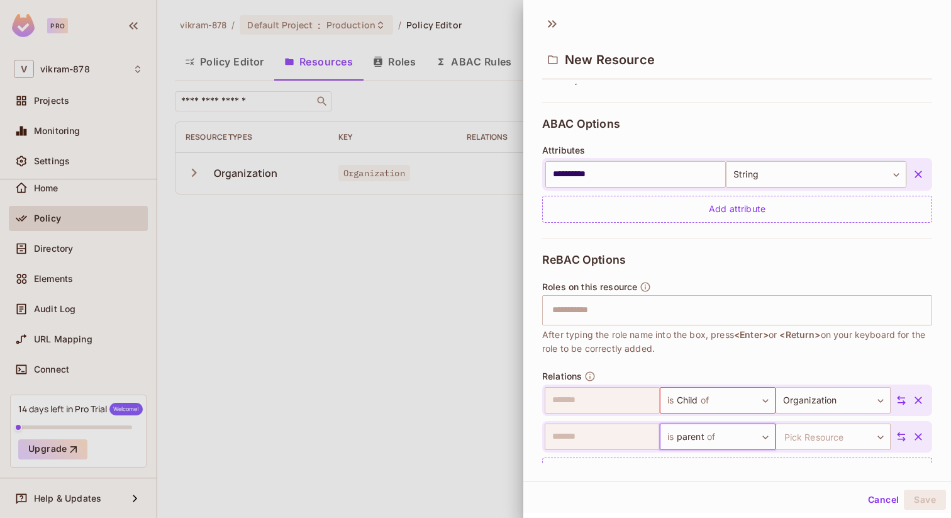
click at [898, 437] on icon at bounding box center [901, 436] width 11 height 11
click at [857, 431] on body "**********" at bounding box center [475, 259] width 951 height 518
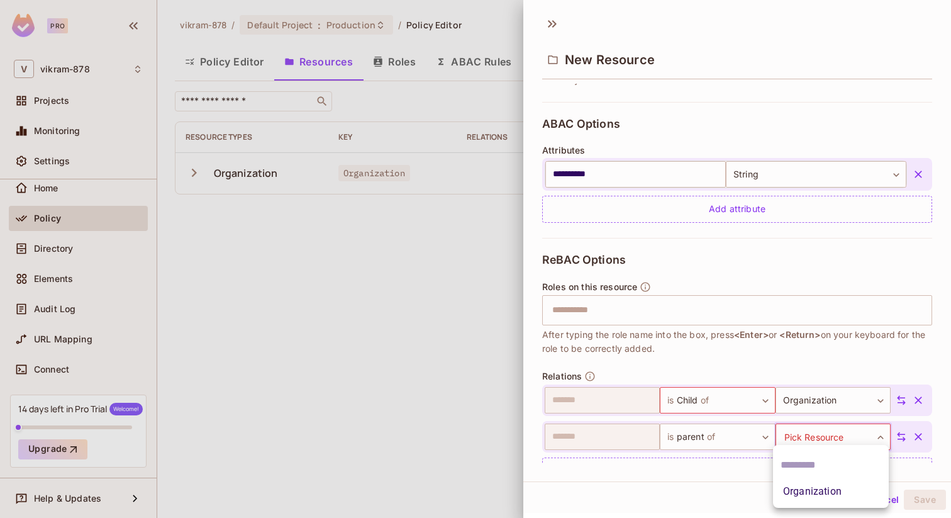
click at [814, 498] on li "Organization" at bounding box center [831, 491] width 116 height 23
click at [551, 21] on icon at bounding box center [552, 24] width 20 height 20
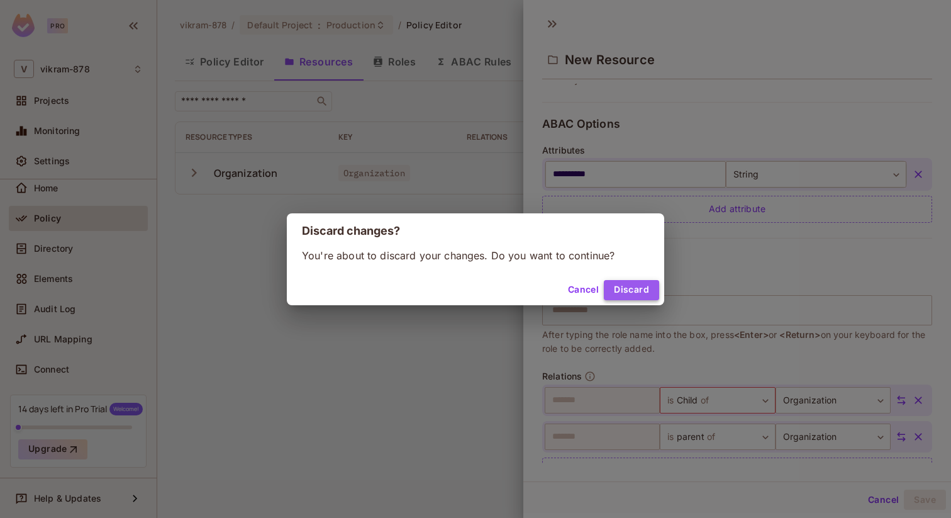
click at [616, 292] on button "Discard" at bounding box center [631, 290] width 55 height 20
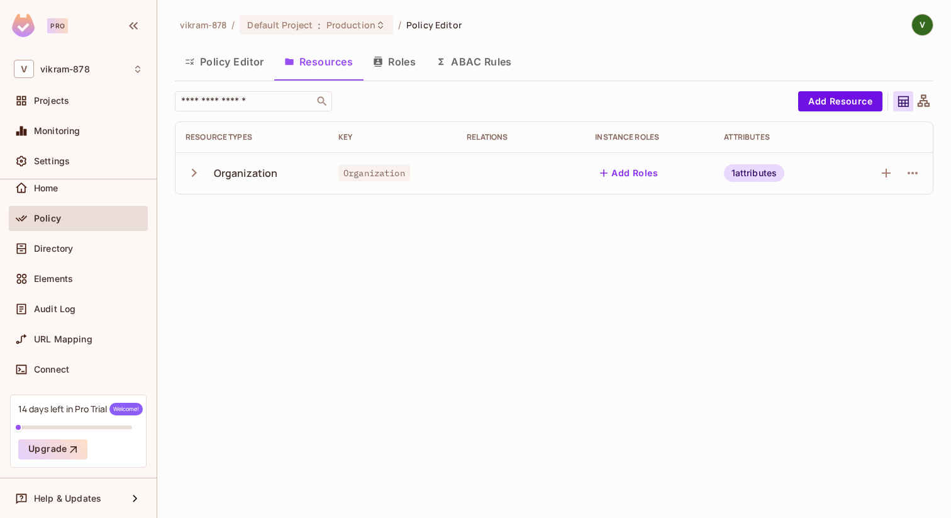
click at [217, 54] on button "Policy Editor" at bounding box center [224, 61] width 99 height 31
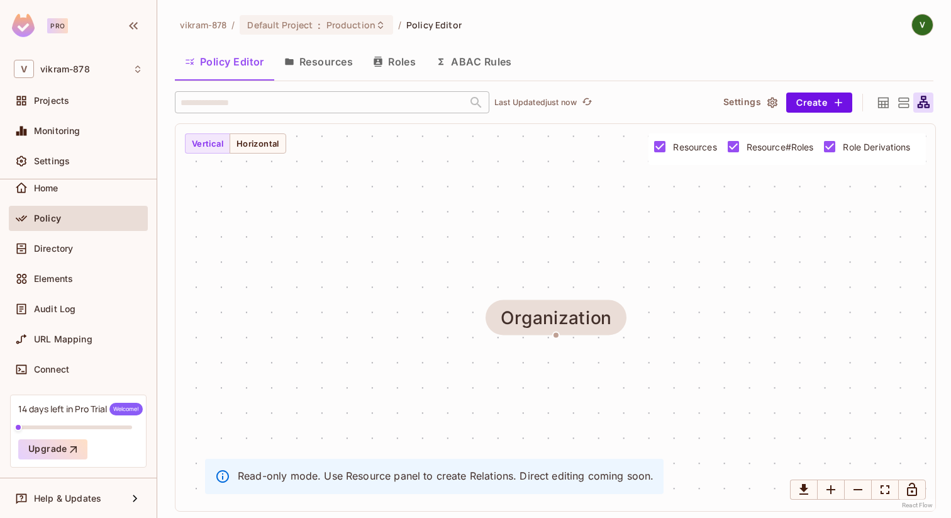
click at [880, 104] on icon at bounding box center [883, 102] width 11 height 11
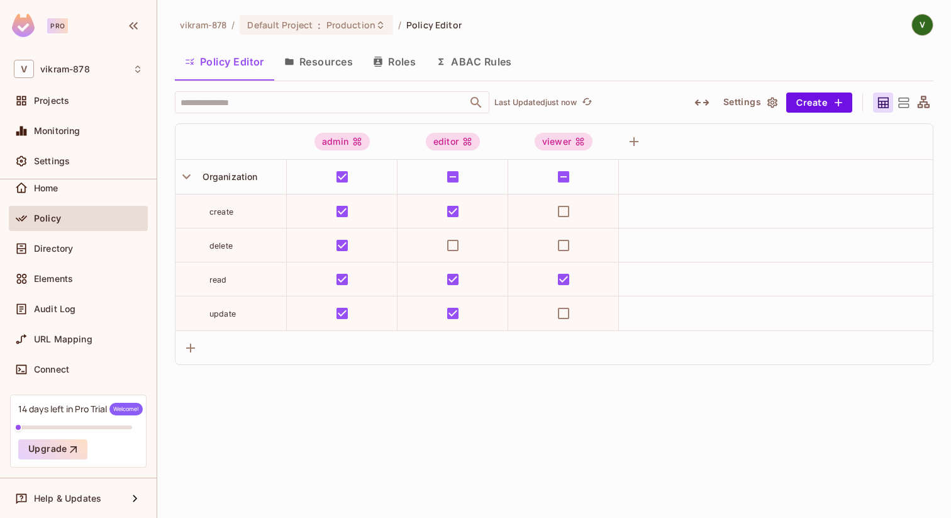
click at [903, 105] on icon at bounding box center [904, 103] width 16 height 16
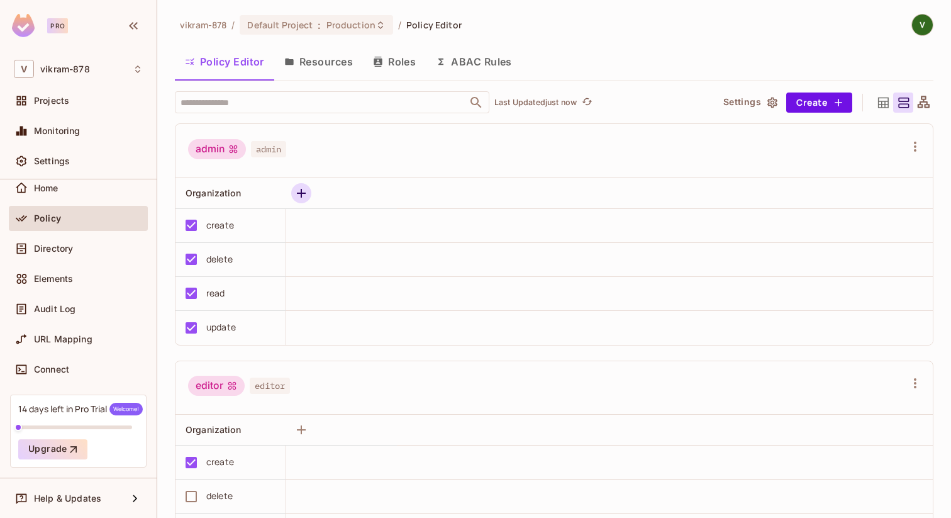
click at [305, 189] on icon "button" at bounding box center [301, 193] width 15 height 15
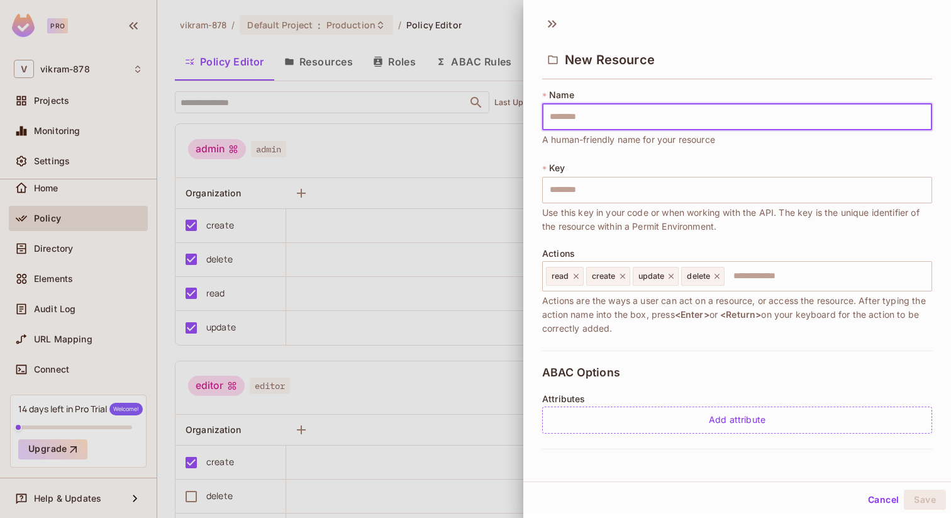
click at [877, 503] on button "Cancel" at bounding box center [883, 500] width 41 height 20
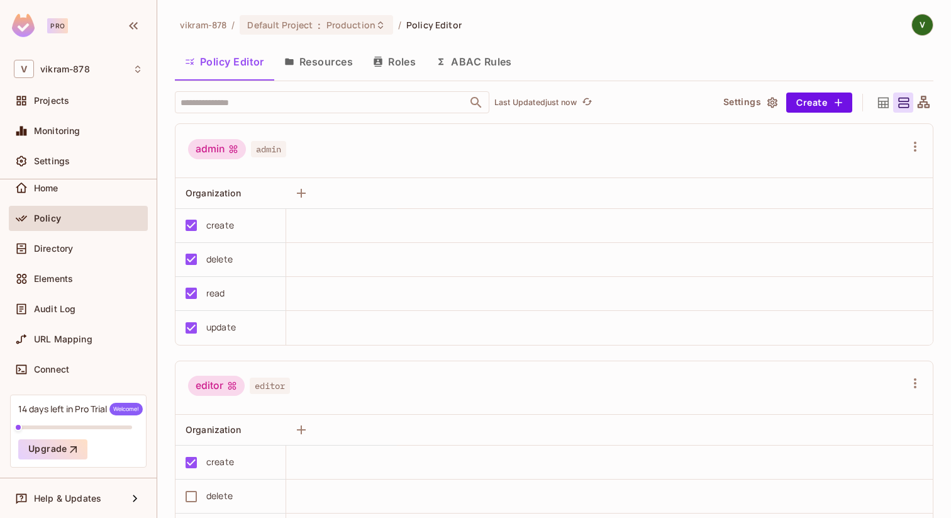
click at [883, 103] on icon at bounding box center [884, 103] width 16 height 16
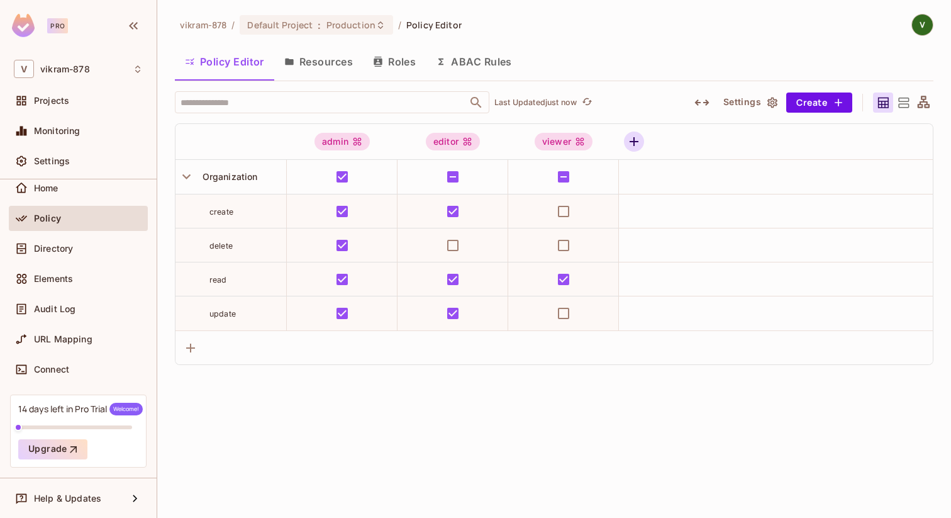
click at [627, 141] on icon "button" at bounding box center [634, 141] width 15 height 15
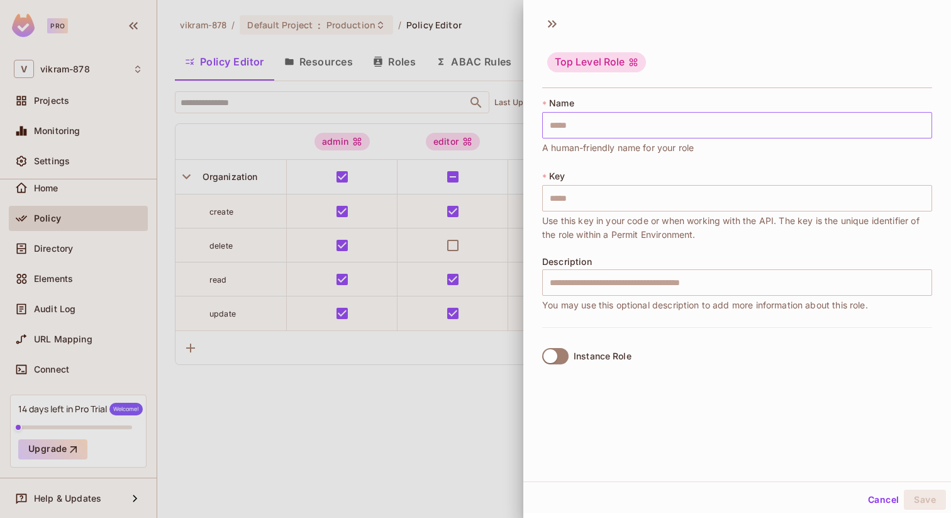
click at [576, 126] on input "text" at bounding box center [737, 125] width 390 height 26
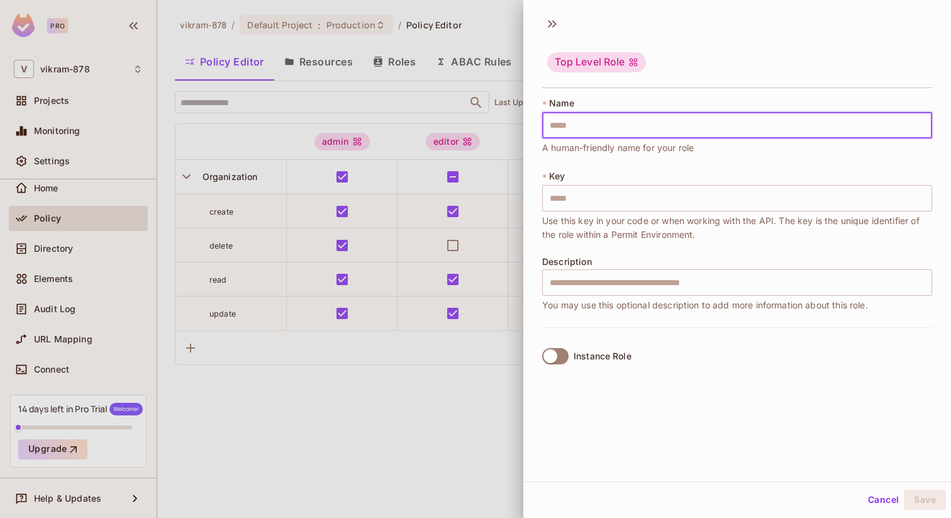
click at [627, 81] on div "Top Level Role" at bounding box center [737, 63] width 390 height 50
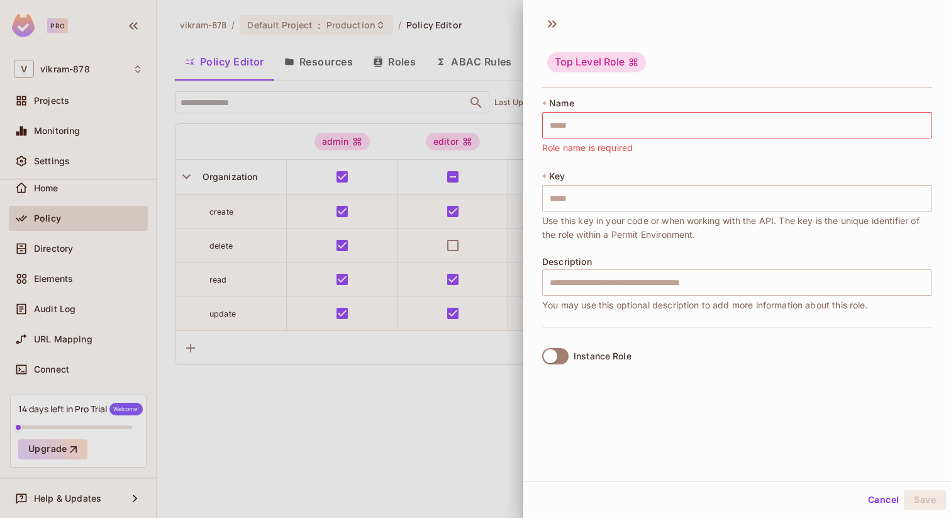
click at [877, 503] on button "Cancel" at bounding box center [883, 500] width 41 height 20
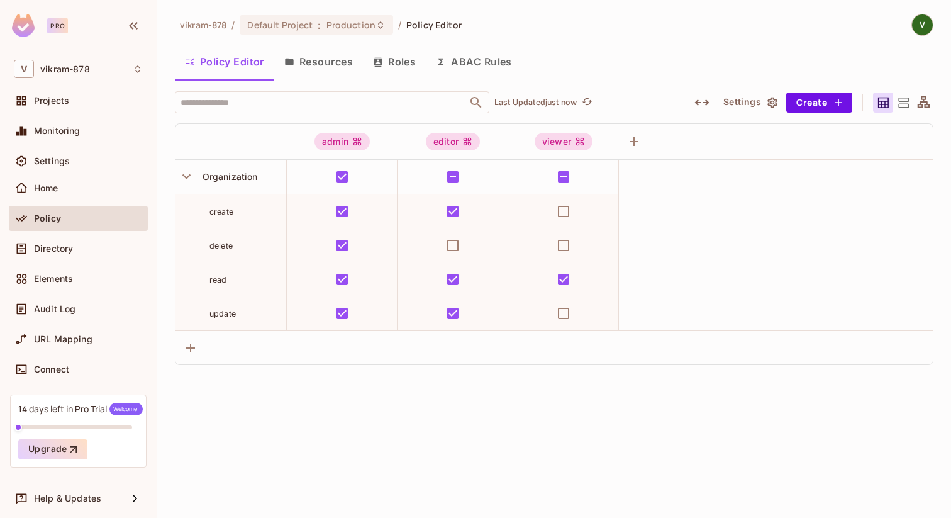
click at [705, 98] on icon "button" at bounding box center [702, 102] width 15 height 15
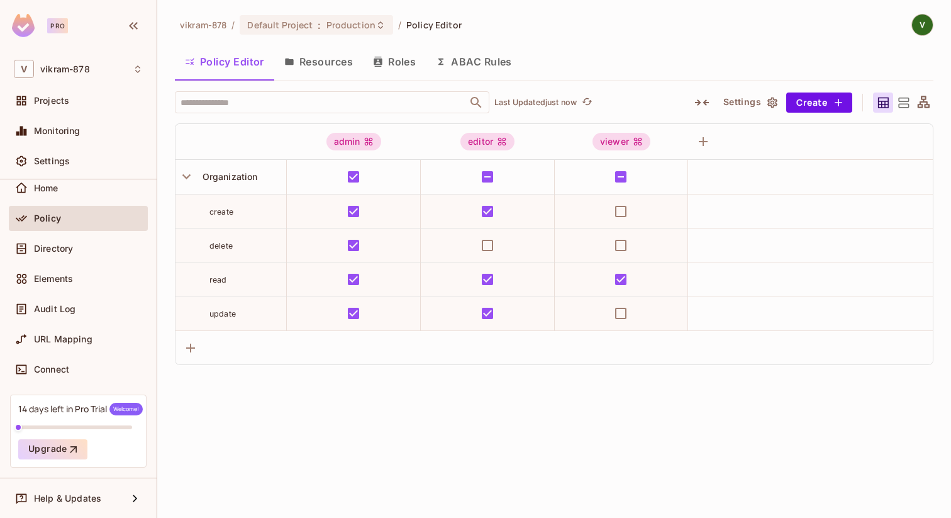
click at [705, 98] on icon "button" at bounding box center [702, 102] width 15 height 15
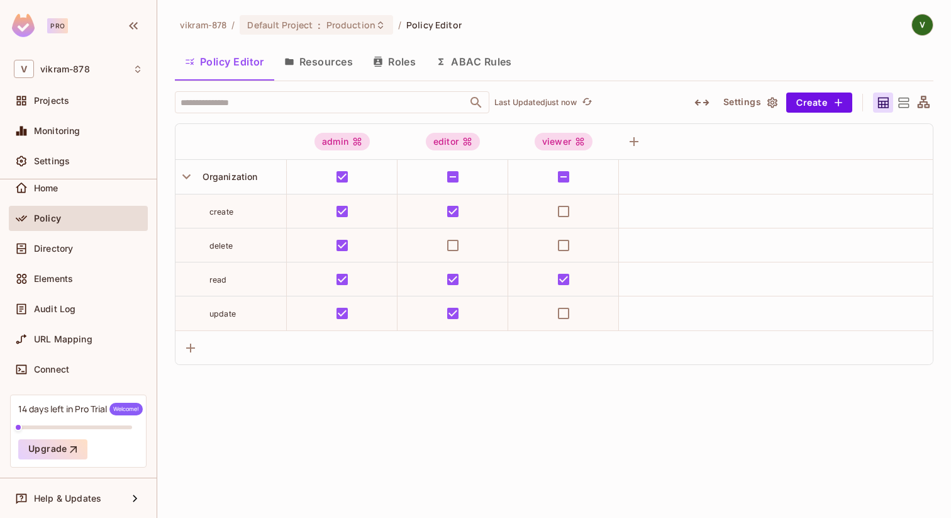
click at [705, 98] on icon "button" at bounding box center [702, 102] width 15 height 15
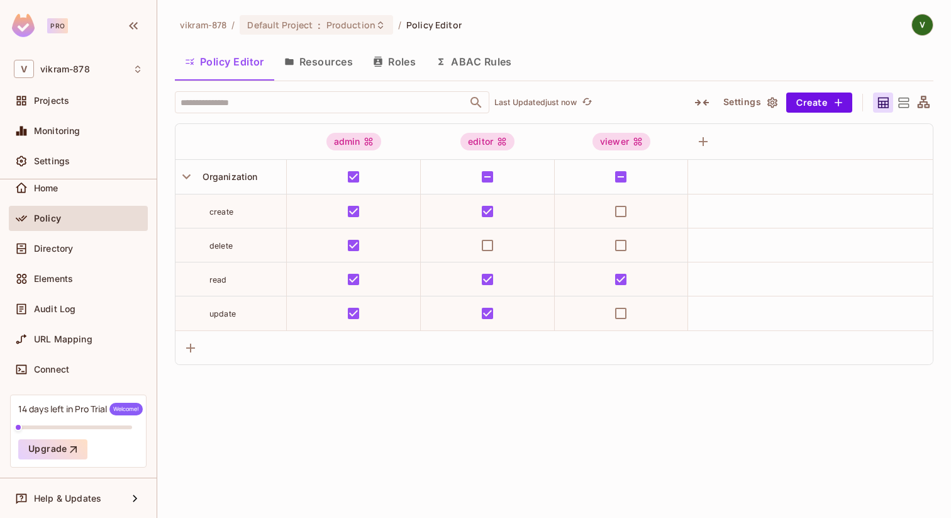
click at [705, 98] on icon "button" at bounding box center [702, 102] width 15 height 15
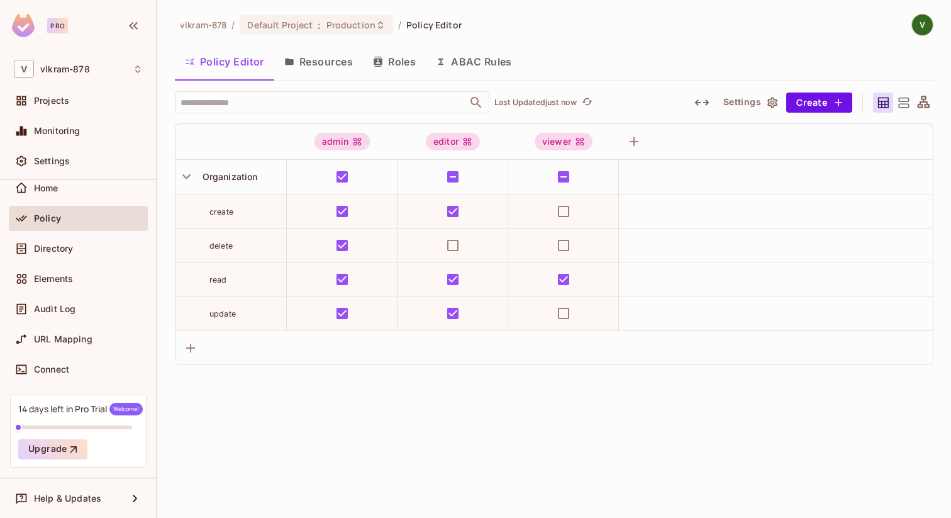
click at [705, 98] on icon "button" at bounding box center [702, 102] width 15 height 15
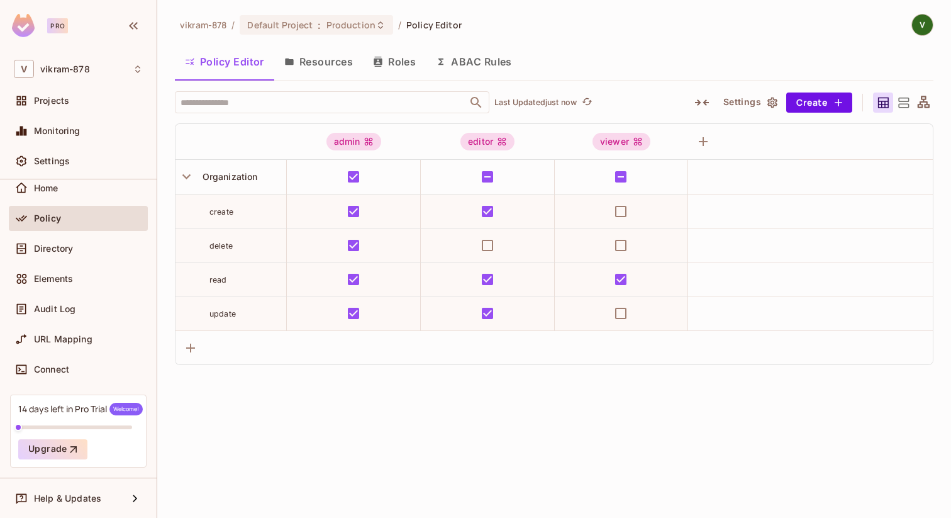
click at [705, 98] on icon "button" at bounding box center [702, 102] width 15 height 15
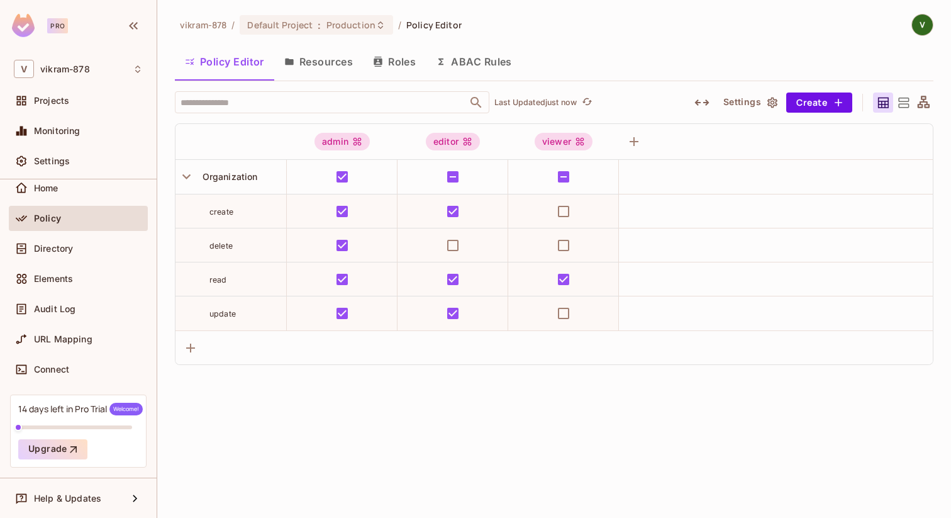
click at [705, 98] on icon "button" at bounding box center [702, 102] width 15 height 15
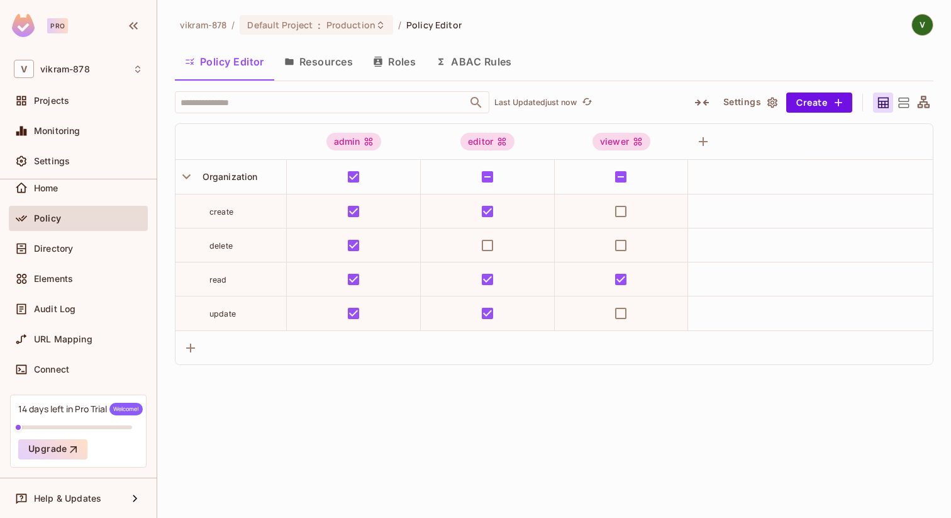
click at [705, 98] on icon "button" at bounding box center [702, 102] width 15 height 15
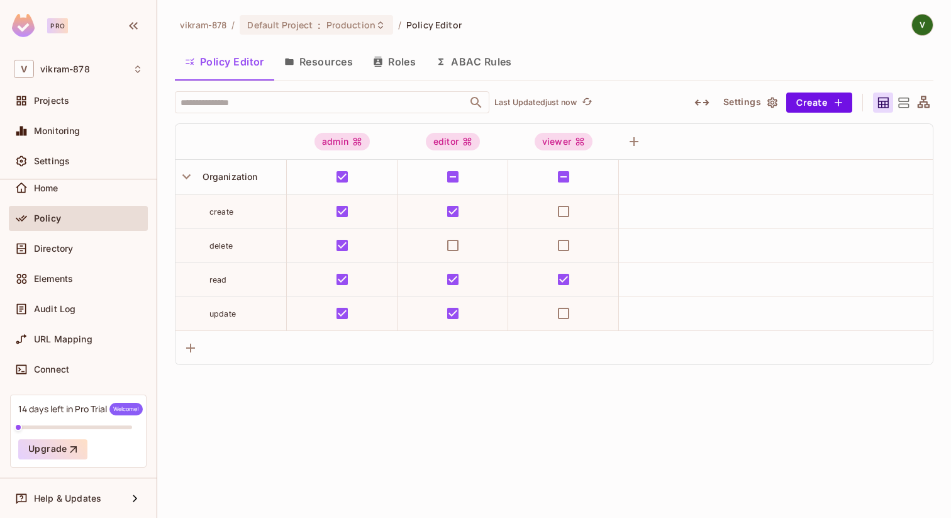
click at [705, 98] on icon "button" at bounding box center [702, 102] width 15 height 15
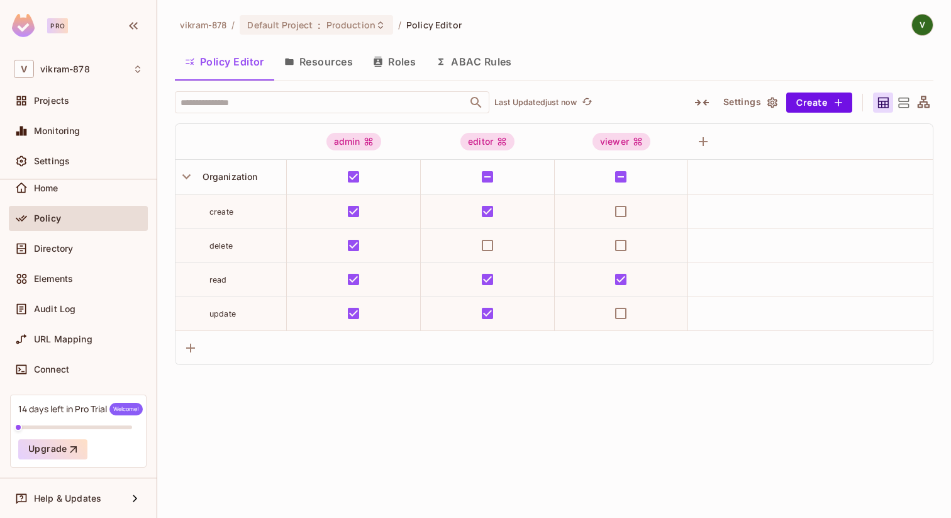
click at [705, 98] on icon "button" at bounding box center [702, 102] width 15 height 15
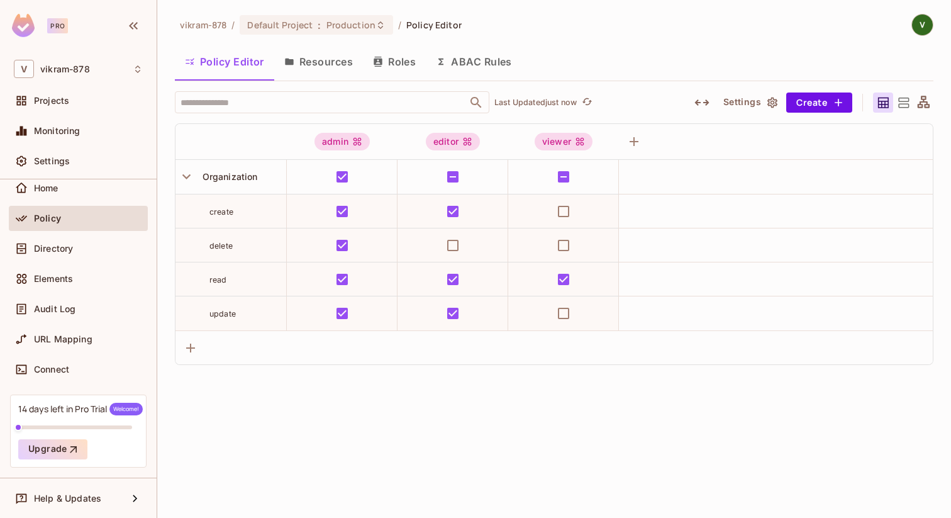
click at [705, 98] on icon "button" at bounding box center [702, 102] width 15 height 15
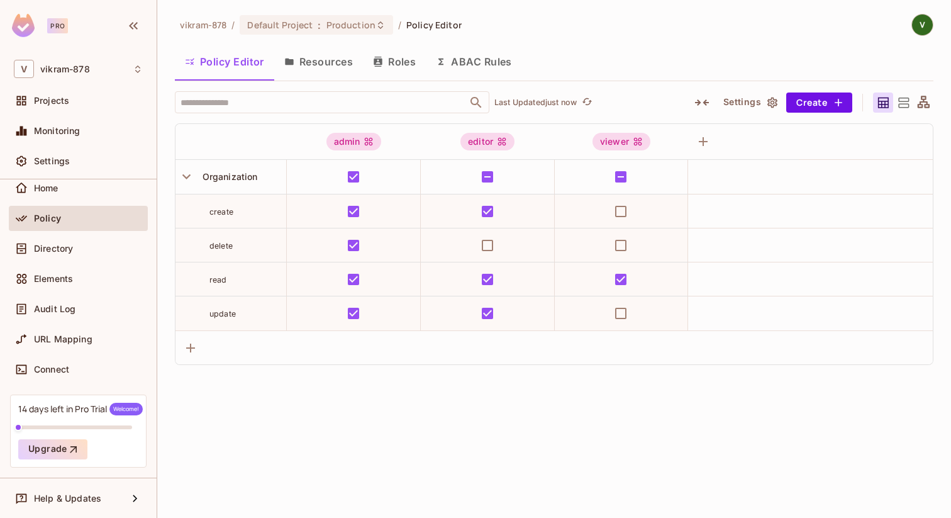
click at [705, 98] on icon "button" at bounding box center [702, 102] width 15 height 15
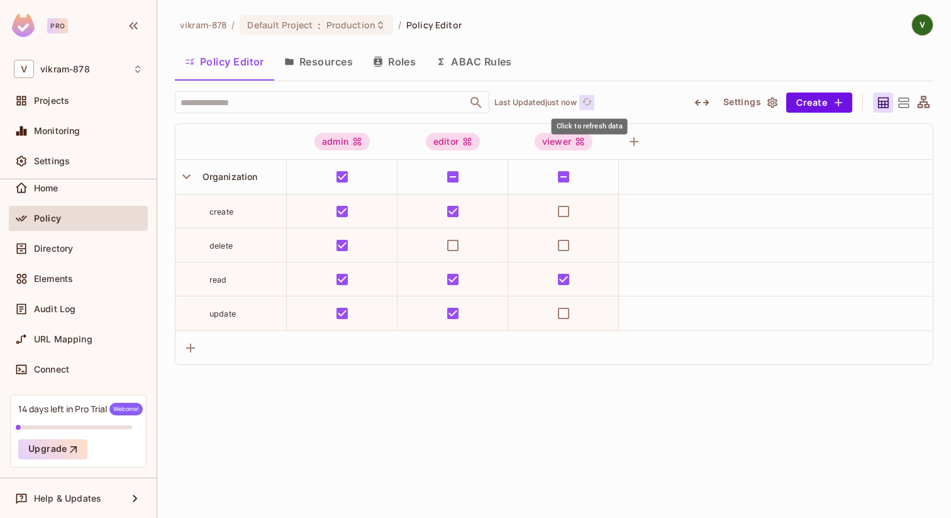
click at [586, 102] on icon "refresh" at bounding box center [587, 101] width 10 height 7
click at [753, 104] on button "Settings" at bounding box center [750, 103] width 63 height 20
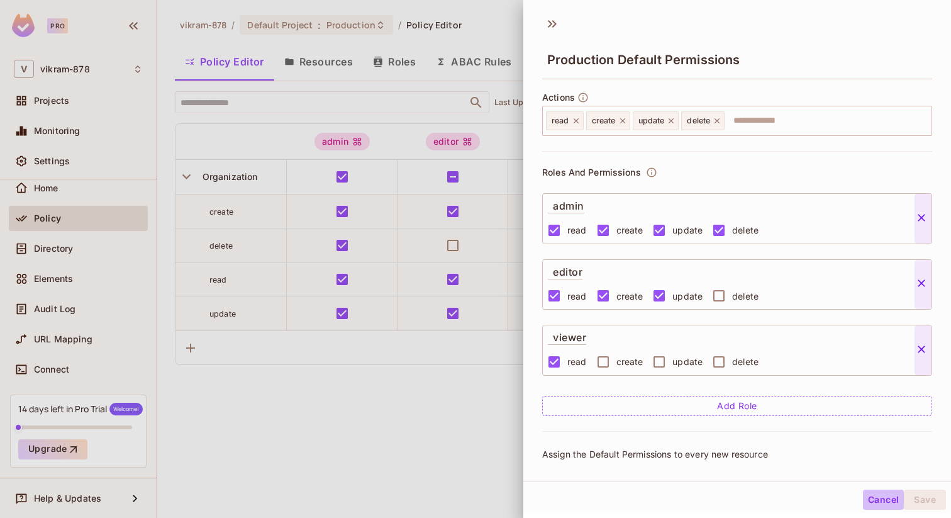
click at [873, 499] on button "Cancel" at bounding box center [883, 500] width 41 height 20
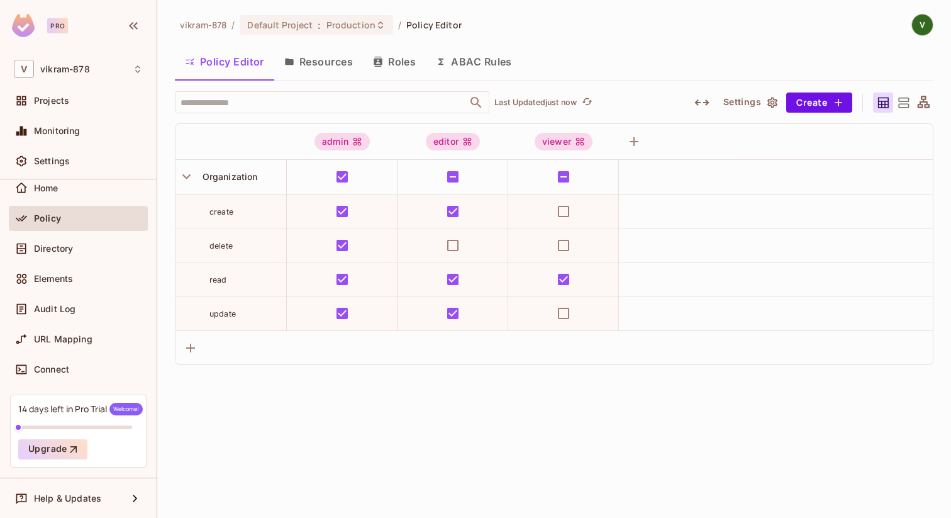
click at [313, 60] on button "Resources" at bounding box center [318, 61] width 89 height 31
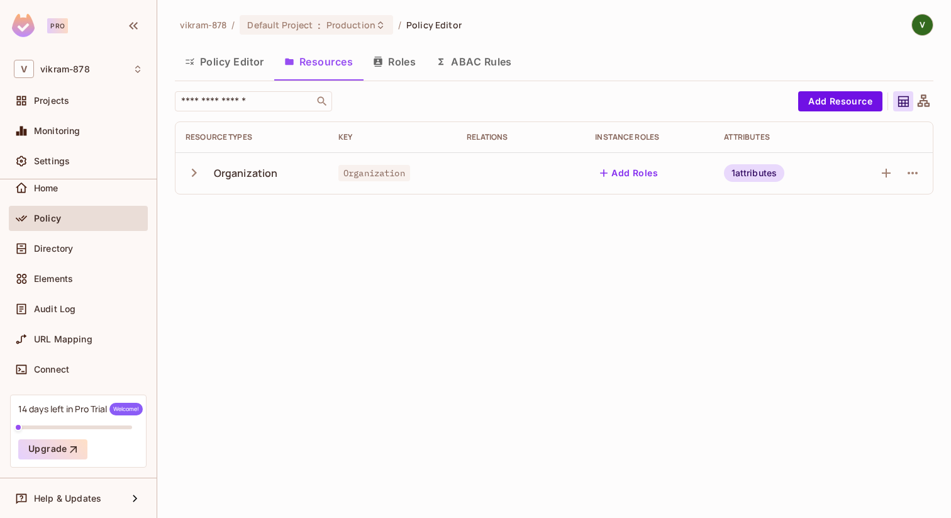
click at [194, 175] on icon "button" at bounding box center [194, 172] width 17 height 17
click at [885, 218] on icon "button" at bounding box center [886, 214] width 15 height 15
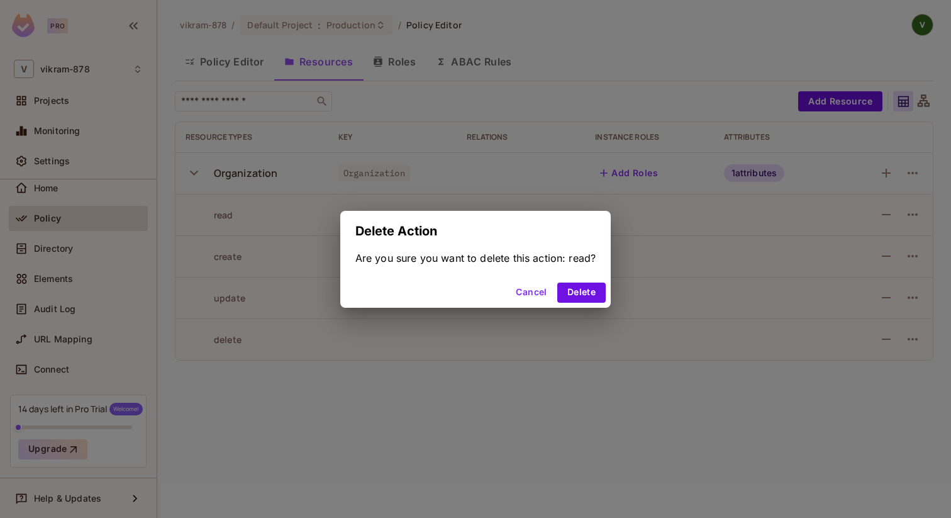
click at [520, 290] on button "Cancel" at bounding box center [531, 293] width 41 height 20
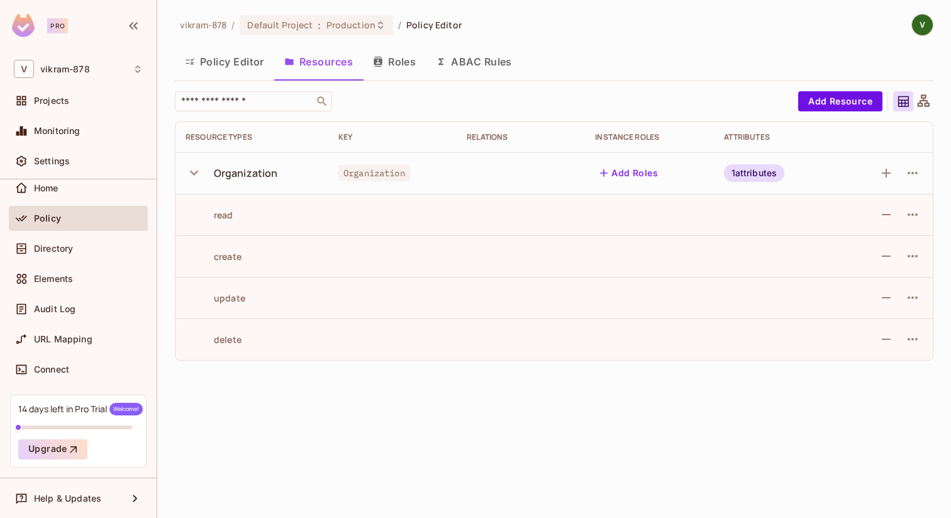
click at [396, 60] on button "Roles" at bounding box center [394, 61] width 63 height 31
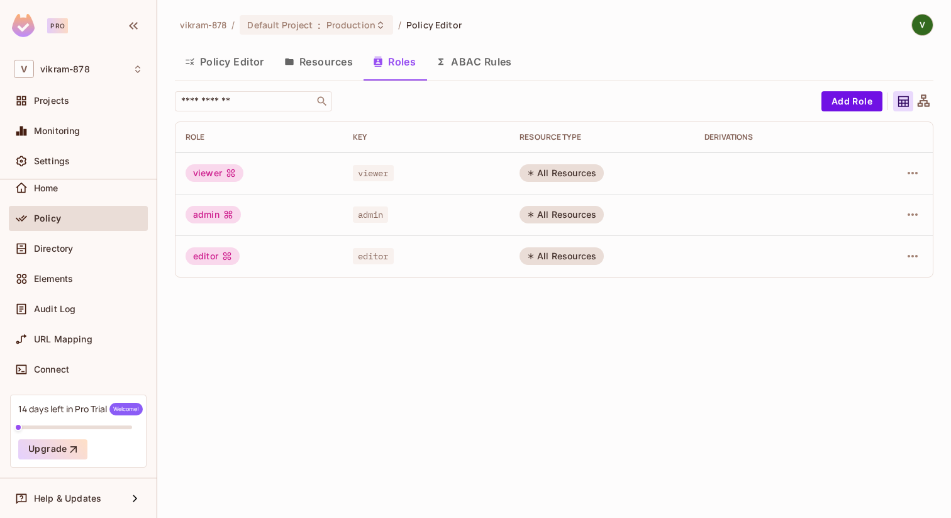
click at [473, 64] on button "ABAC Rules" at bounding box center [474, 61] width 96 height 31
